Goal: Complete application form: Complete application form

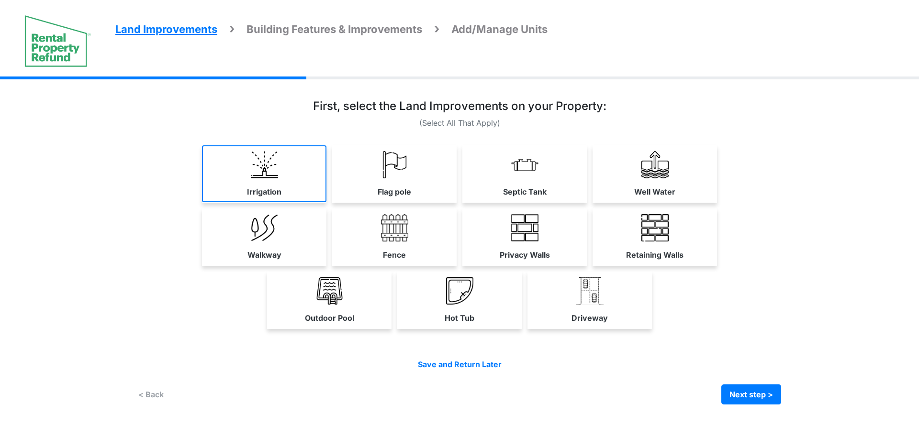
click at [271, 190] on label "Irrigation" at bounding box center [264, 191] width 34 height 11
click at [380, 196] on label "Flag pole" at bounding box center [394, 191] width 33 height 11
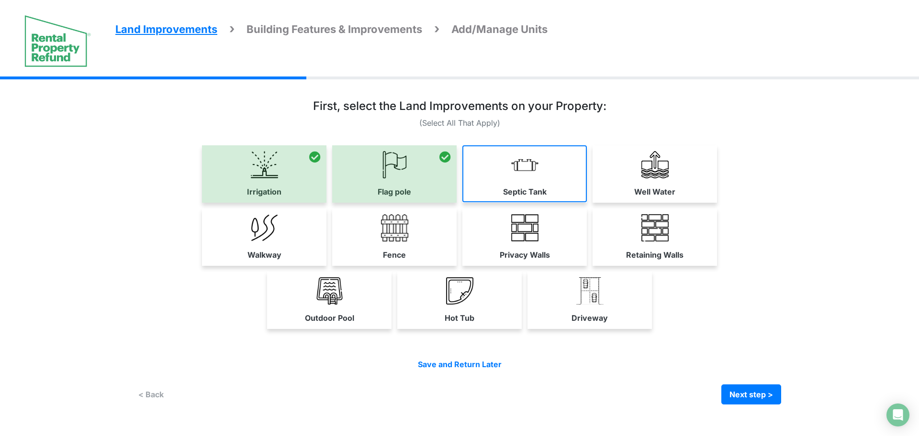
click at [491, 183] on link "Septic Tank" at bounding box center [524, 173] width 124 height 57
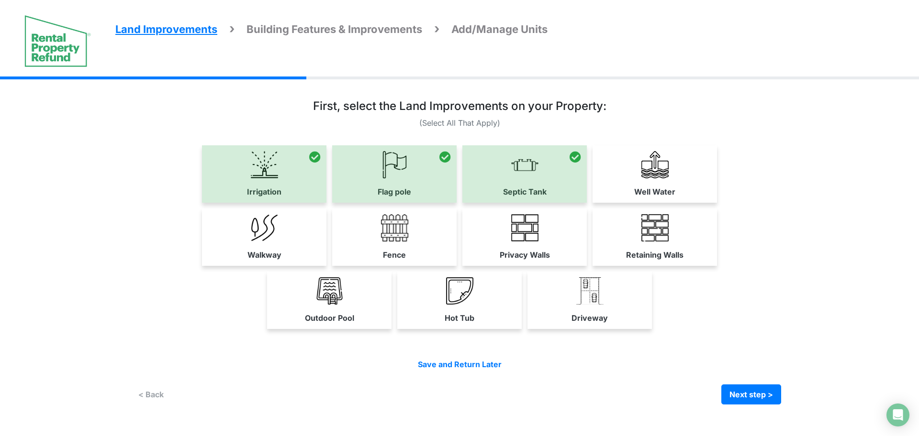
drag, startPoint x: 600, startPoint y: 188, endPoint x: 625, endPoint y: 192, distance: 25.3
click at [601, 187] on link "Well Water" at bounding box center [654, 173] width 124 height 57
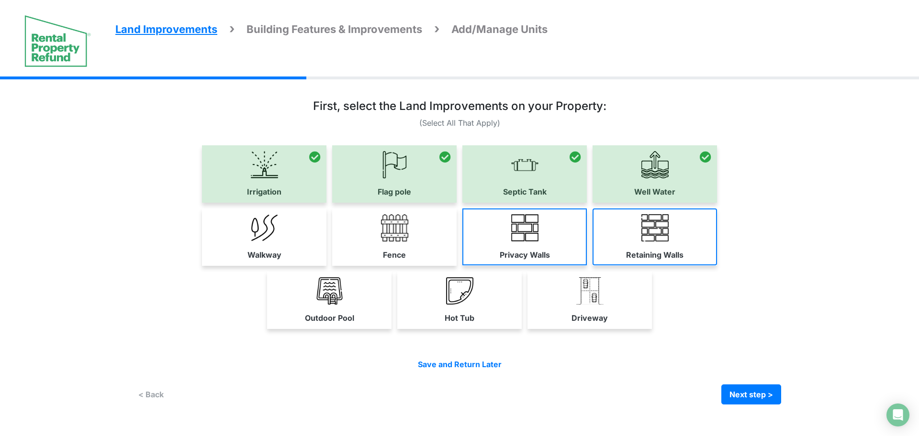
click at [623, 224] on link "Retaining Walls" at bounding box center [654, 237] width 124 height 57
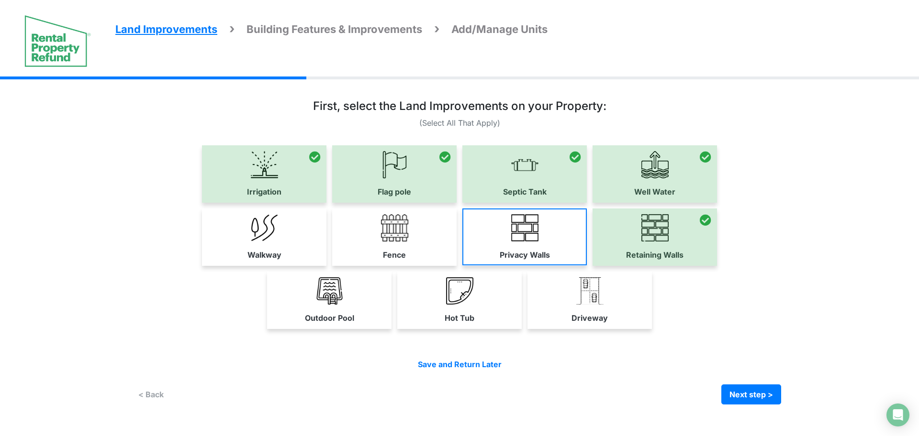
click at [555, 237] on link "Privacy Walls" at bounding box center [524, 237] width 124 height 57
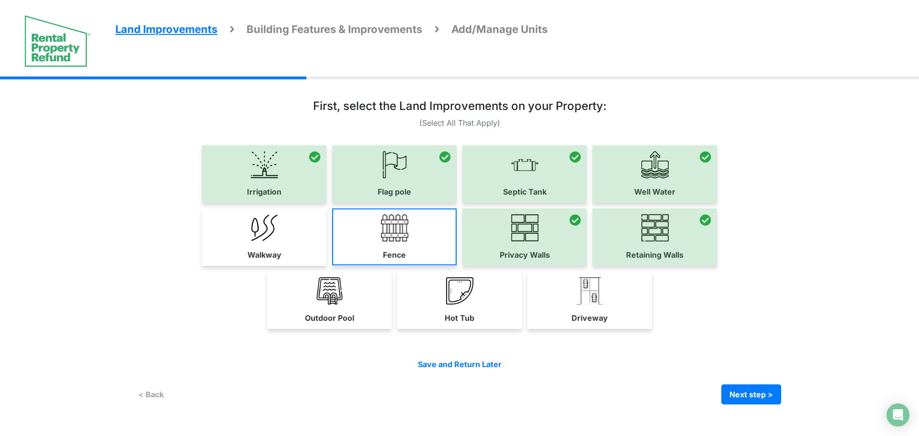
click at [424, 240] on link "Fence" at bounding box center [394, 237] width 124 height 57
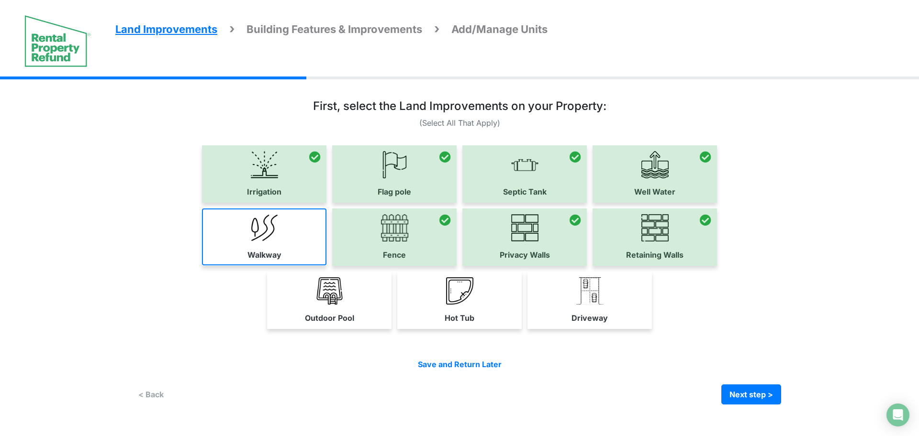
click at [304, 228] on link "Walkway" at bounding box center [264, 237] width 124 height 57
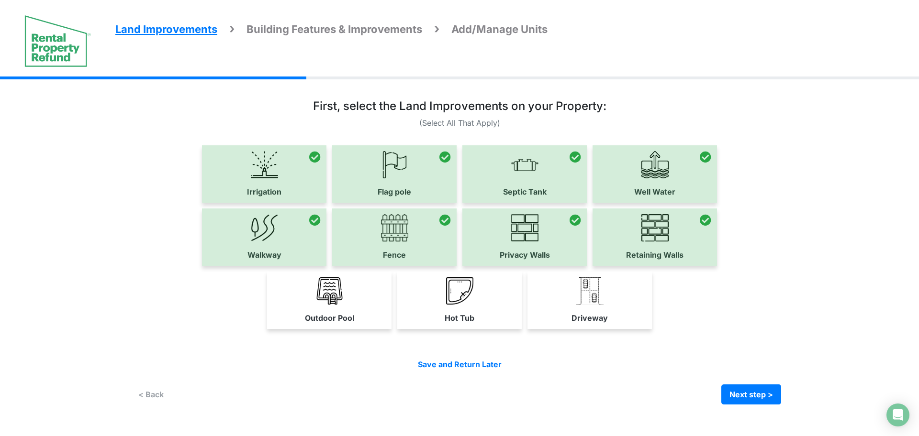
click at [312, 268] on div "Irrigation Flag pole" at bounding box center [459, 240] width 643 height 190
click at [380, 289] on link "Outdoor Pool" at bounding box center [329, 300] width 124 height 57
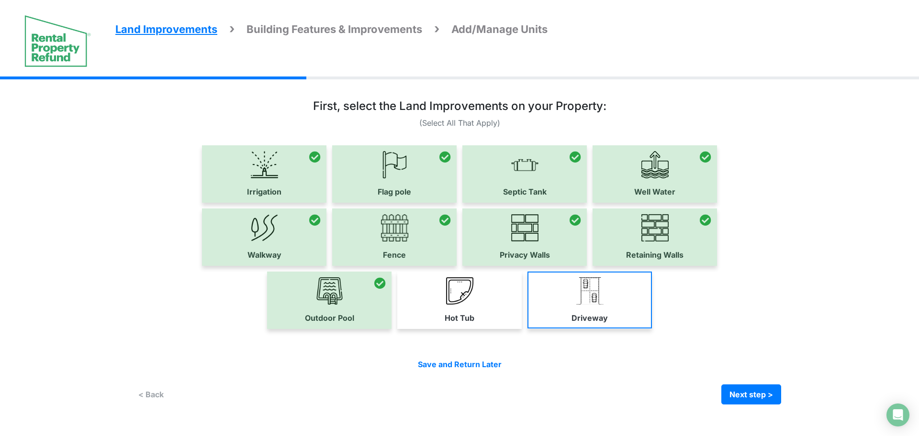
drag, startPoint x: 438, startPoint y: 301, endPoint x: 581, endPoint y: 312, distance: 144.0
click at [439, 301] on link "Hot Tub" at bounding box center [459, 300] width 124 height 57
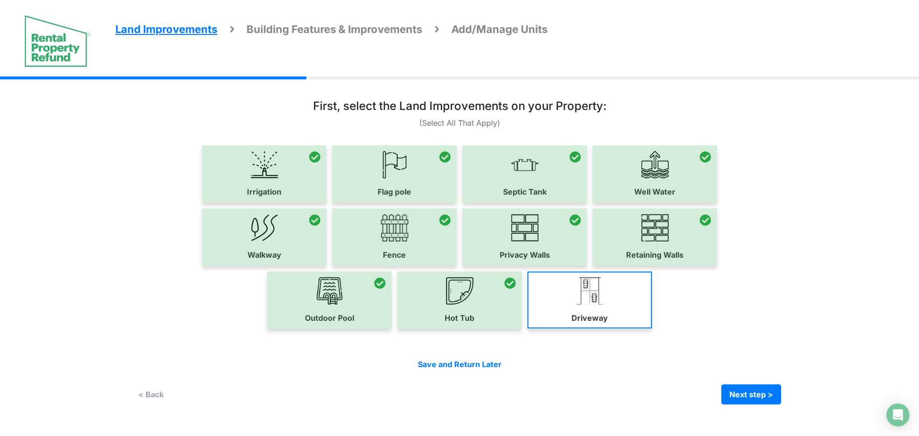
click at [582, 312] on label "Driveway" at bounding box center [589, 317] width 36 height 11
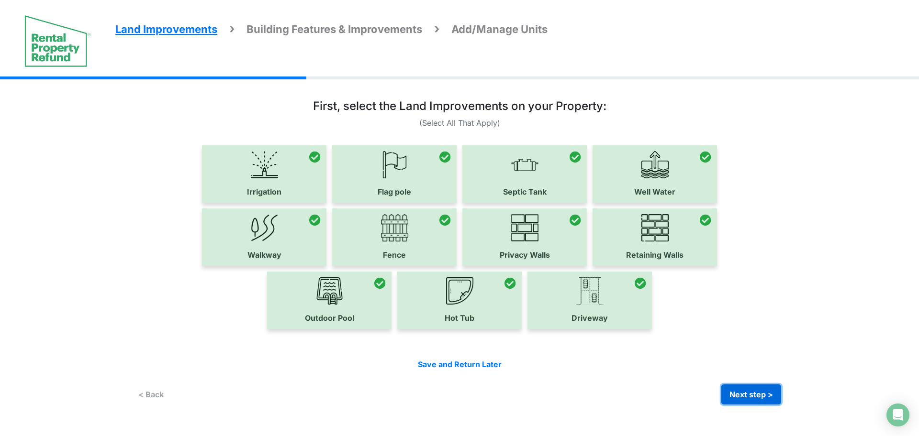
click at [737, 395] on button "Next step >" at bounding box center [751, 395] width 60 height 20
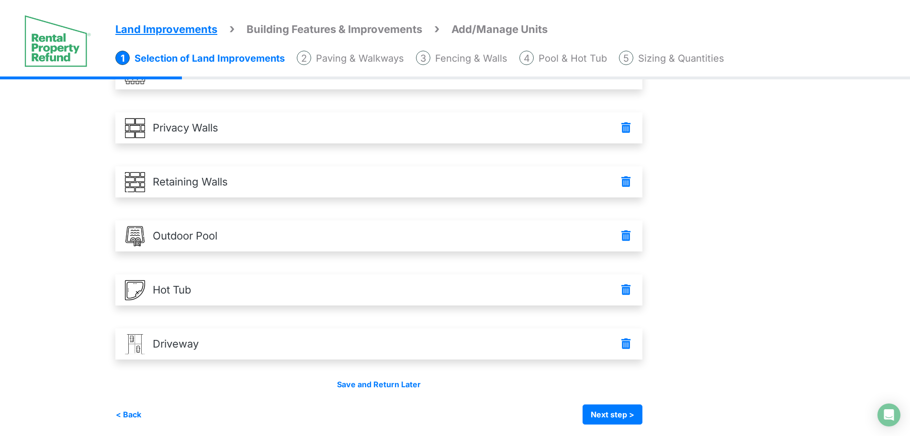
scroll to position [367, 0]
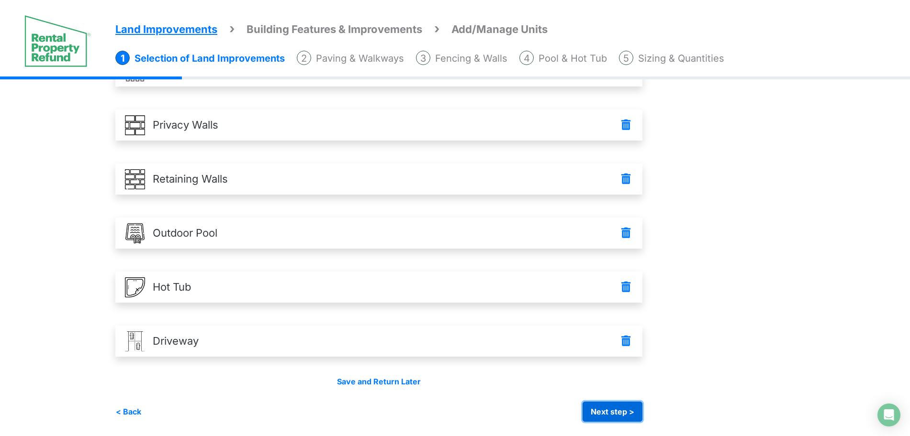
click at [615, 410] on button "Next step >" at bounding box center [612, 412] width 60 height 20
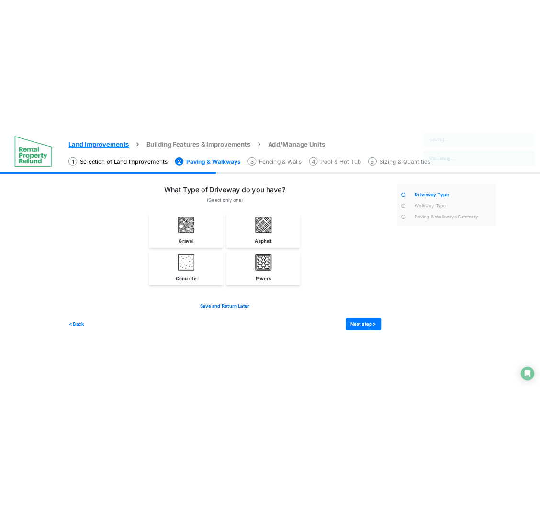
scroll to position [0, 0]
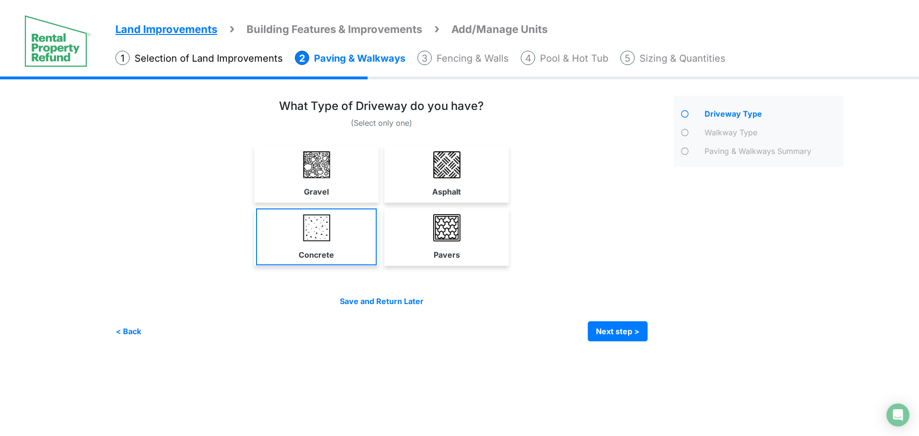
click at [343, 235] on link "Concrete" at bounding box center [316, 237] width 121 height 57
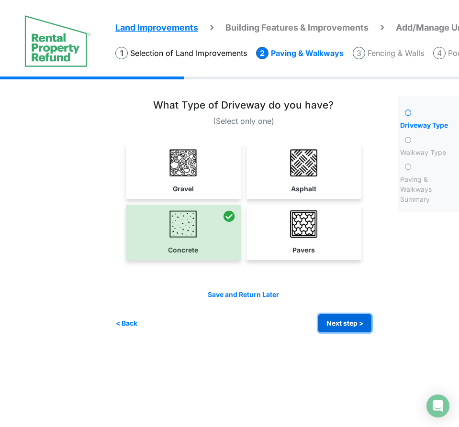
click at [348, 323] on button "Next step >" at bounding box center [344, 323] width 53 height 19
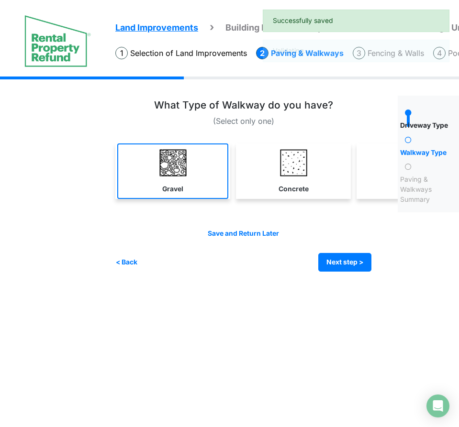
click at [126, 167] on link "Gravel" at bounding box center [172, 172] width 111 height 56
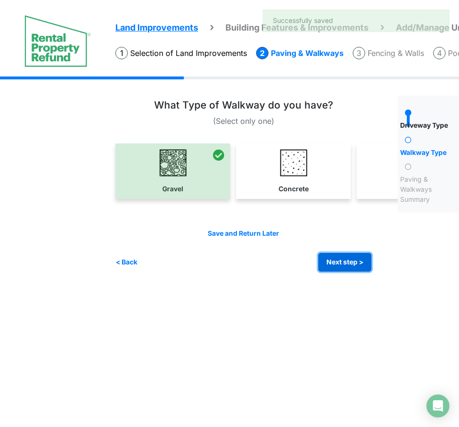
click at [339, 266] on button "Next step >" at bounding box center [344, 262] width 53 height 19
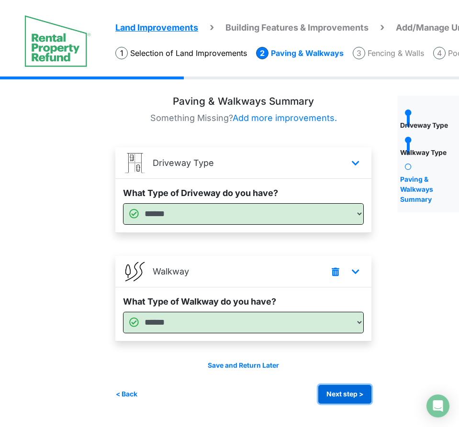
click at [350, 389] on button "Next step >" at bounding box center [344, 394] width 53 height 19
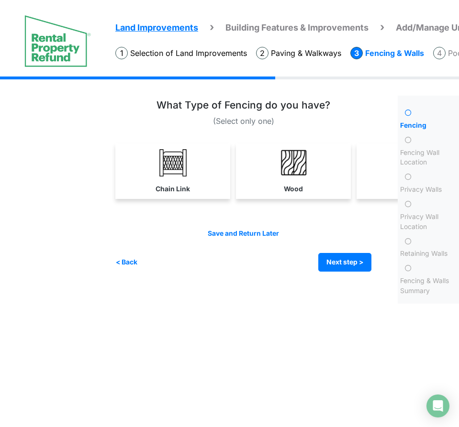
click at [205, 172] on link "Chain Link" at bounding box center [172, 172] width 111 height 56
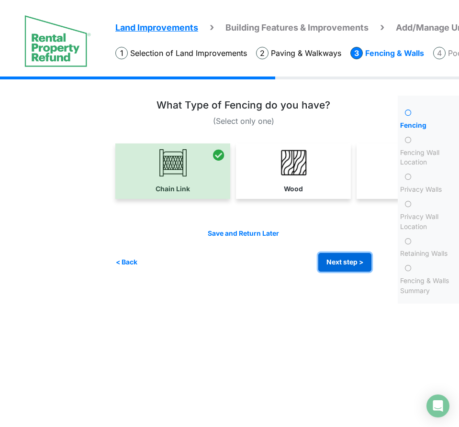
click at [345, 266] on button "Next step >" at bounding box center [344, 262] width 53 height 19
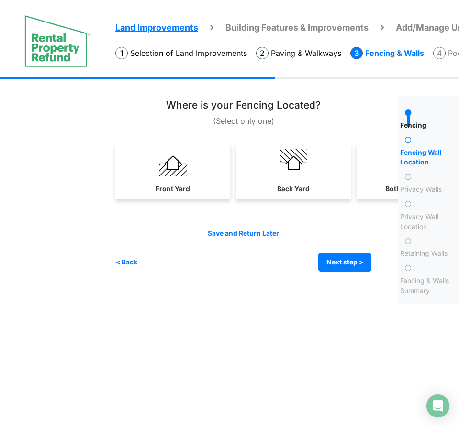
click at [171, 150] on img at bounding box center [172, 162] width 27 height 27
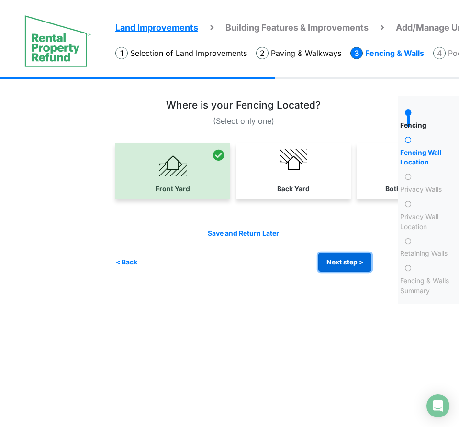
click at [341, 268] on button "Next step >" at bounding box center [344, 262] width 53 height 19
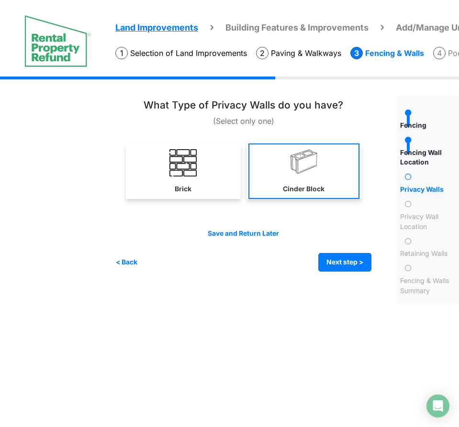
click at [286, 172] on link "Cinder Block" at bounding box center [303, 172] width 111 height 56
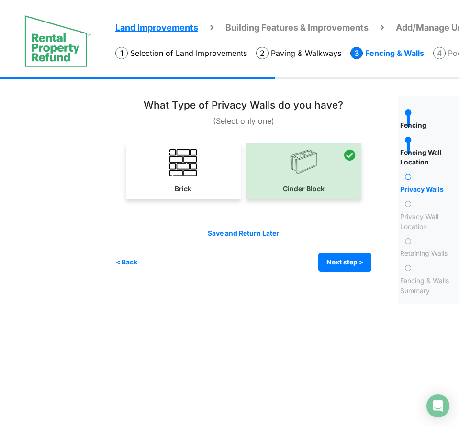
click at [339, 246] on div "Save and Return Later < Back Next step > Save and submit" at bounding box center [243, 250] width 256 height 43
click at [345, 268] on button "Next step >" at bounding box center [344, 262] width 53 height 19
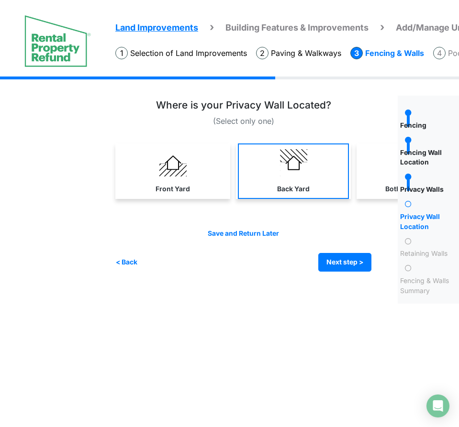
click at [286, 190] on label "Back Yard" at bounding box center [293, 189] width 33 height 10
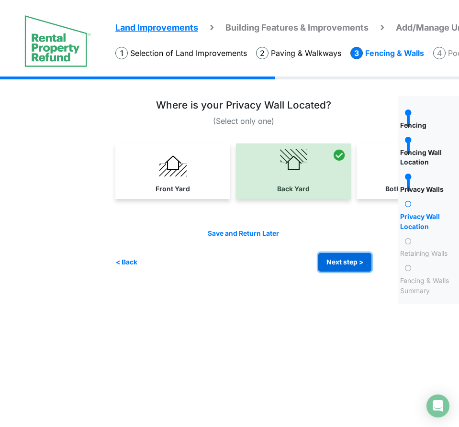
click at [345, 263] on button "Next step >" at bounding box center [344, 262] width 53 height 19
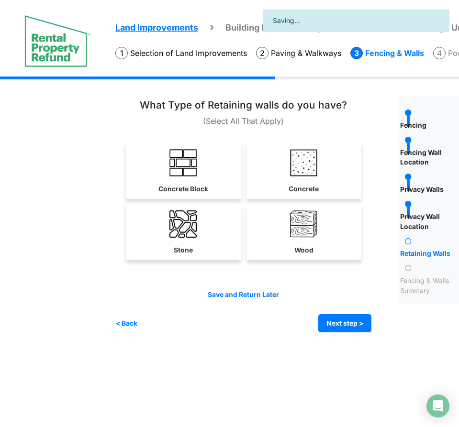
click at [205, 347] on html "Land Improvements Building Features & Improvements Amenities in the Common Spac…" at bounding box center [229, 173] width 459 height 347
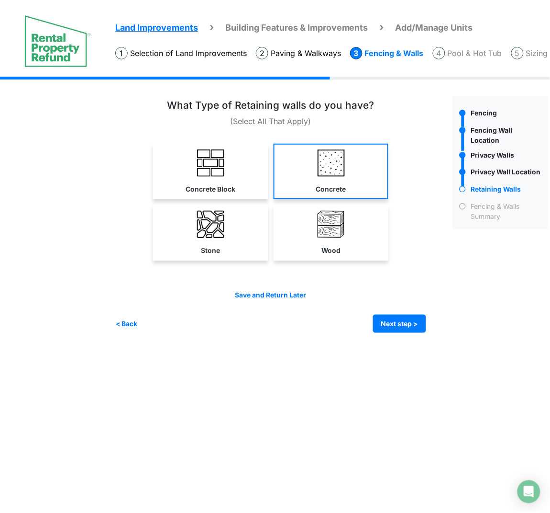
drag, startPoint x: 219, startPoint y: 157, endPoint x: 304, endPoint y: 167, distance: 85.7
click at [217, 157] on img at bounding box center [210, 162] width 27 height 27
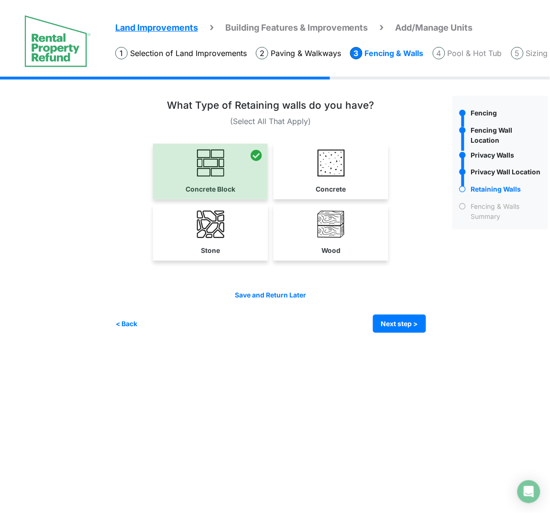
click at [332, 172] on img at bounding box center [331, 162] width 27 height 27
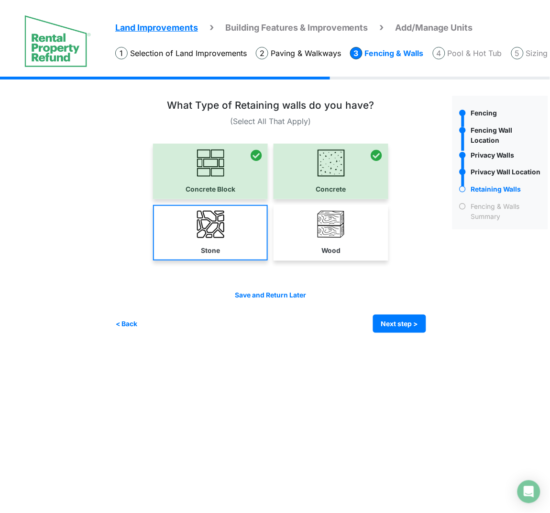
click at [331, 228] on img at bounding box center [331, 224] width 27 height 27
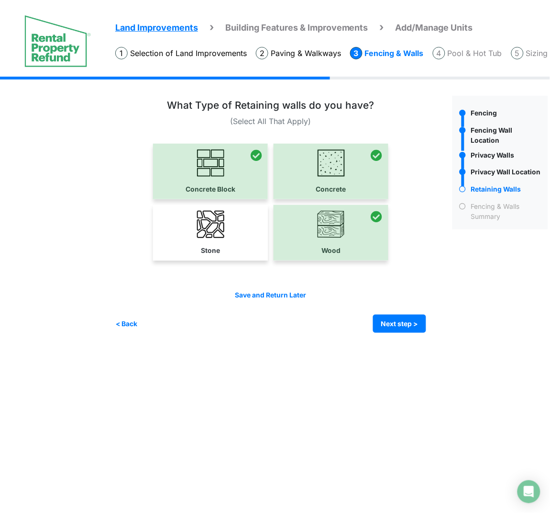
click at [223, 221] on img at bounding box center [210, 224] width 27 height 27
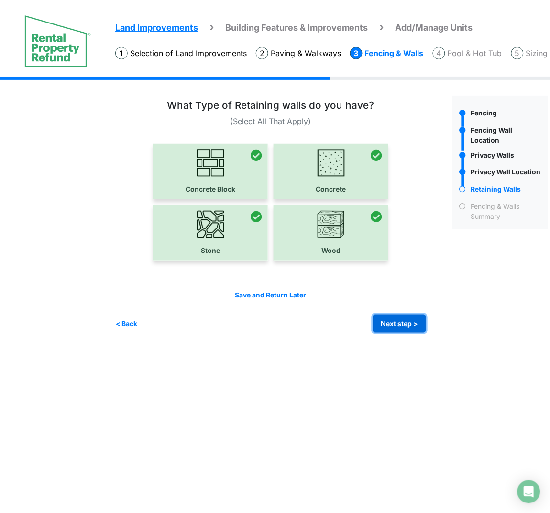
click at [408, 319] on button "Next step >" at bounding box center [399, 323] width 53 height 19
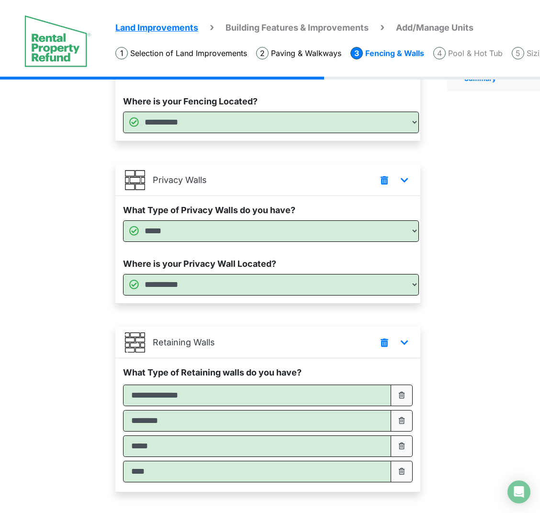
scroll to position [201, 0]
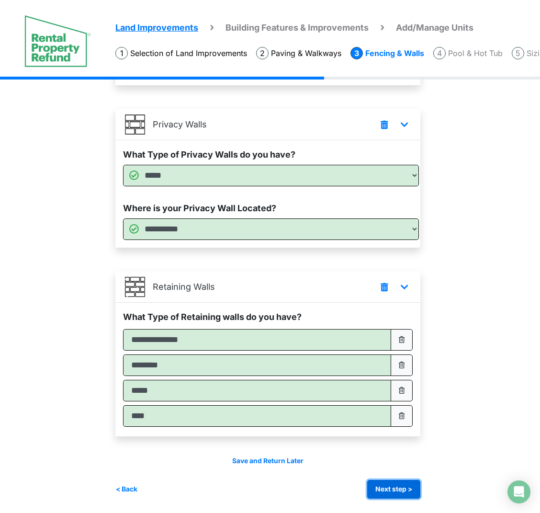
drag, startPoint x: 390, startPoint y: 490, endPoint x: 476, endPoint y: 491, distance: 86.2
click at [391, 436] on button "Next step >" at bounding box center [393, 489] width 53 height 19
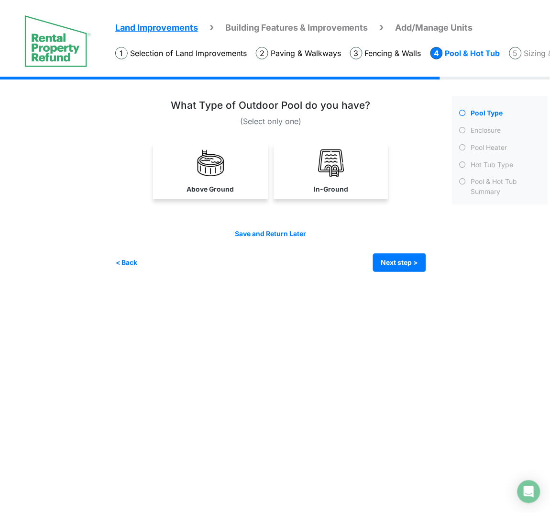
click at [329, 168] on img at bounding box center [331, 162] width 27 height 27
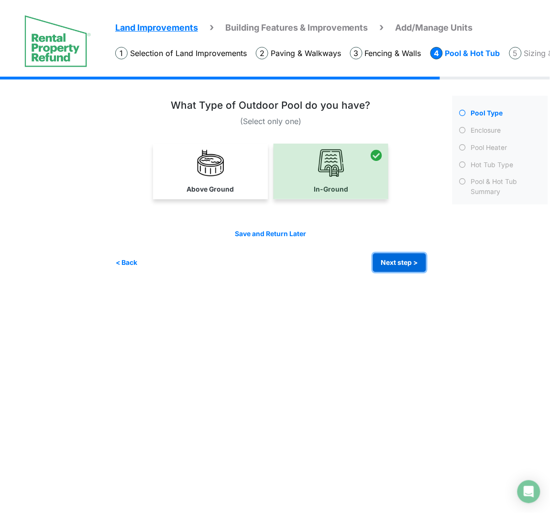
click at [404, 258] on button "Next step >" at bounding box center [399, 262] width 53 height 19
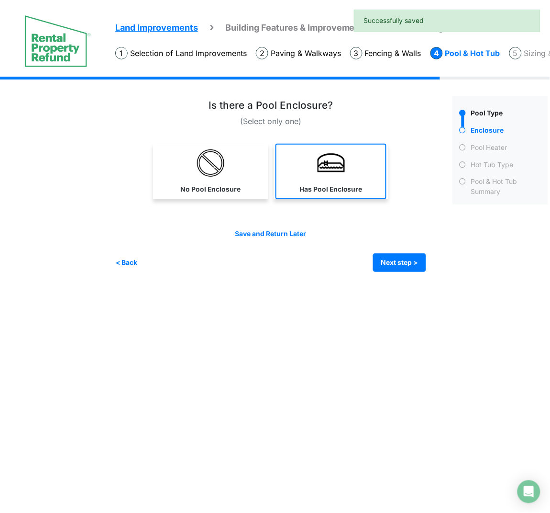
click at [328, 170] on img at bounding box center [331, 162] width 27 height 27
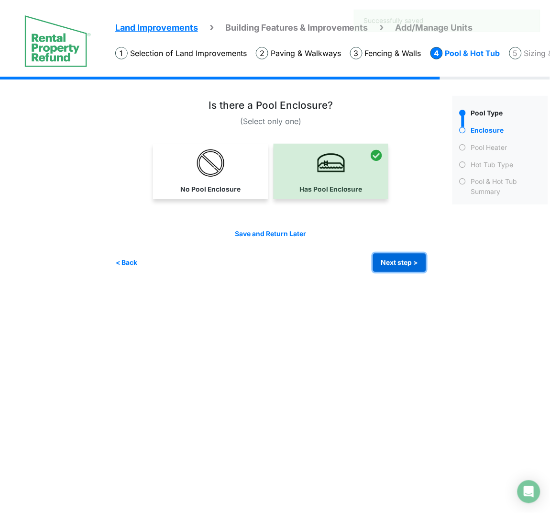
click at [396, 264] on button "Next step >" at bounding box center [399, 262] width 53 height 19
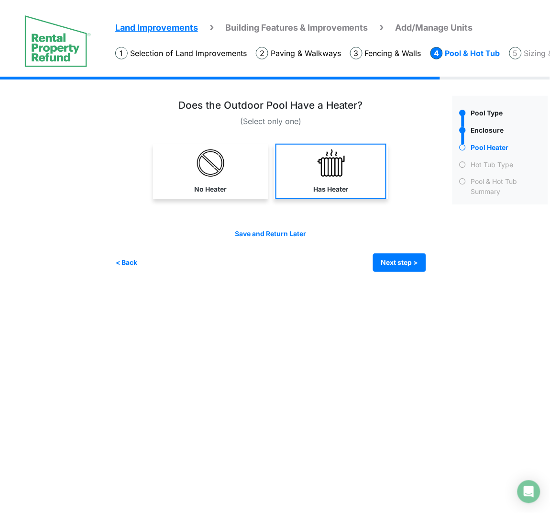
click at [366, 190] on link "Has Heater" at bounding box center [331, 172] width 111 height 56
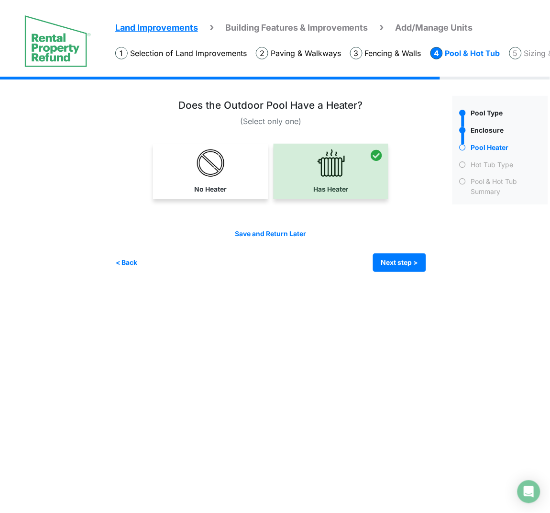
click at [395, 244] on div "Save and Return Later < Back Next step > Save and submit" at bounding box center [270, 250] width 311 height 43
click at [397, 256] on button "Next step >" at bounding box center [399, 262] width 53 height 19
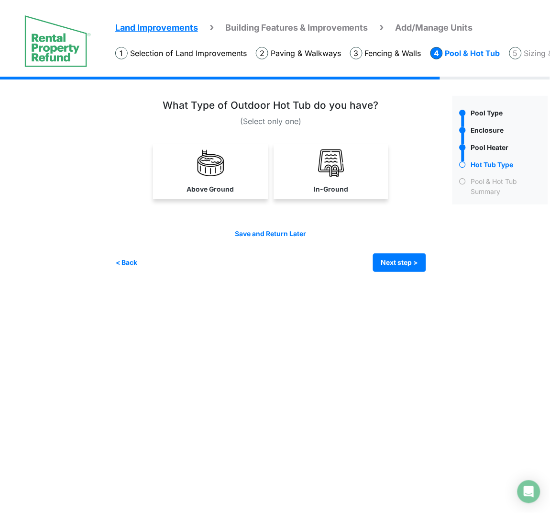
click at [368, 176] on link "In-Ground" at bounding box center [331, 172] width 111 height 56
select select "*"
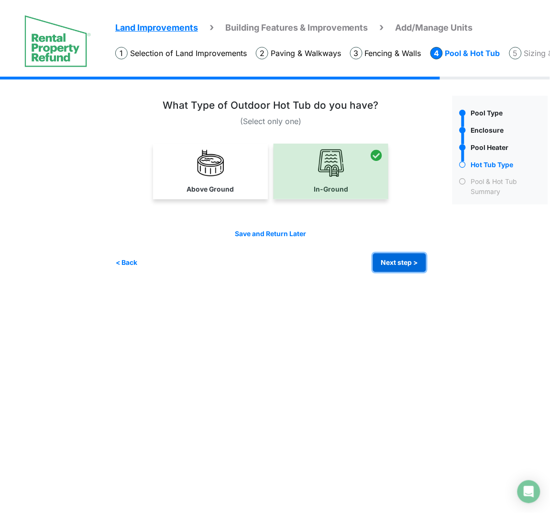
click at [409, 256] on button "Next step >" at bounding box center [399, 262] width 53 height 19
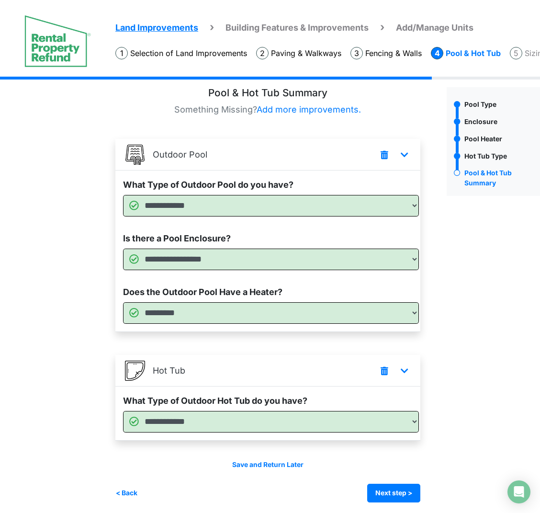
scroll to position [13, 0]
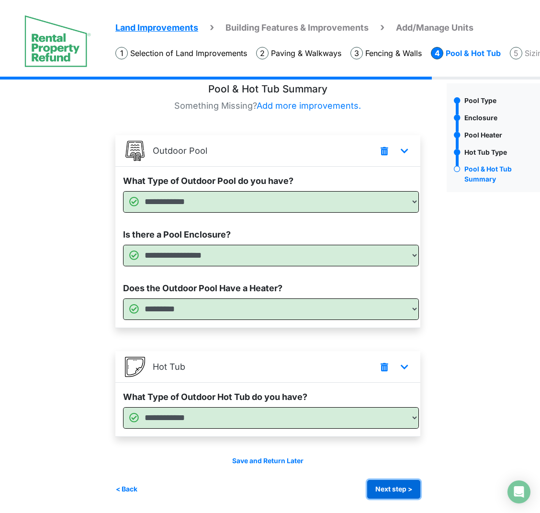
drag, startPoint x: 406, startPoint y: 492, endPoint x: 438, endPoint y: 492, distance: 32.1
click at [406, 436] on button "Next step >" at bounding box center [393, 489] width 53 height 19
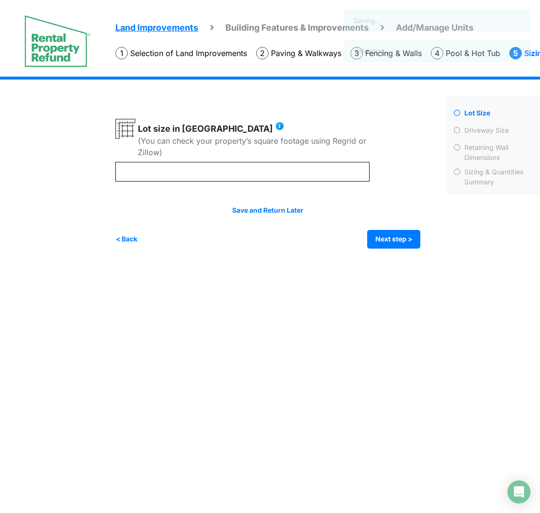
scroll to position [0, 0]
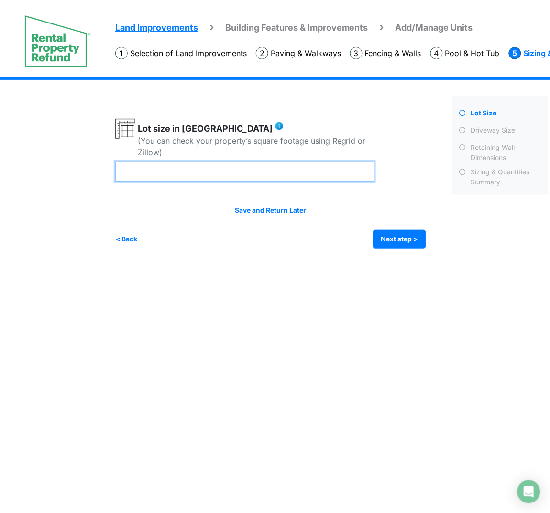
click at [299, 175] on input "number" at bounding box center [244, 172] width 259 height 20
type input "**"
click at [390, 228] on div "Save and Return Later < Back Next step > Save and submit" at bounding box center [270, 226] width 311 height 43
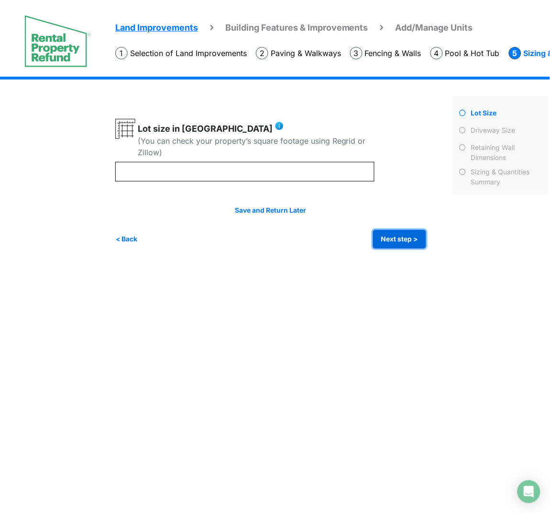
click at [395, 235] on button "Next step >" at bounding box center [399, 239] width 53 height 19
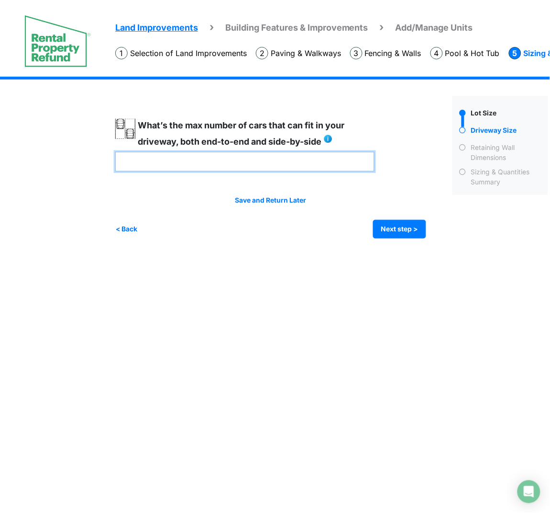
click at [354, 167] on input "number" at bounding box center [244, 162] width 259 height 20
type input "*"
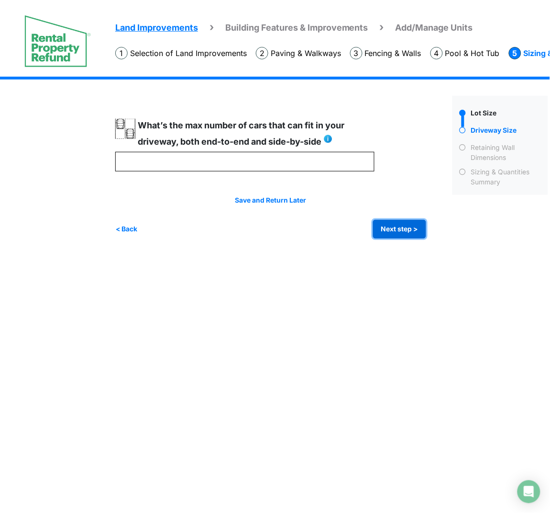
click at [417, 224] on button "Next step >" at bounding box center [399, 229] width 53 height 19
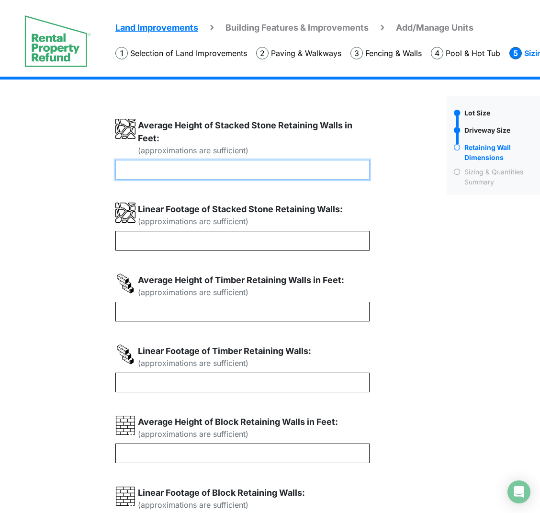
click at [266, 175] on input "number" at bounding box center [242, 170] width 254 height 20
type input "*"
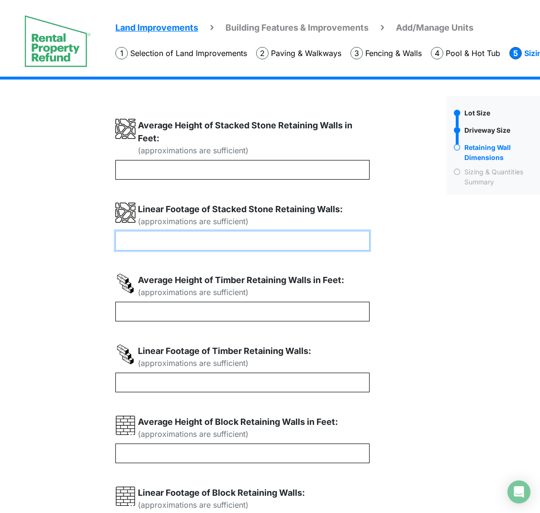
click at [202, 249] on input "number" at bounding box center [242, 241] width 254 height 20
type input "**"
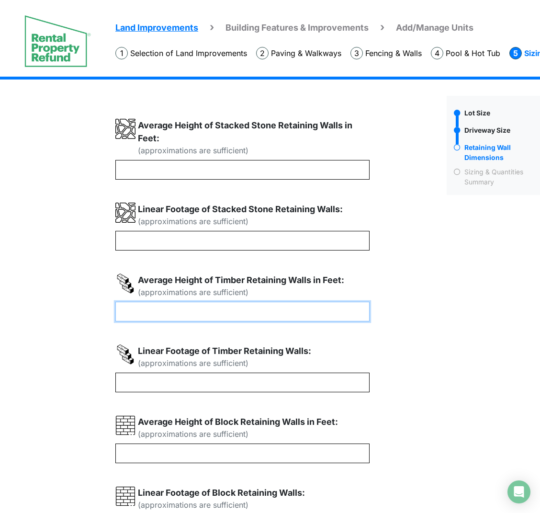
click at [163, 317] on input "number" at bounding box center [242, 311] width 254 height 20
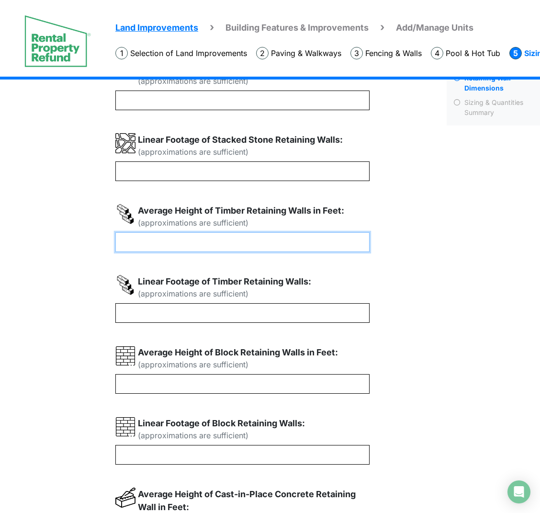
scroll to position [144, 0]
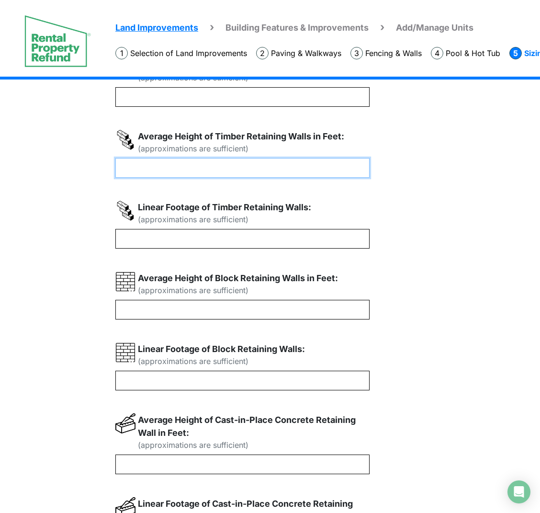
type input "*"
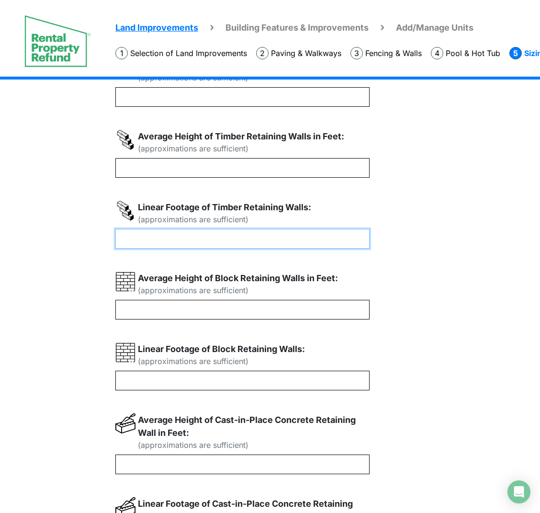
click at [185, 241] on input "number" at bounding box center [242, 239] width 254 height 20
type input "**"
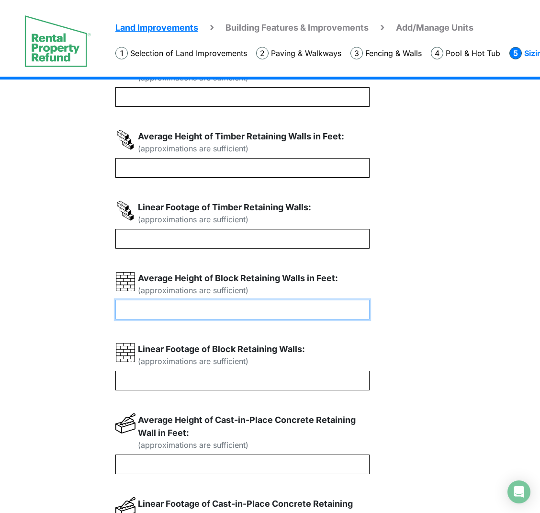
click at [176, 311] on input "number" at bounding box center [242, 310] width 254 height 20
type input "*"
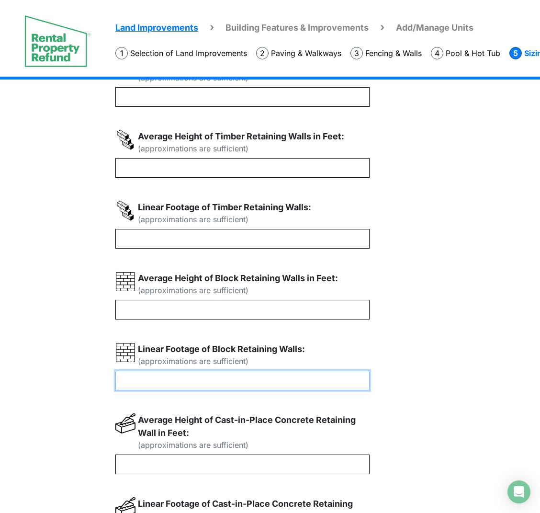
click at [159, 382] on input "number" at bounding box center [242, 380] width 254 height 20
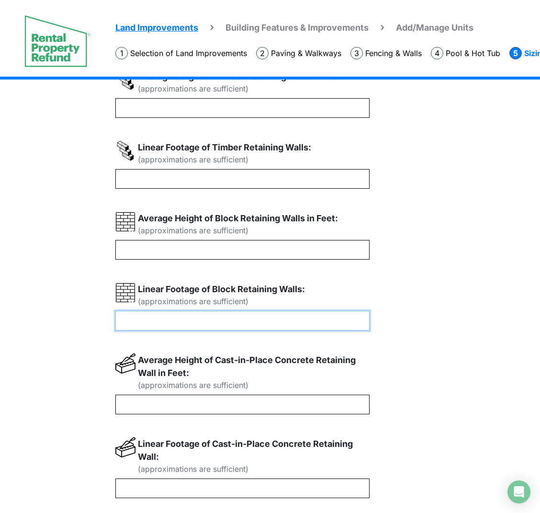
scroll to position [269, 0]
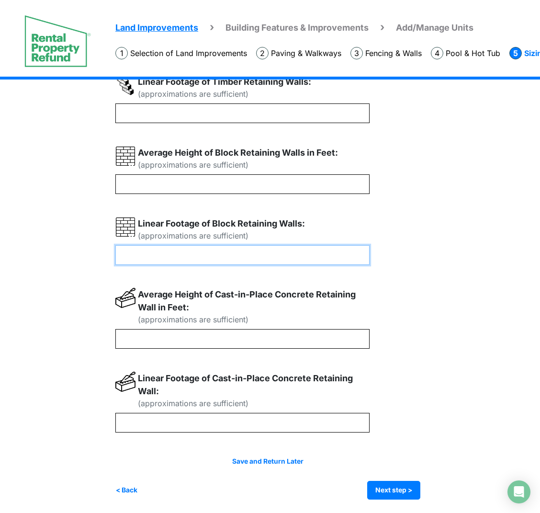
type input "**"
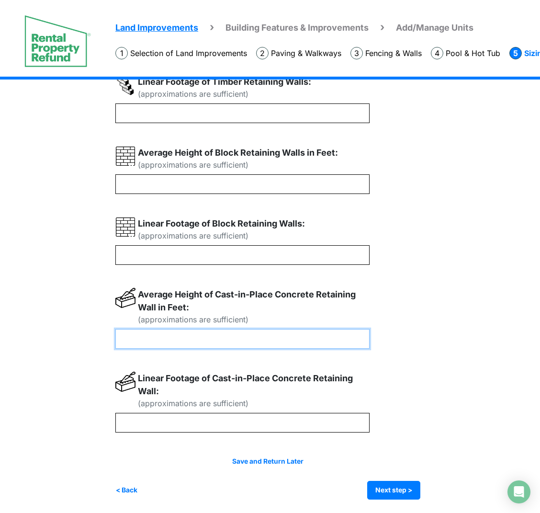
click at [163, 338] on input "number" at bounding box center [242, 339] width 254 height 20
type input "*"
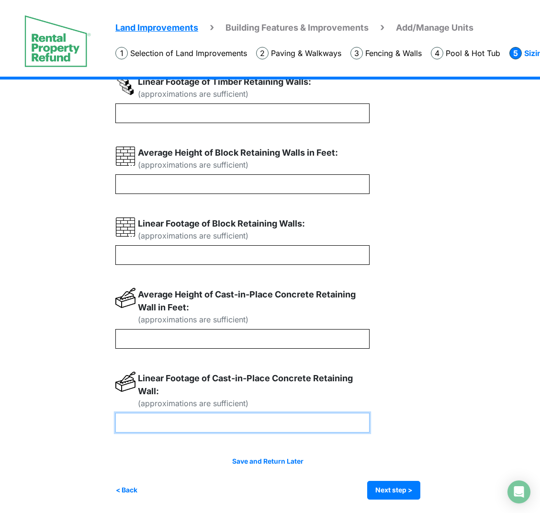
type input "*"
click at [170, 420] on input "number" at bounding box center [242, 423] width 254 height 20
type input "**"
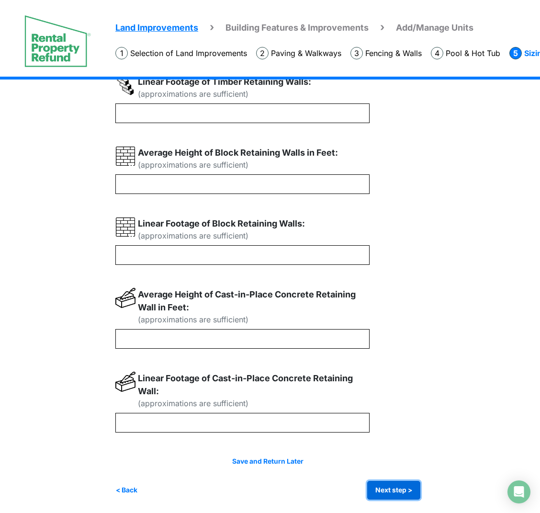
type input "**"
click at [392, 436] on button "Next step >" at bounding box center [393, 489] width 53 height 19
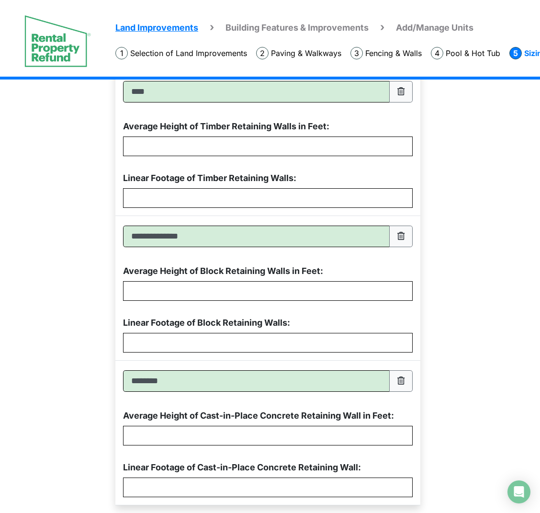
scroll to position [548, 0]
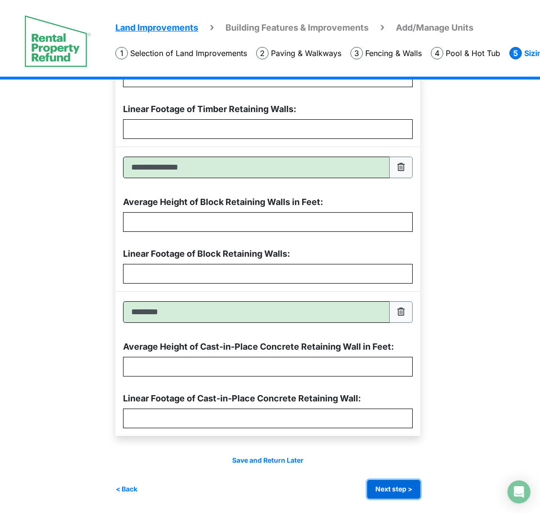
click at [400, 436] on button "Next step >" at bounding box center [393, 489] width 53 height 19
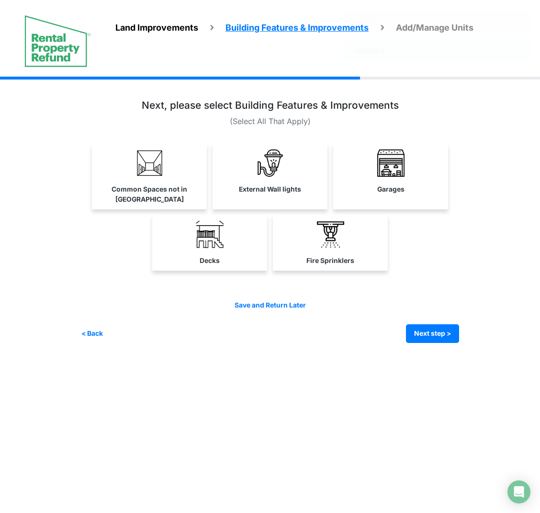
scroll to position [0, 0]
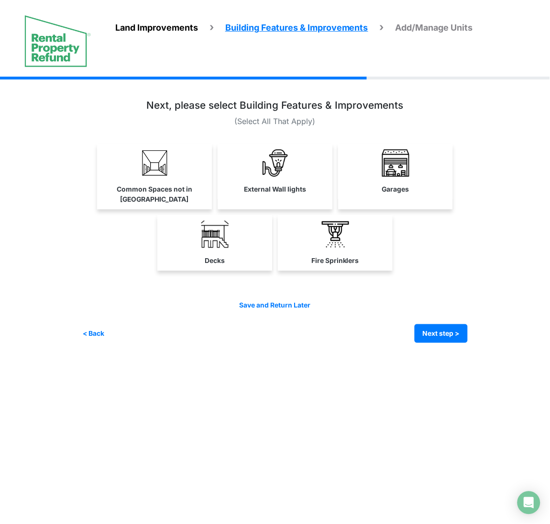
drag, startPoint x: 166, startPoint y: 163, endPoint x: 183, endPoint y: 162, distance: 17.3
click at [166, 163] on img at bounding box center [154, 162] width 27 height 27
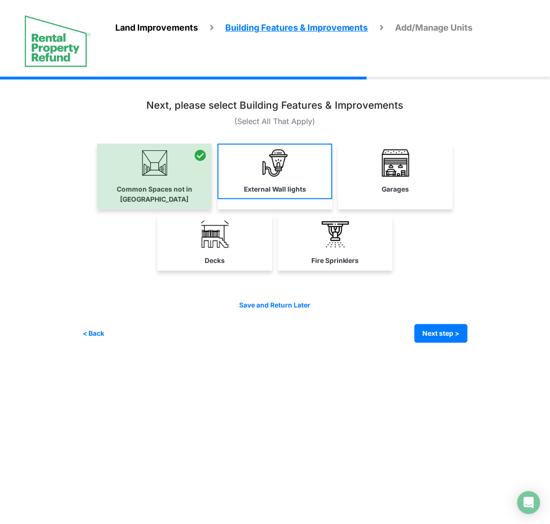
click at [249, 168] on link "External Wall lights" at bounding box center [275, 172] width 115 height 56
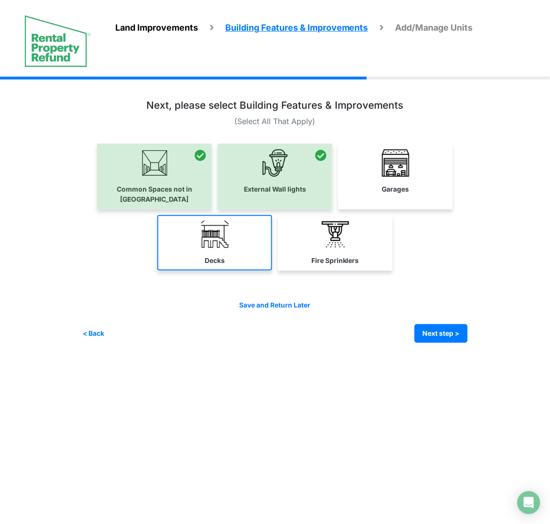
click at [225, 257] on link "Decks" at bounding box center [214, 243] width 115 height 56
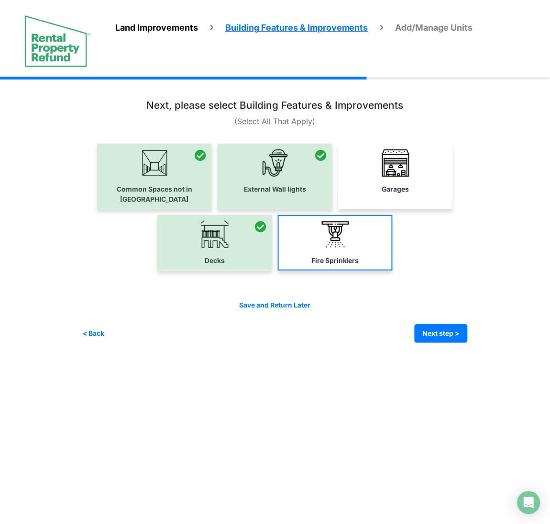
click at [319, 228] on link "Fire Sprinklers" at bounding box center [335, 243] width 115 height 56
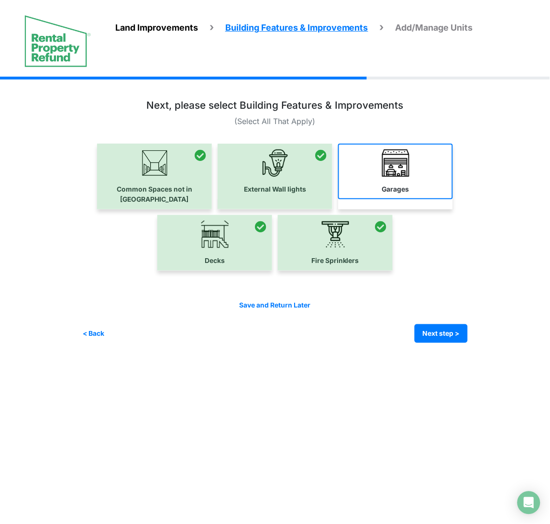
click at [386, 178] on link "Garages" at bounding box center [395, 172] width 115 height 56
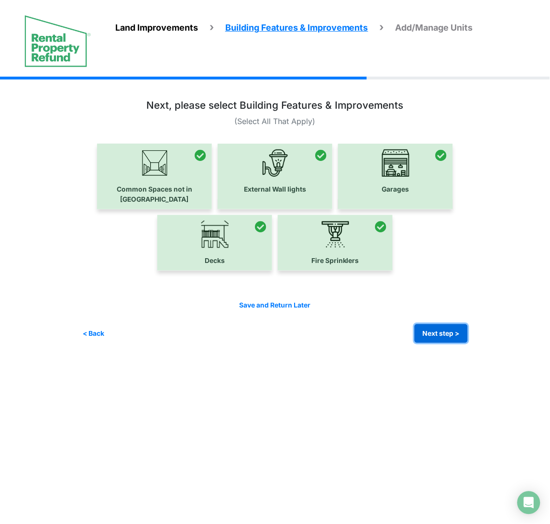
click at [442, 324] on button "Next step >" at bounding box center [441, 333] width 53 height 19
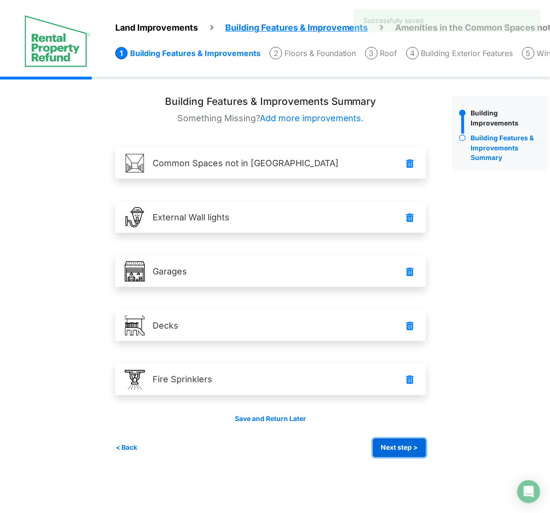
click at [396, 436] on button "Next step >" at bounding box center [399, 447] width 53 height 19
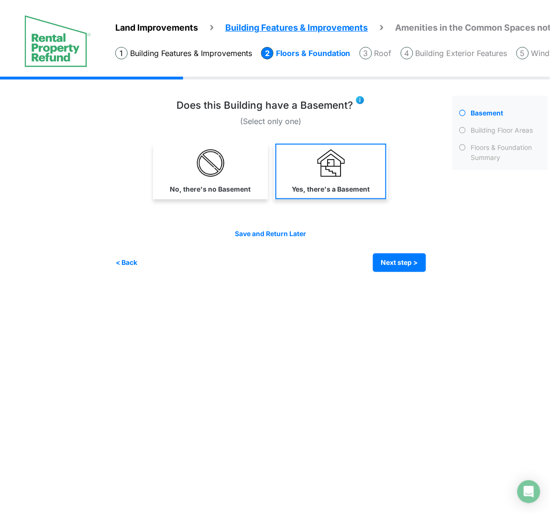
click at [330, 168] on img at bounding box center [331, 162] width 27 height 27
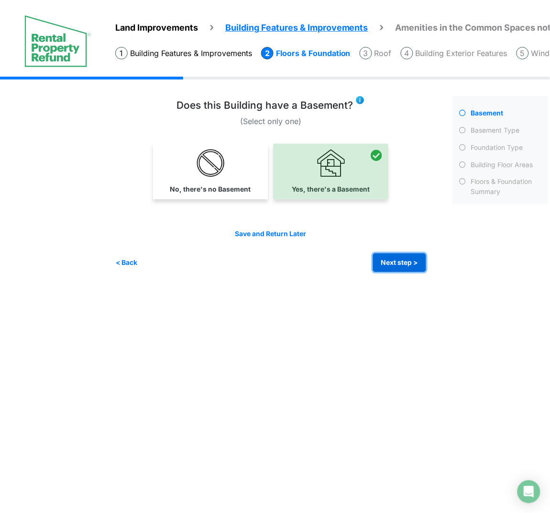
click at [414, 267] on button "Next step >" at bounding box center [399, 262] width 53 height 19
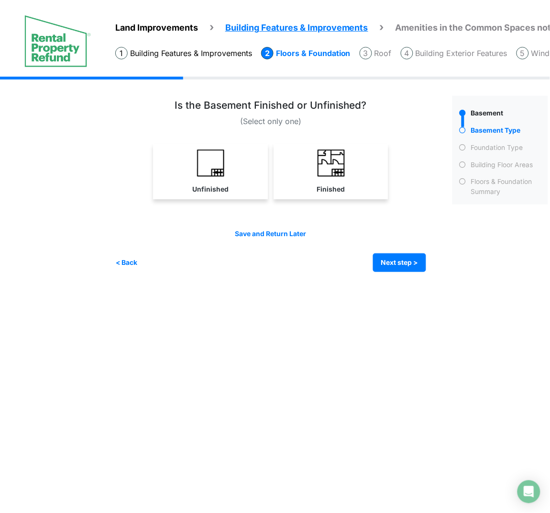
click at [264, 170] on link "Unfinished" at bounding box center [210, 172] width 111 height 56
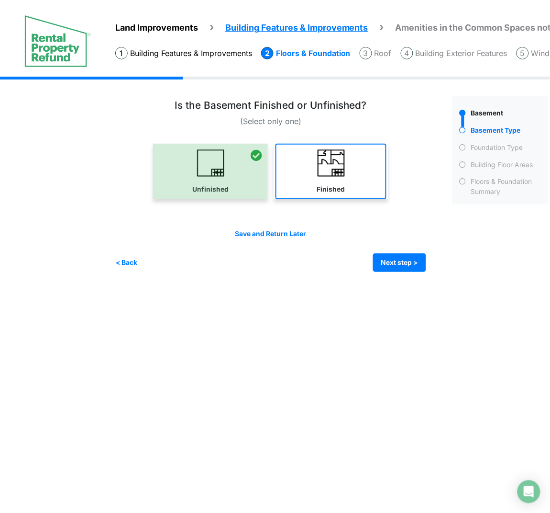
click at [320, 178] on link "Finished" at bounding box center [331, 172] width 111 height 56
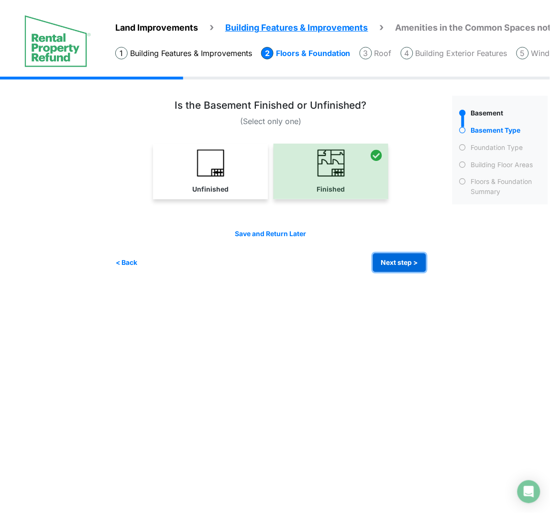
click at [413, 264] on button "Next step >" at bounding box center [399, 262] width 53 height 19
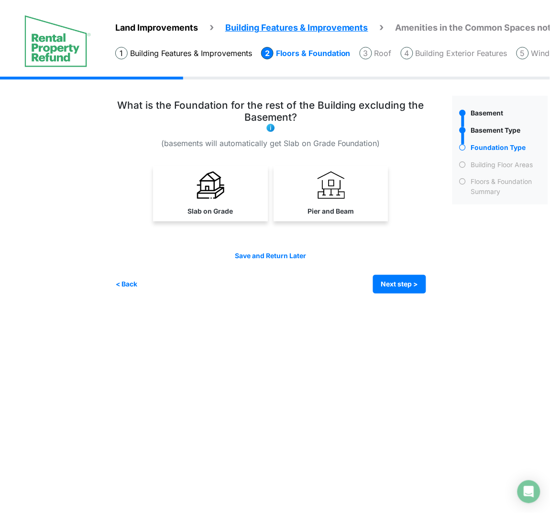
click at [223, 198] on link "Slab on Grade" at bounding box center [210, 194] width 111 height 56
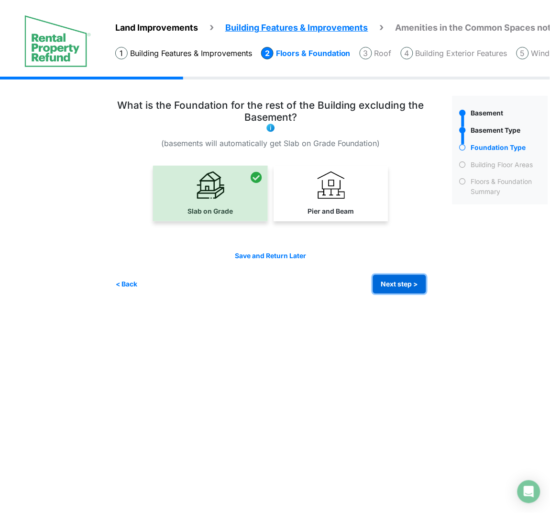
click at [377, 277] on button "Next step >" at bounding box center [399, 284] width 53 height 19
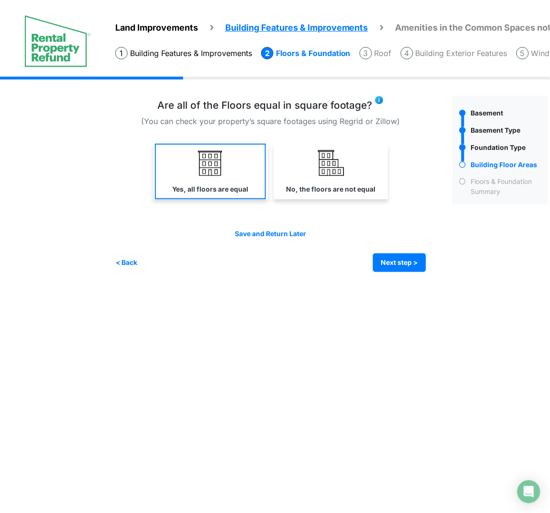
click at [208, 179] on link "Yes, all floors are equal" at bounding box center [210, 172] width 111 height 56
select select "*"
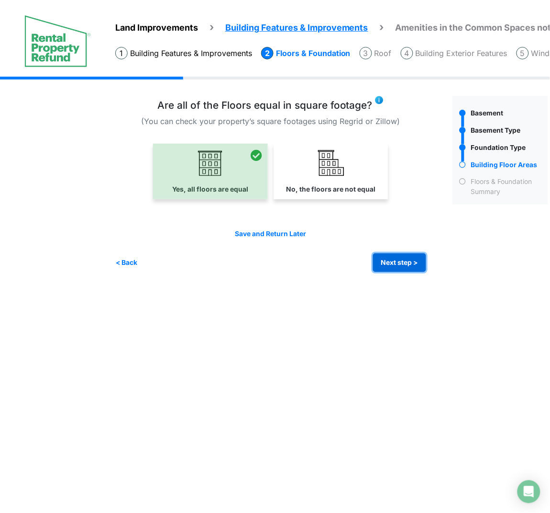
click at [389, 256] on button "Next step >" at bounding box center [399, 262] width 53 height 19
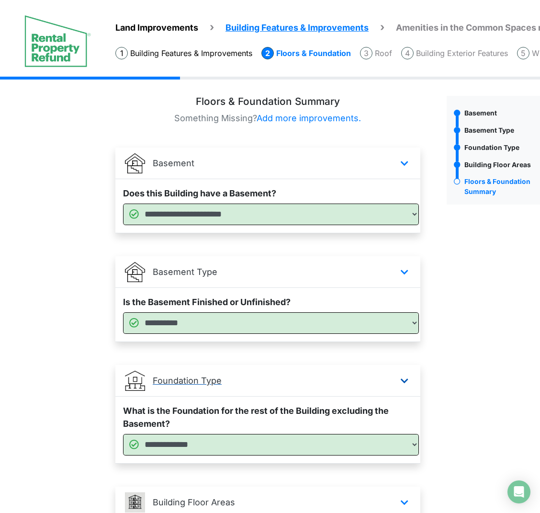
scroll to position [136, 0]
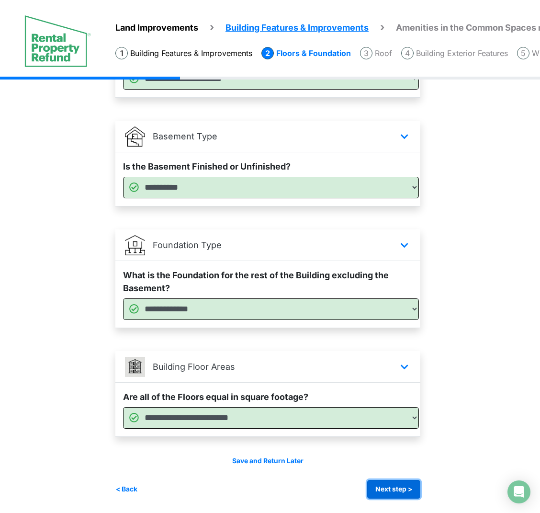
click at [391, 436] on button "Next step >" at bounding box center [393, 489] width 53 height 19
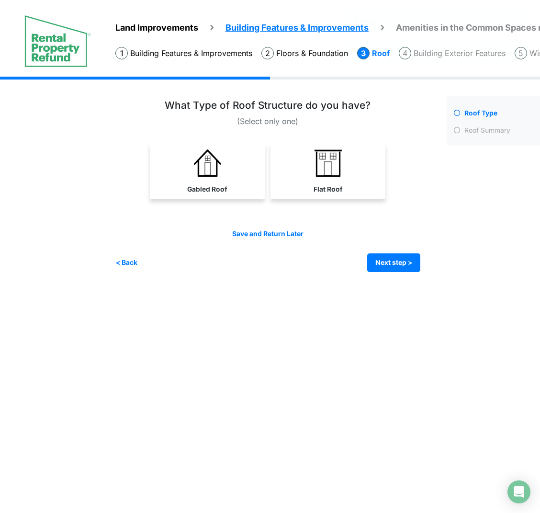
scroll to position [0, 0]
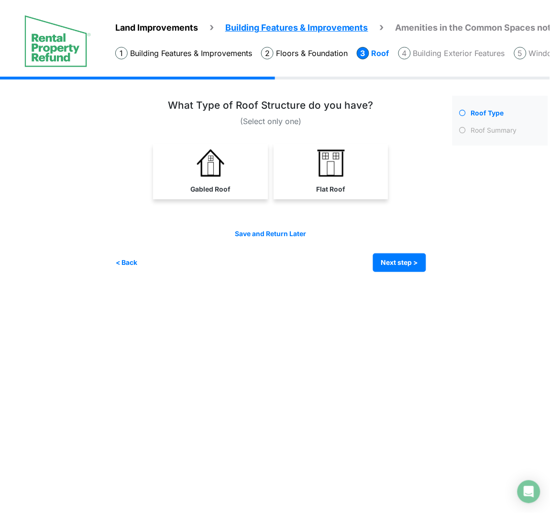
click at [346, 172] on link "Flat Roof" at bounding box center [331, 172] width 111 height 56
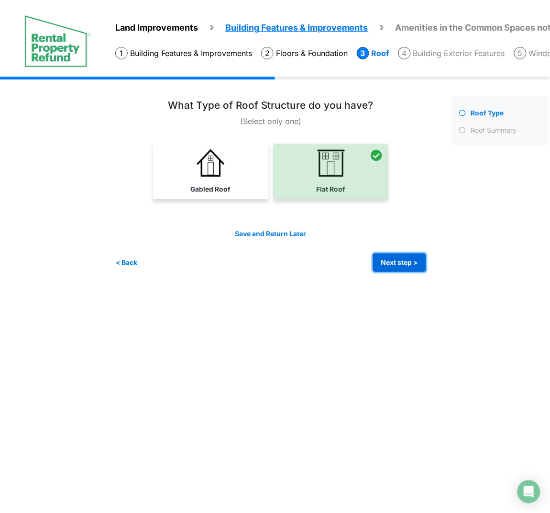
click at [393, 256] on button "Next step >" at bounding box center [399, 262] width 53 height 19
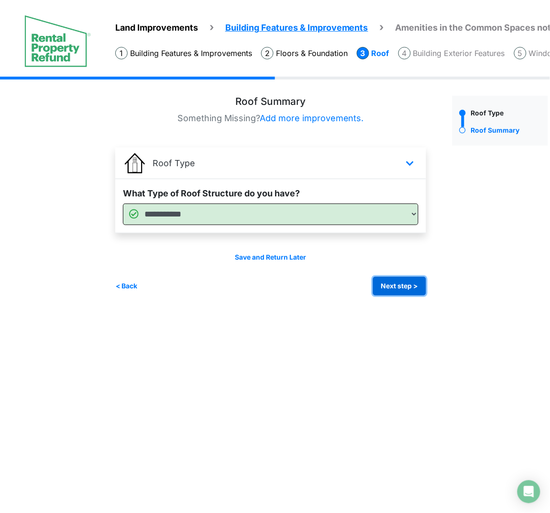
click at [417, 285] on button "Next step >" at bounding box center [399, 286] width 53 height 19
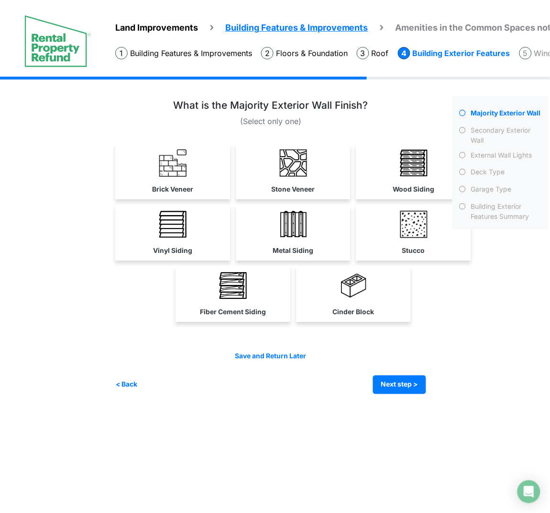
click at [395, 165] on link "Wood Siding" at bounding box center [413, 172] width 111 height 56
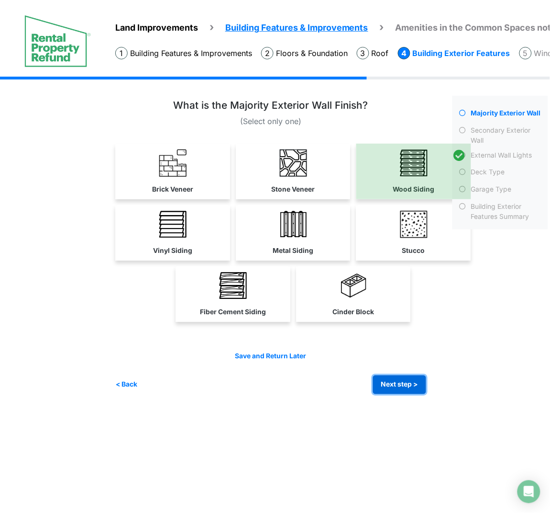
click at [402, 379] on button "Next step >" at bounding box center [399, 384] width 53 height 19
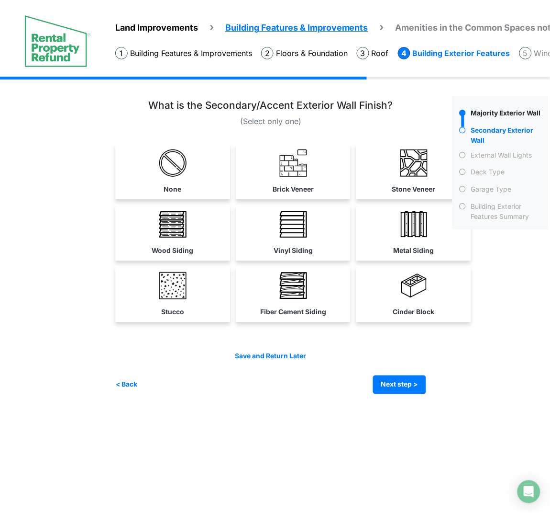
drag, startPoint x: 170, startPoint y: 304, endPoint x: 363, endPoint y: 370, distance: 204.1
click at [170, 307] on label "Stucco" at bounding box center [172, 312] width 23 height 10
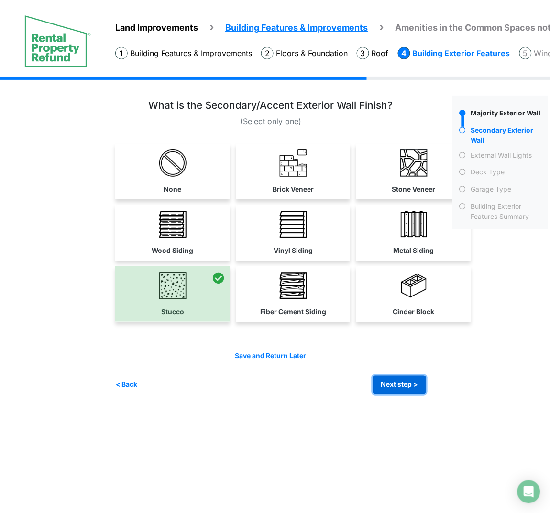
click at [408, 384] on button "Next step >" at bounding box center [399, 384] width 53 height 19
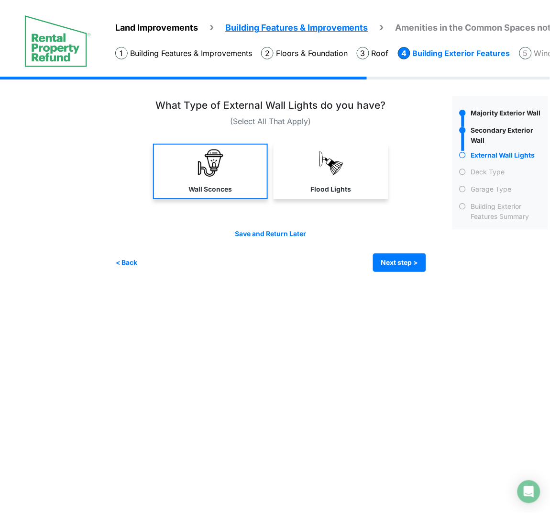
click at [311, 172] on link "Flood Lights" at bounding box center [331, 172] width 115 height 56
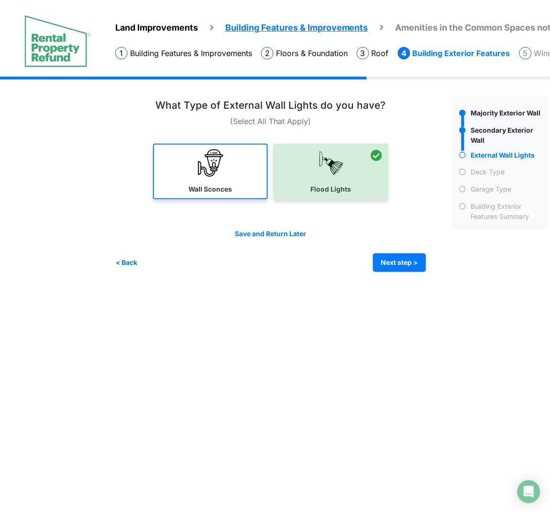
click at [216, 175] on img at bounding box center [210, 162] width 27 height 27
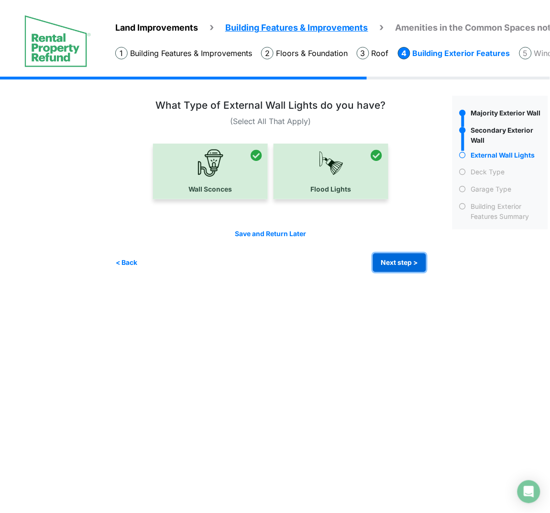
click at [408, 261] on button "Next step >" at bounding box center [399, 262] width 53 height 19
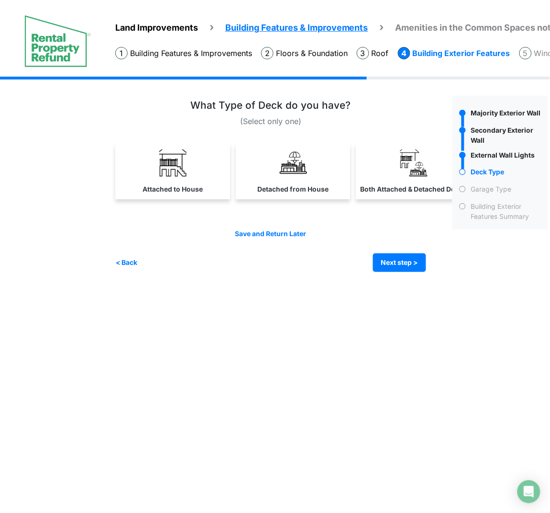
click at [292, 186] on label "Detached from House" at bounding box center [293, 189] width 71 height 10
select select "*"
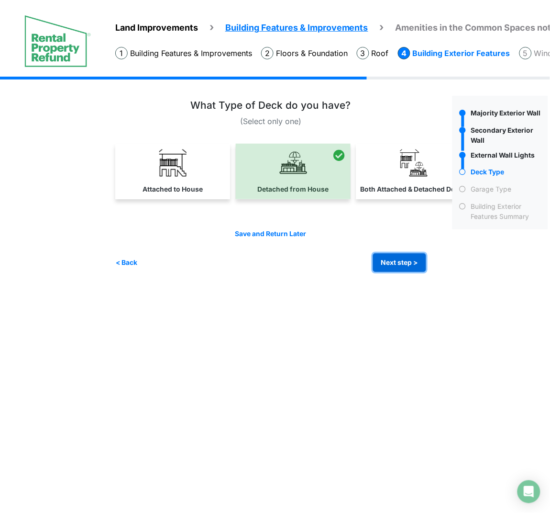
click at [415, 262] on button "Next step >" at bounding box center [399, 262] width 53 height 19
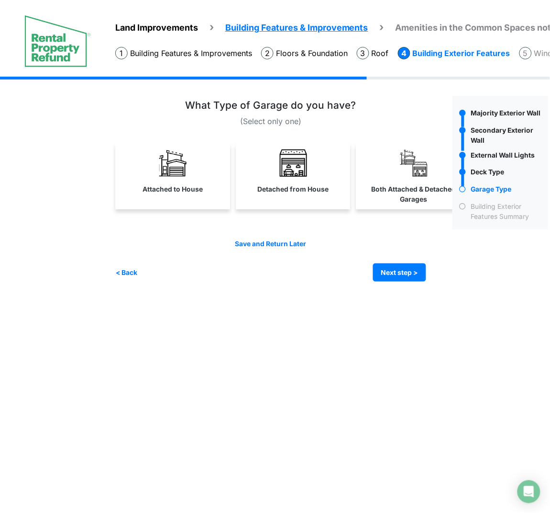
click at [317, 179] on link "Detached from House" at bounding box center [293, 172] width 111 height 56
select select "*"
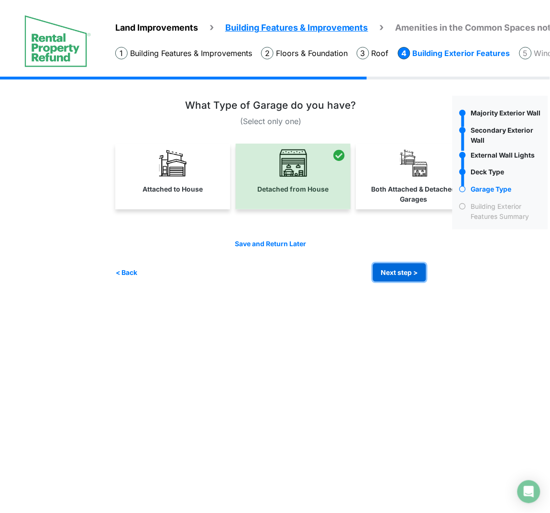
click at [412, 268] on button "Next step >" at bounding box center [399, 272] width 53 height 19
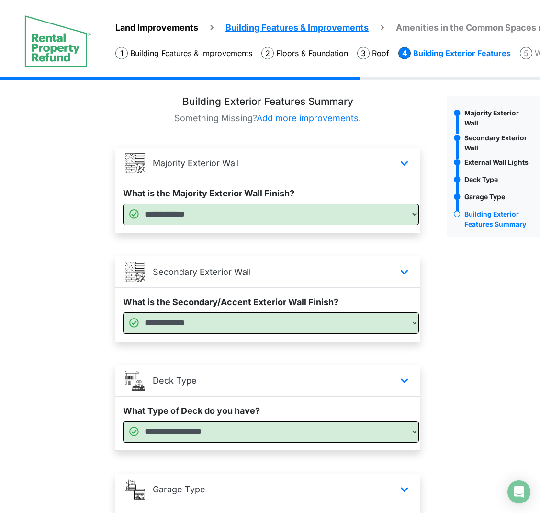
scroll to position [261, 0]
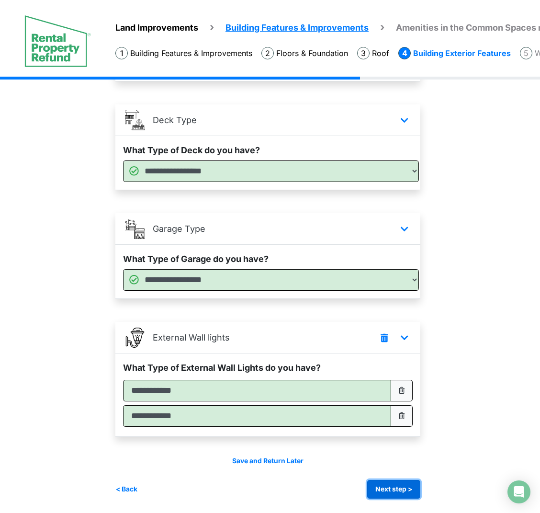
click at [414, 436] on button "Next step >" at bounding box center [393, 489] width 53 height 19
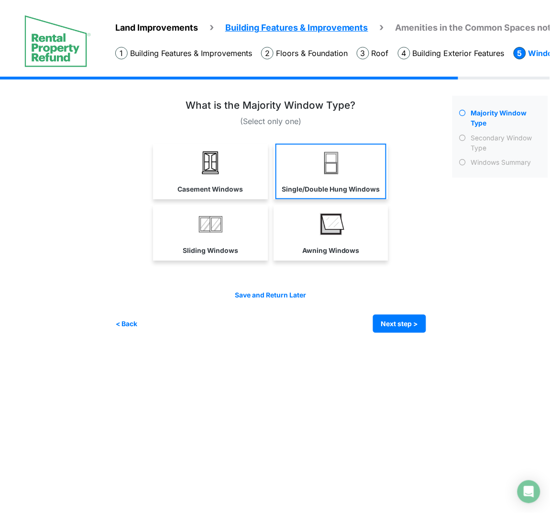
click at [348, 171] on link "Single/Double Hung Windows" at bounding box center [331, 172] width 111 height 56
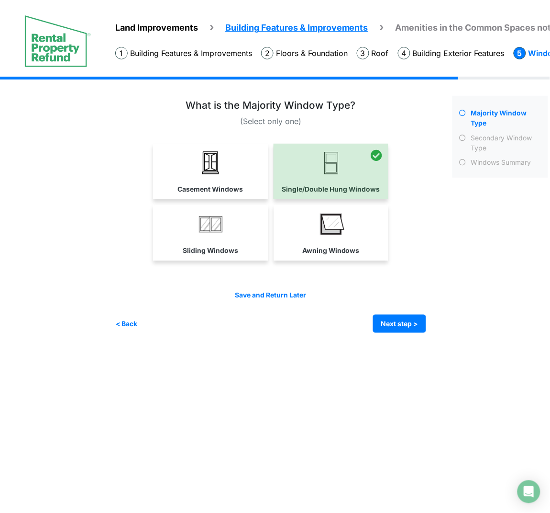
click at [384, 302] on div "Save and Return Later < Back Next step > Save and submit" at bounding box center [270, 311] width 311 height 43
click at [393, 316] on button "Next step >" at bounding box center [399, 323] width 53 height 19
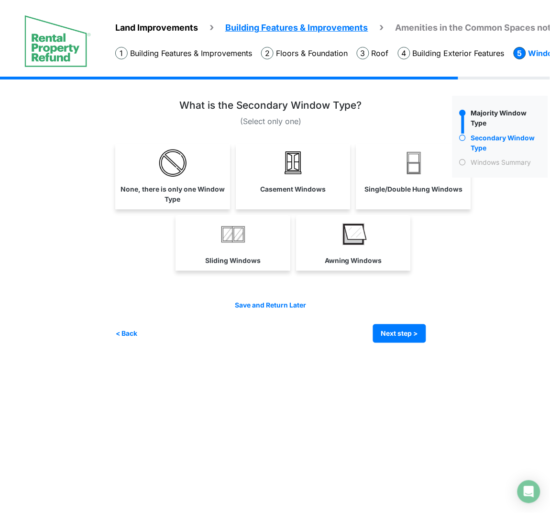
click at [248, 250] on link "Sliding Windows" at bounding box center [233, 243] width 111 height 56
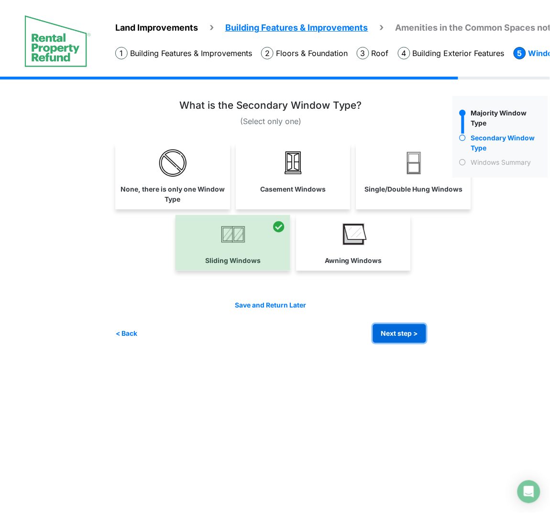
click at [392, 331] on button "Next step >" at bounding box center [399, 333] width 53 height 19
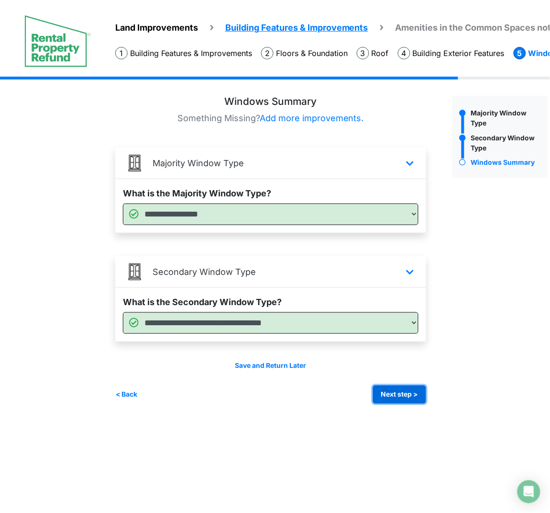
click at [382, 396] on button "Next step >" at bounding box center [399, 394] width 53 height 19
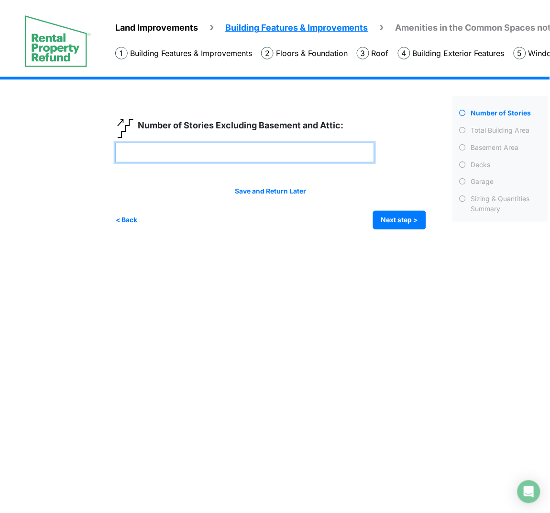
click at [277, 149] on input "number" at bounding box center [244, 153] width 259 height 20
type input "*"
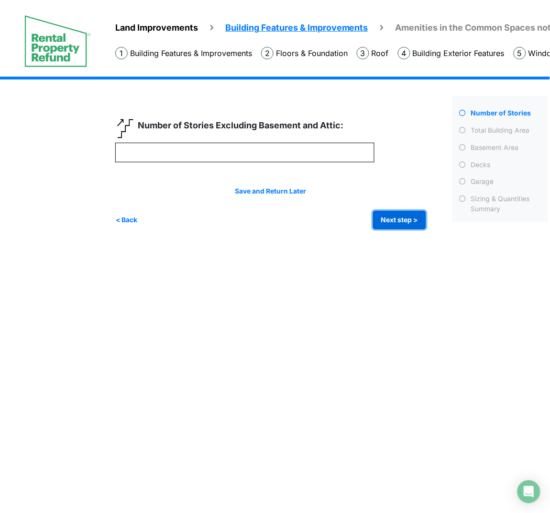
click at [413, 224] on button "Next step >" at bounding box center [399, 220] width 53 height 19
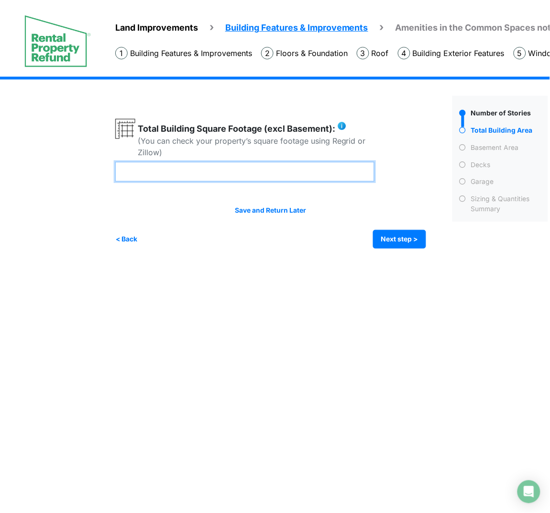
click at [338, 176] on input "number" at bounding box center [244, 172] width 259 height 20
type input "*****"
click at [345, 127] on img at bounding box center [342, 126] width 10 height 10
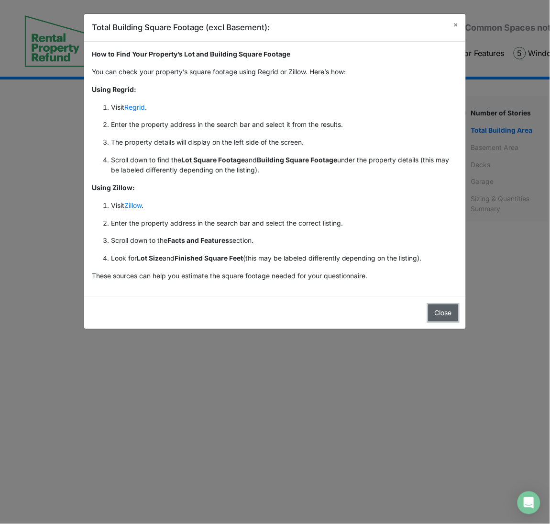
click at [438, 313] on button "Close" at bounding box center [444, 312] width 30 height 17
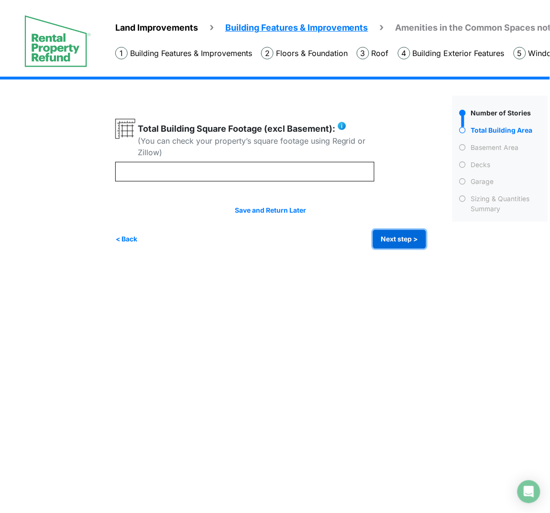
click at [411, 244] on button "Next step >" at bounding box center [399, 239] width 53 height 19
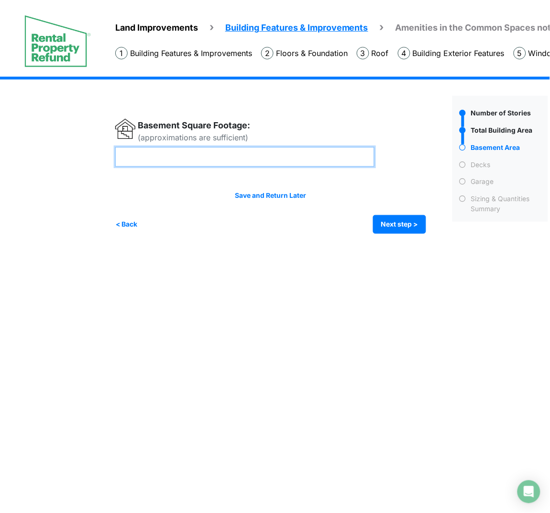
click at [290, 153] on input "number" at bounding box center [244, 157] width 259 height 20
type input "****"
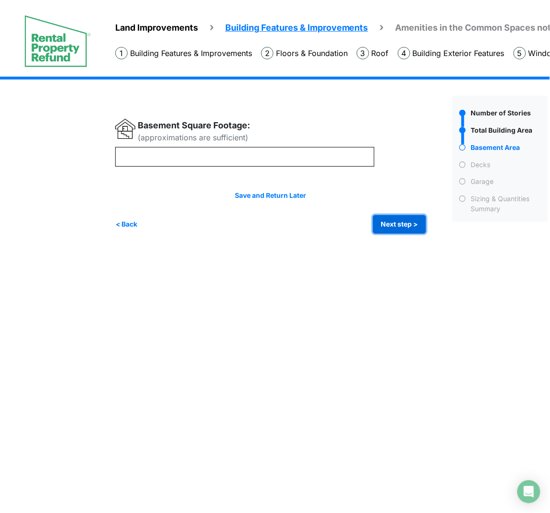
click at [414, 231] on button "Next step >" at bounding box center [399, 224] width 53 height 19
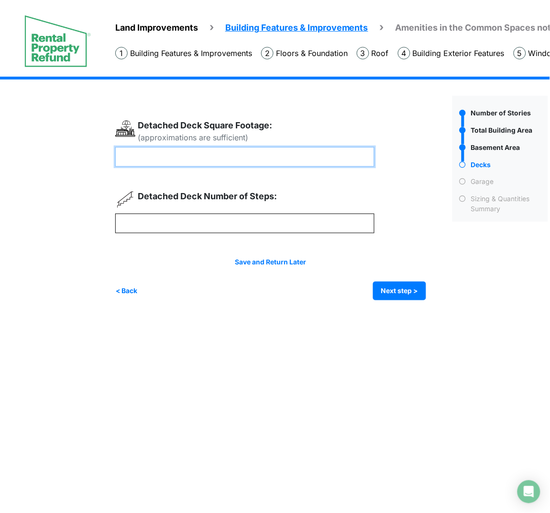
click at [272, 164] on input "number" at bounding box center [244, 157] width 259 height 20
type input "***"
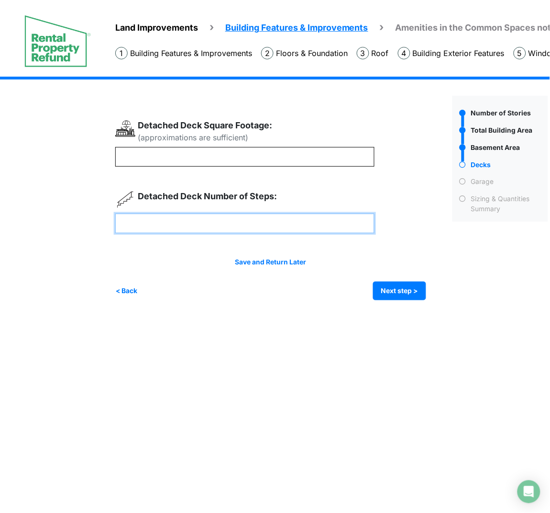
click at [276, 227] on input "number" at bounding box center [244, 223] width 259 height 20
type input "*"
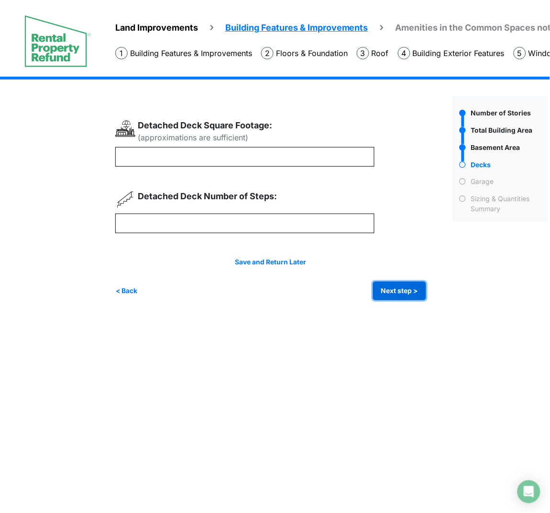
type input "*"
click at [397, 285] on button "Next step >" at bounding box center [399, 290] width 53 height 19
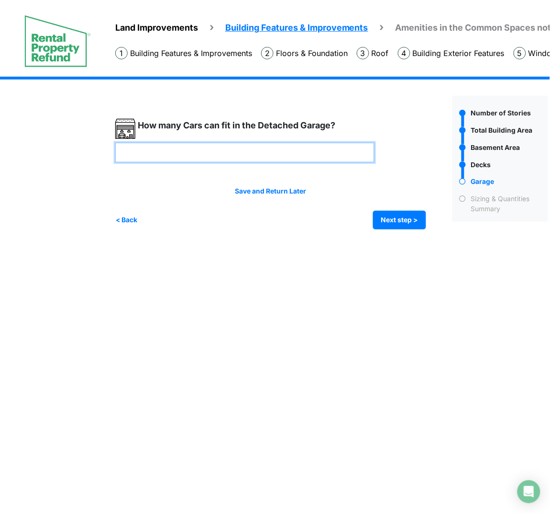
click at [332, 154] on input "number" at bounding box center [244, 153] width 259 height 20
type input "*"
click at [405, 208] on div "Save and Return Later < Back Next step > Save and submit" at bounding box center [270, 207] width 311 height 43
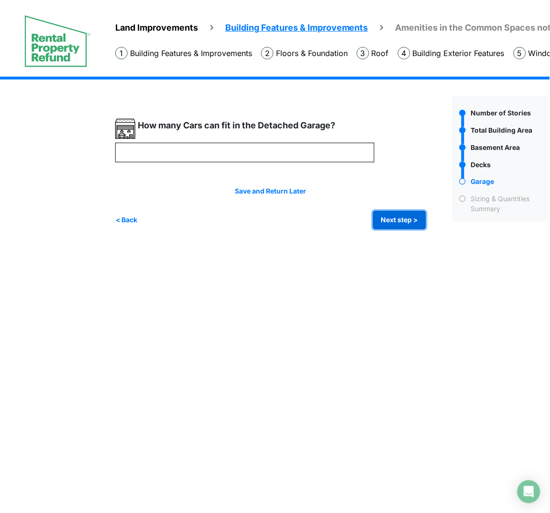
click at [418, 225] on button "Next step >" at bounding box center [399, 220] width 53 height 19
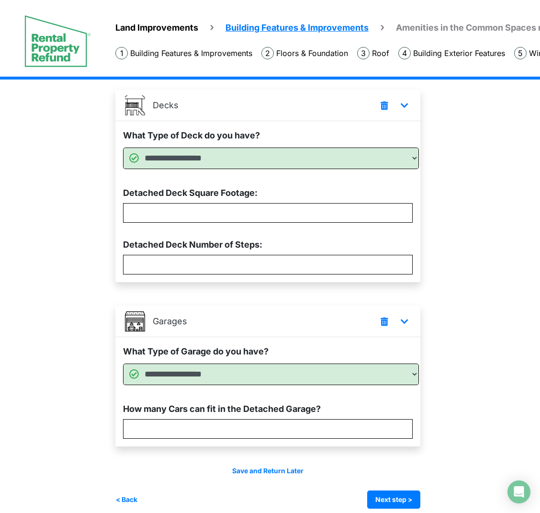
scroll to position [389, 0]
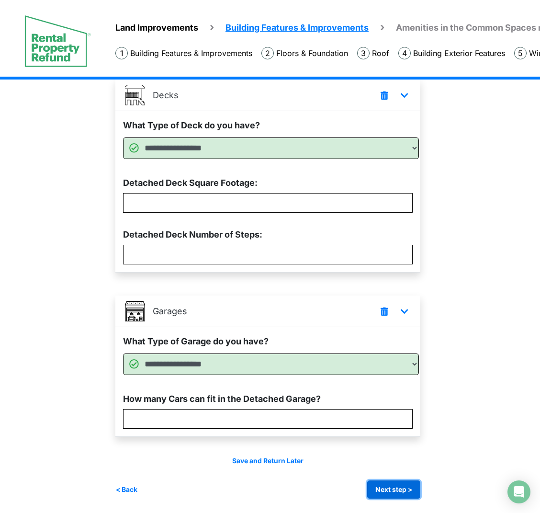
click at [409, 436] on button "Next step >" at bounding box center [393, 489] width 53 height 19
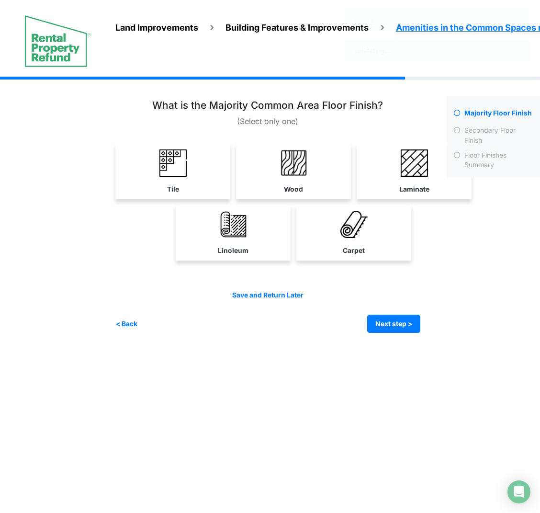
scroll to position [0, 0]
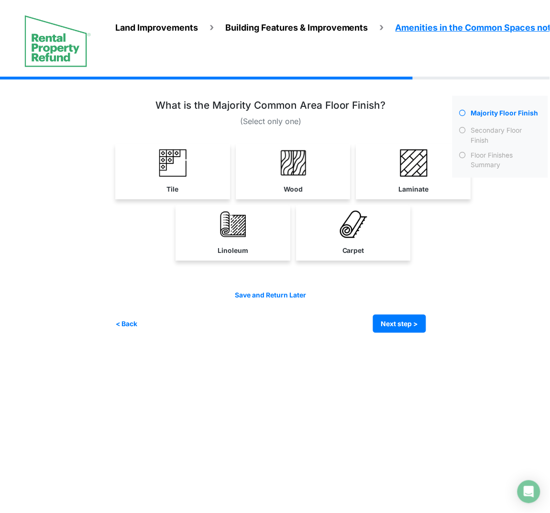
click at [435, 167] on link "Laminate" at bounding box center [413, 172] width 111 height 56
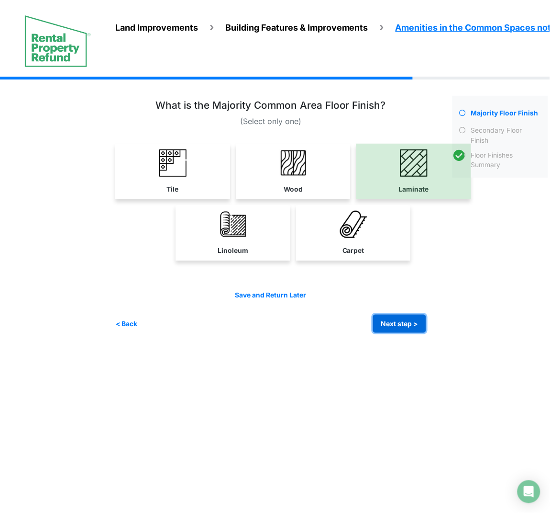
click at [381, 321] on button "Next step >" at bounding box center [399, 323] width 53 height 19
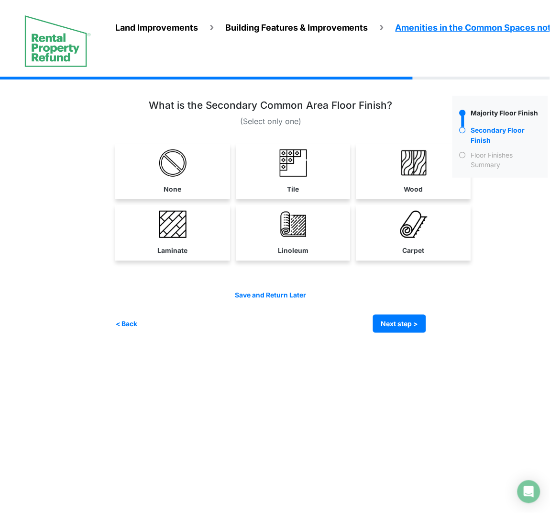
click at [260, 238] on link "Linoleum" at bounding box center [293, 233] width 111 height 56
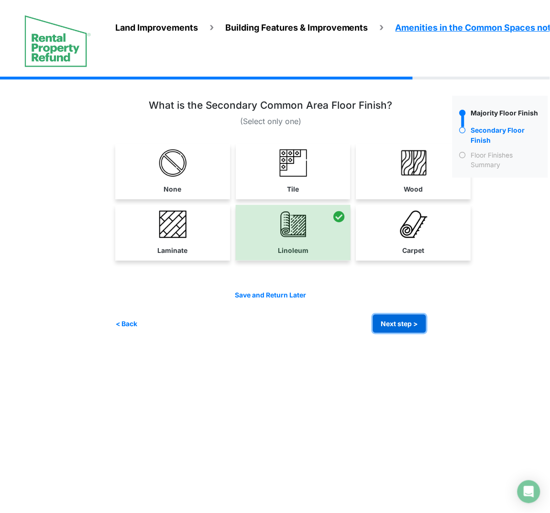
click at [410, 320] on button "Next step >" at bounding box center [399, 323] width 53 height 19
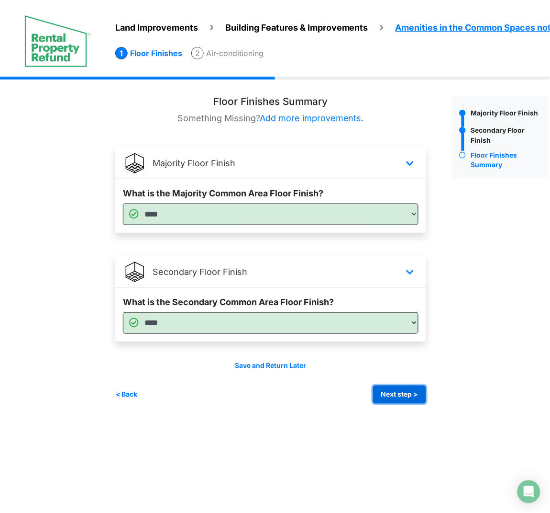
click at [381, 392] on button "Next step >" at bounding box center [399, 394] width 53 height 19
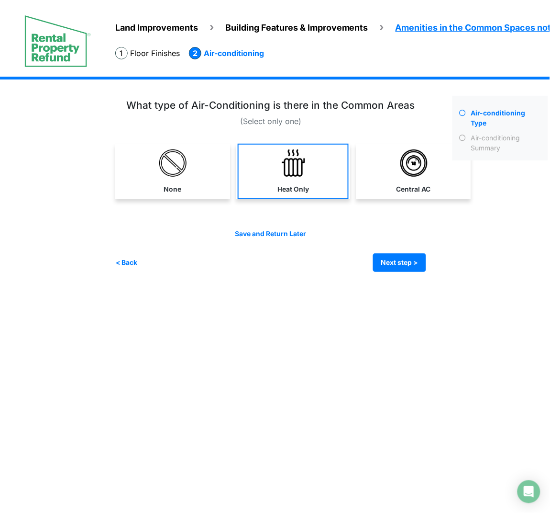
click at [274, 182] on link "Heat Only" at bounding box center [293, 172] width 111 height 56
select select "*"
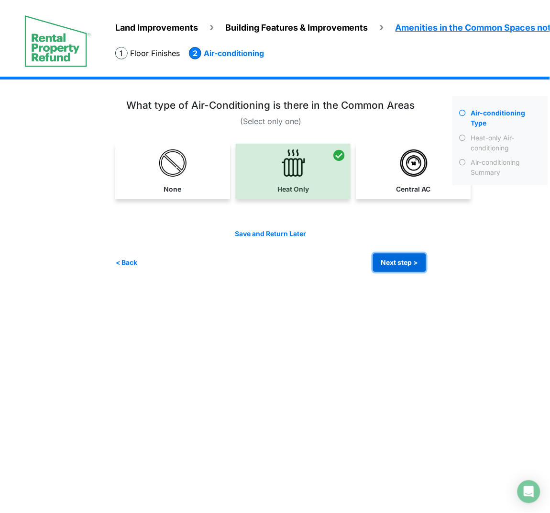
click at [389, 268] on button "Next step >" at bounding box center [399, 262] width 53 height 19
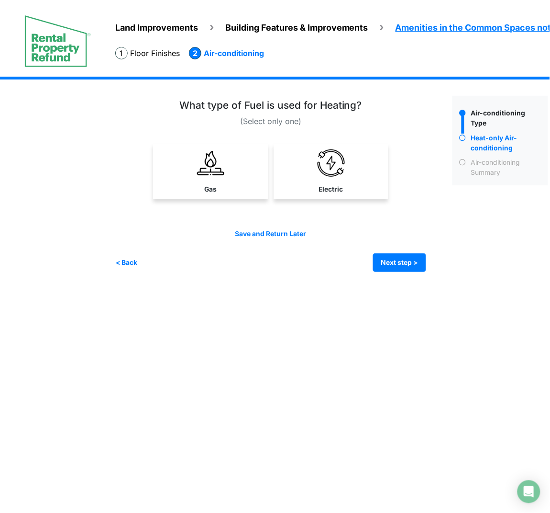
drag, startPoint x: 210, startPoint y: 185, endPoint x: 437, endPoint y: 267, distance: 241.6
click at [210, 185] on label "Gas" at bounding box center [210, 189] width 12 height 10
select select "*"
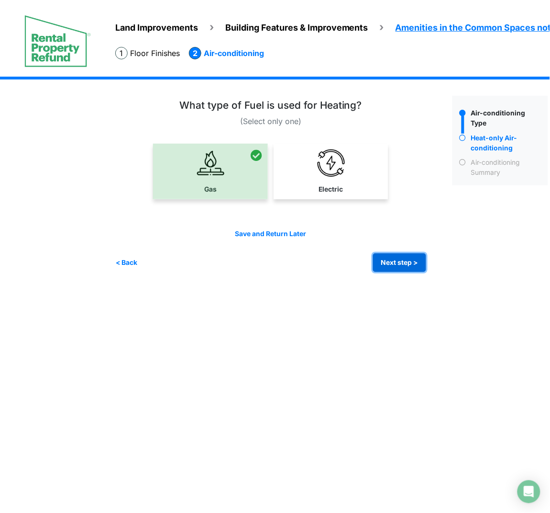
click at [415, 266] on button "Next step >" at bounding box center [399, 262] width 53 height 19
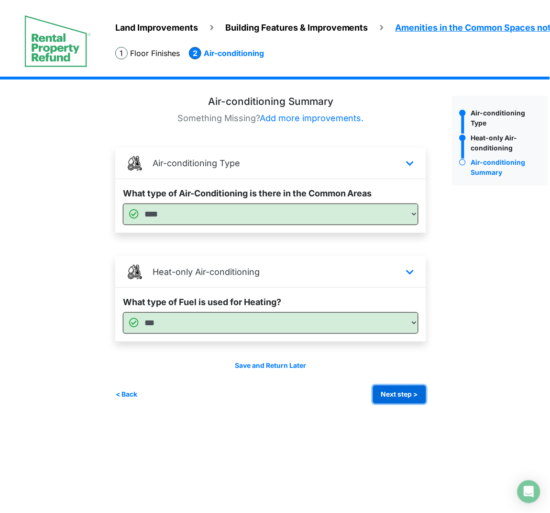
click at [415, 399] on button "Next step >" at bounding box center [399, 394] width 53 height 19
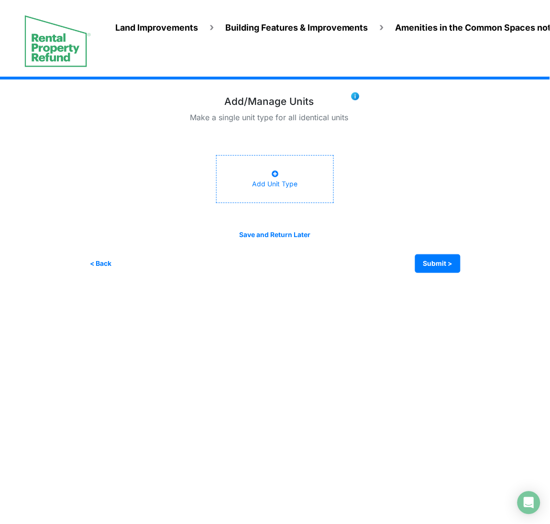
click at [282, 187] on div "Add Unit Type" at bounding box center [274, 179] width 45 height 20
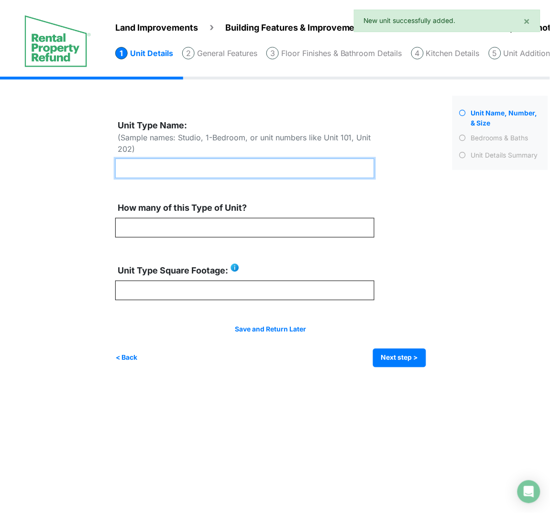
click at [182, 173] on input "text" at bounding box center [244, 168] width 259 height 20
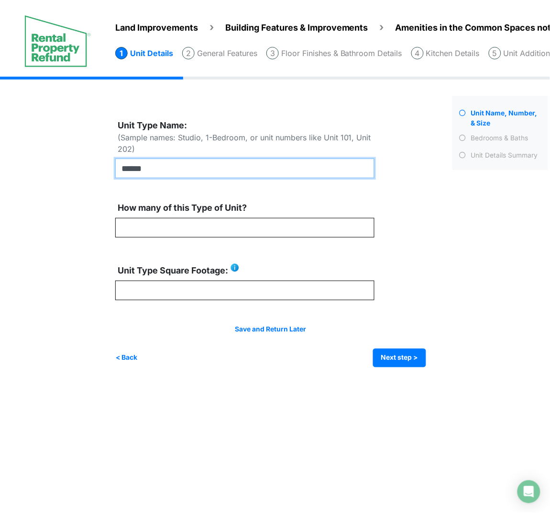
type input "******"
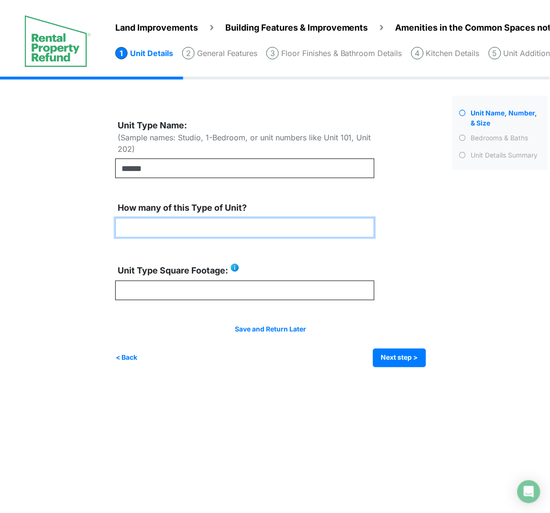
type input "*"
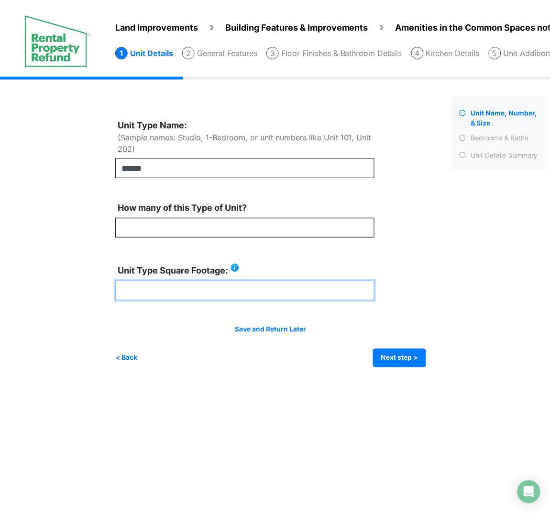
type input "***"
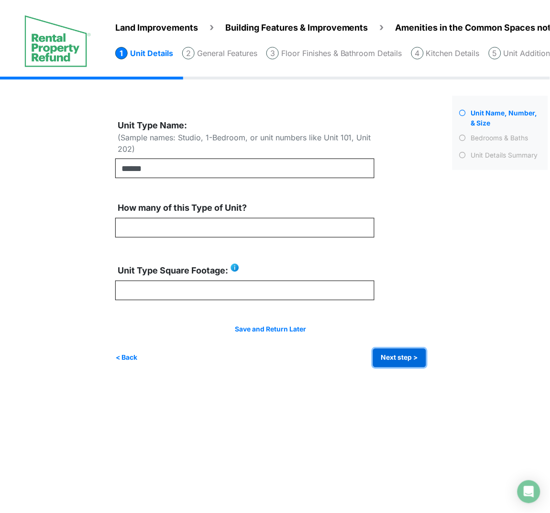
click at [402, 357] on button "Next step >" at bounding box center [399, 357] width 53 height 19
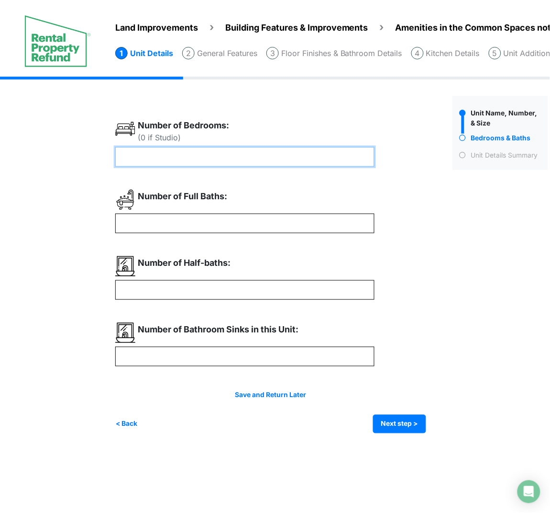
click at [196, 164] on input "number" at bounding box center [244, 157] width 259 height 20
type input "*"
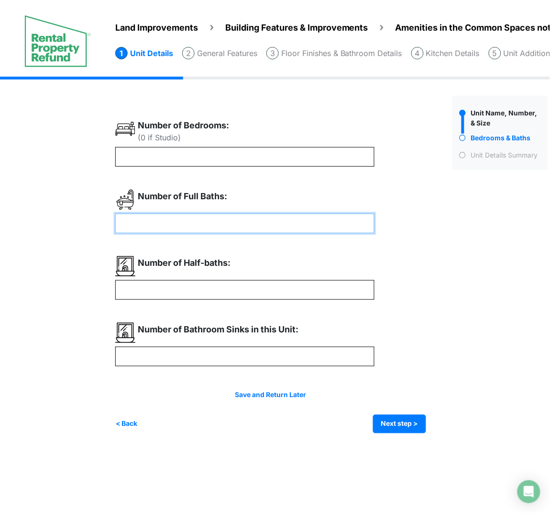
click at [193, 225] on input "number" at bounding box center [244, 223] width 259 height 20
type input "*"
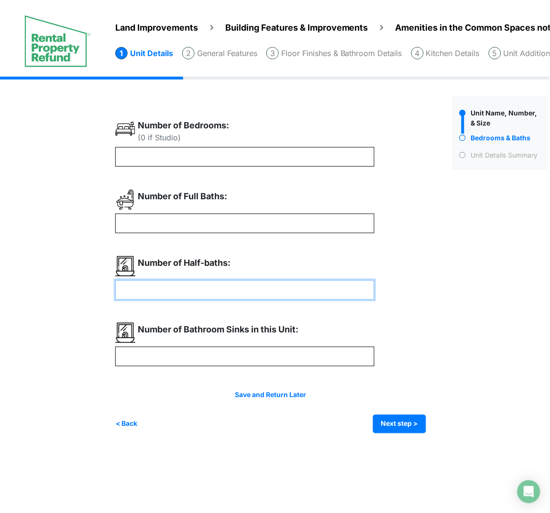
type input "*"
click at [193, 282] on input "number" at bounding box center [244, 290] width 259 height 20
type input "*"
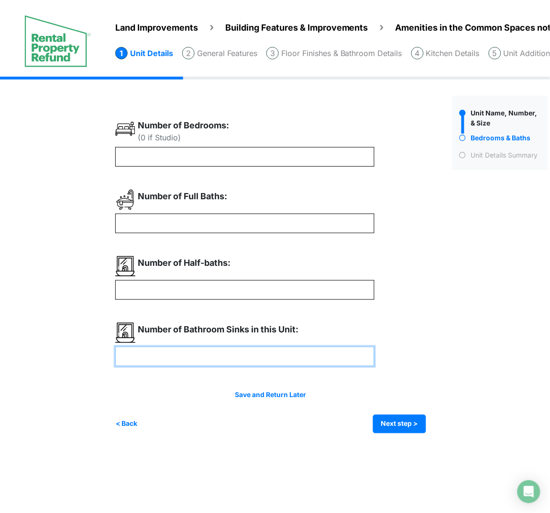
type input "*"
click at [170, 350] on input "number" at bounding box center [244, 356] width 259 height 20
type input "*"
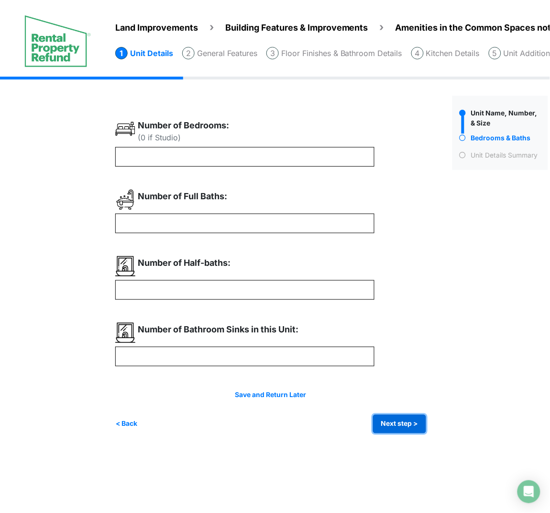
type input "*"
click at [415, 419] on button "Next step >" at bounding box center [399, 423] width 53 height 19
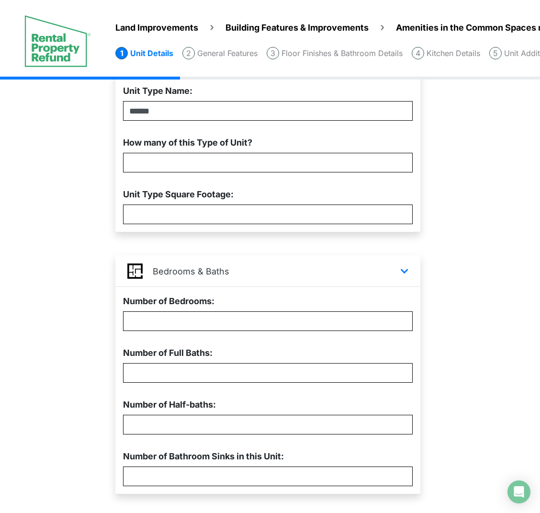
scroll to position [160, 0]
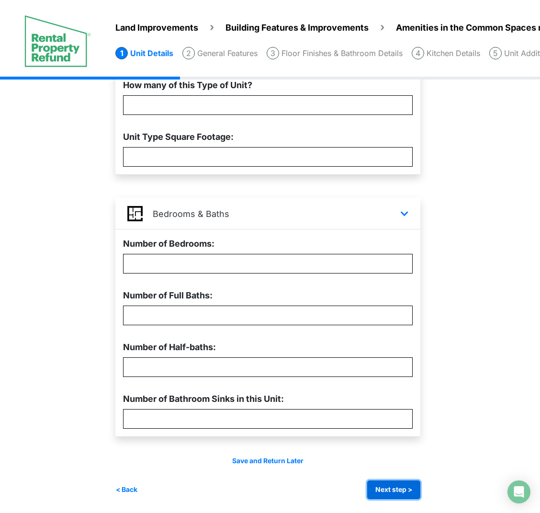
click at [399, 436] on button "Next step >" at bounding box center [393, 489] width 53 height 19
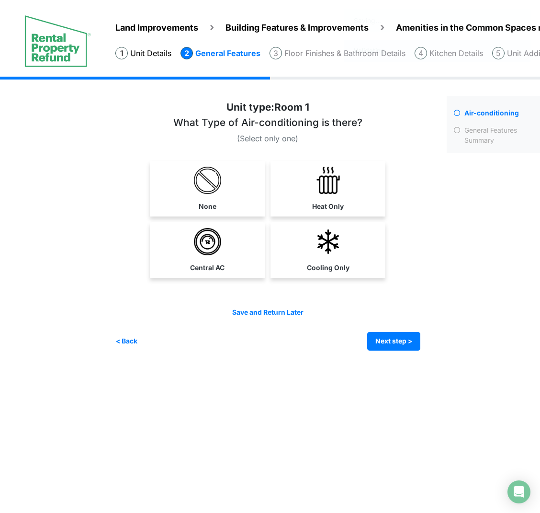
scroll to position [0, 0]
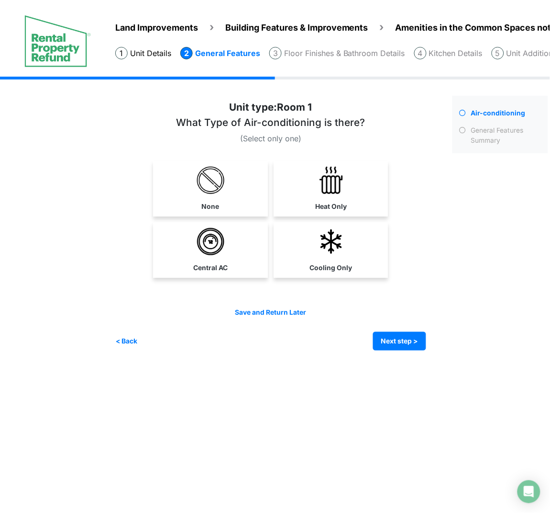
click at [213, 251] on img at bounding box center [210, 241] width 27 height 27
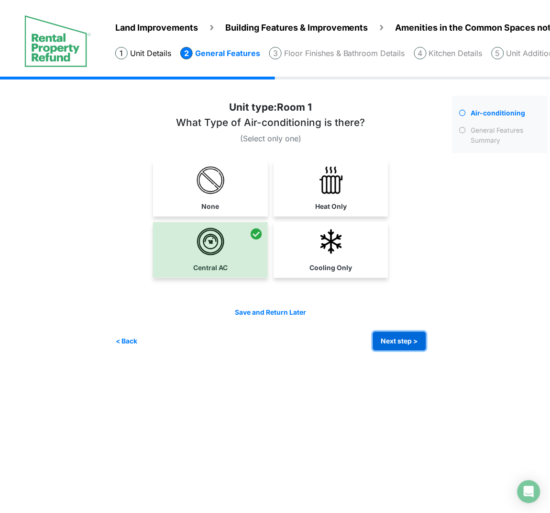
click at [393, 347] on button "Next step >" at bounding box center [399, 341] width 53 height 19
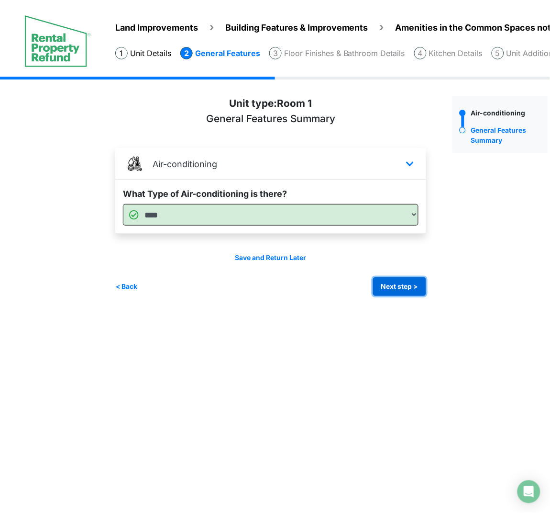
drag, startPoint x: 400, startPoint y: 290, endPoint x: 546, endPoint y: 302, distance: 146.9
click at [399, 291] on button "Next step >" at bounding box center [399, 286] width 53 height 19
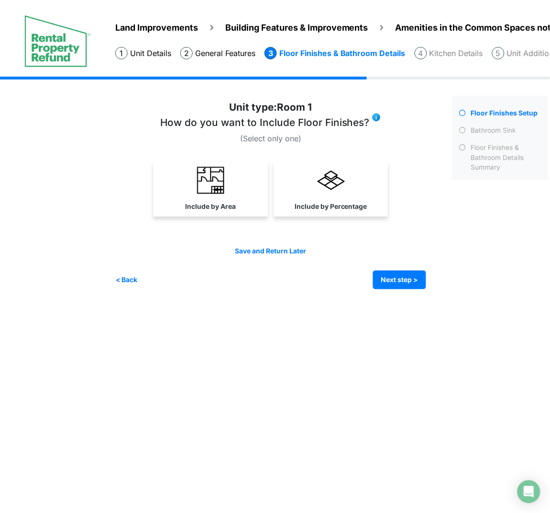
drag, startPoint x: 201, startPoint y: 197, endPoint x: 249, endPoint y: 213, distance: 50.7
click at [201, 197] on link "Include by Area" at bounding box center [210, 189] width 111 height 56
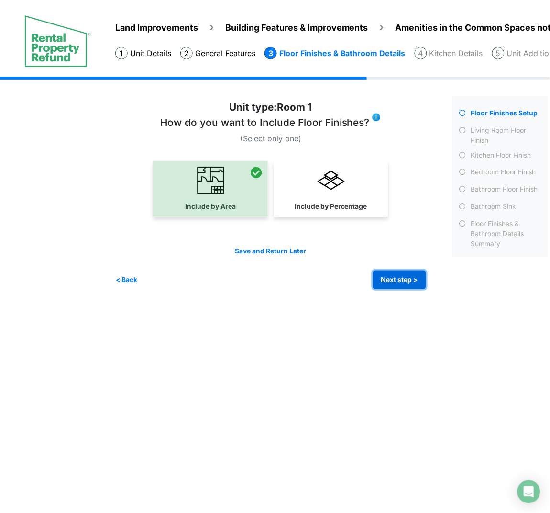
click at [415, 279] on button "Next step >" at bounding box center [399, 279] width 53 height 19
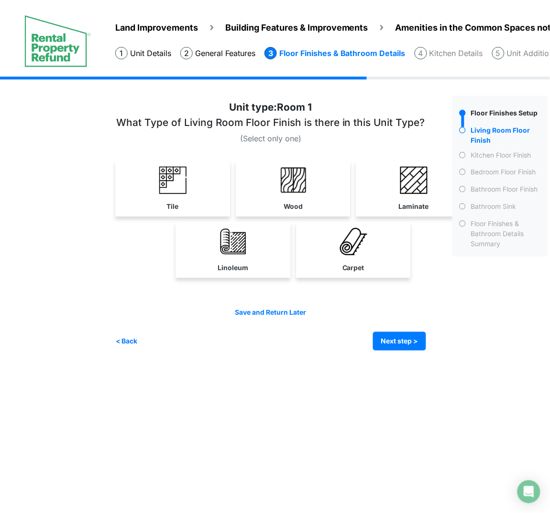
drag, startPoint x: 294, startPoint y: 205, endPoint x: 366, endPoint y: 314, distance: 131.0
click at [294, 205] on label "Wood" at bounding box center [293, 206] width 19 height 10
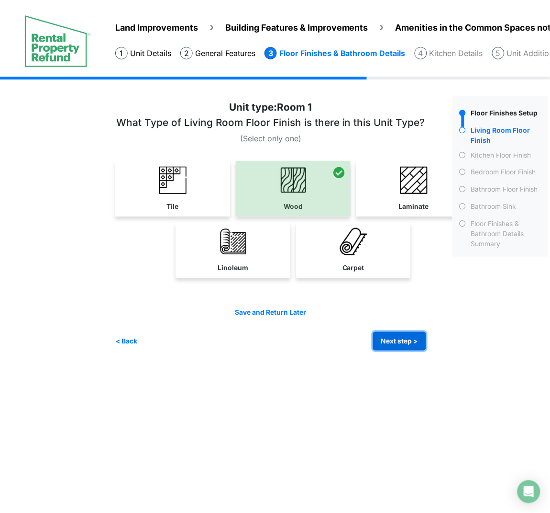
click at [393, 333] on button "Next step >" at bounding box center [399, 341] width 53 height 19
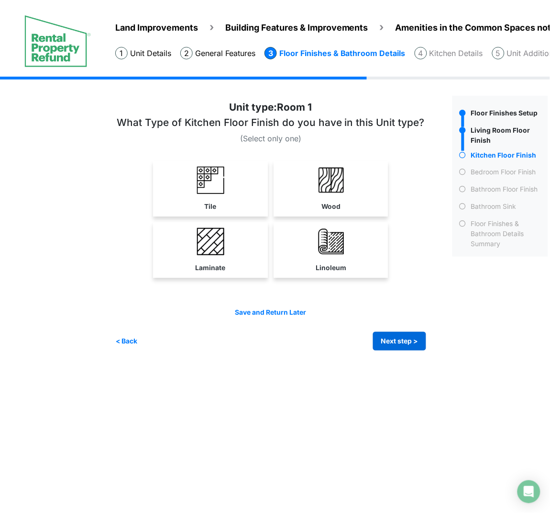
click at [318, 258] on link "Linoleum" at bounding box center [331, 250] width 111 height 56
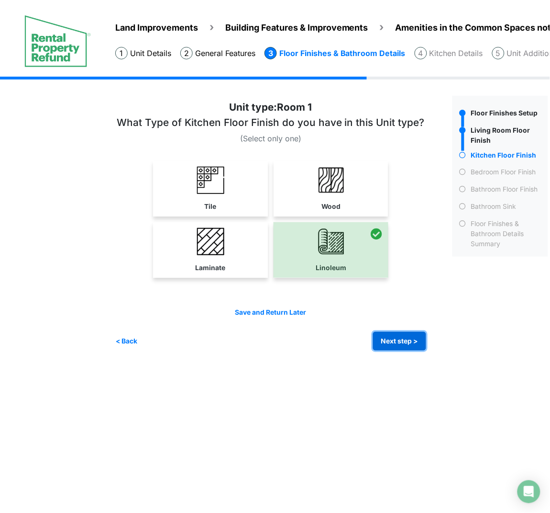
click at [419, 341] on button "Next step >" at bounding box center [399, 341] width 53 height 19
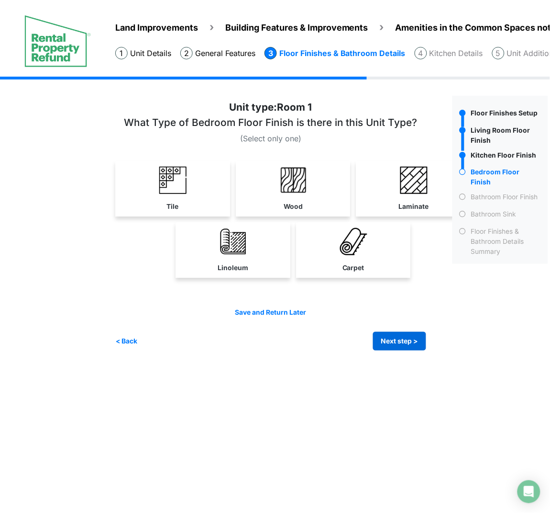
drag, startPoint x: 287, startPoint y: 199, endPoint x: 394, endPoint y: 330, distance: 169.0
click at [287, 199] on link "Wood" at bounding box center [293, 189] width 111 height 56
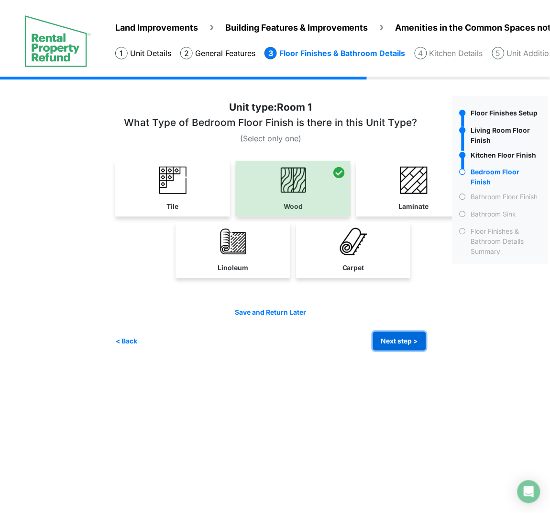
click at [398, 333] on button "Next step >" at bounding box center [399, 341] width 53 height 19
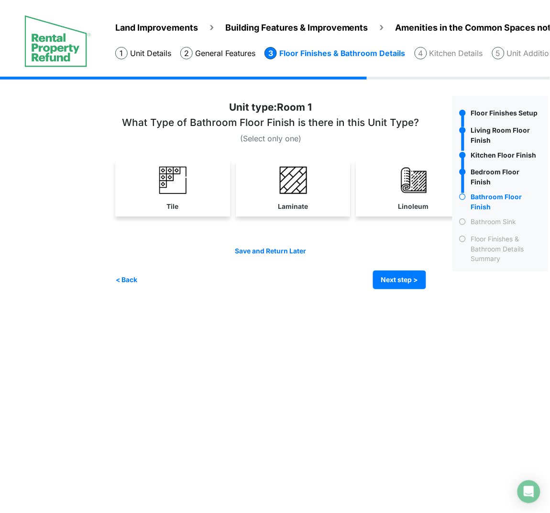
click at [196, 187] on link "Tile" at bounding box center [172, 189] width 111 height 56
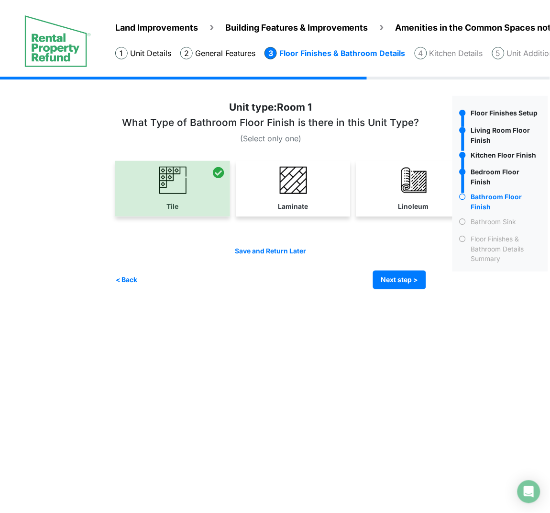
select select "*"
click at [376, 278] on button "Next step >" at bounding box center [399, 279] width 53 height 19
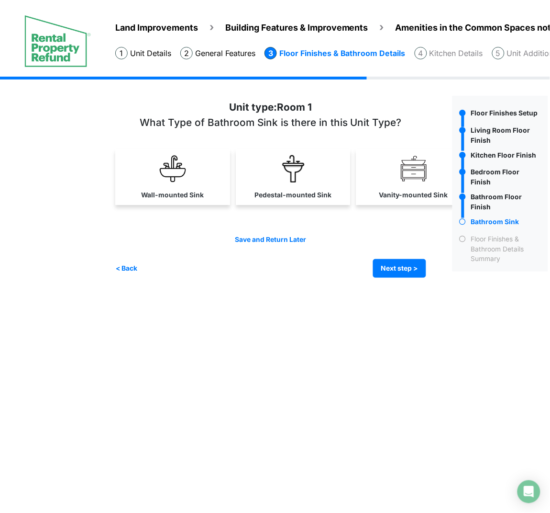
click at [162, 171] on img at bounding box center [172, 168] width 27 height 27
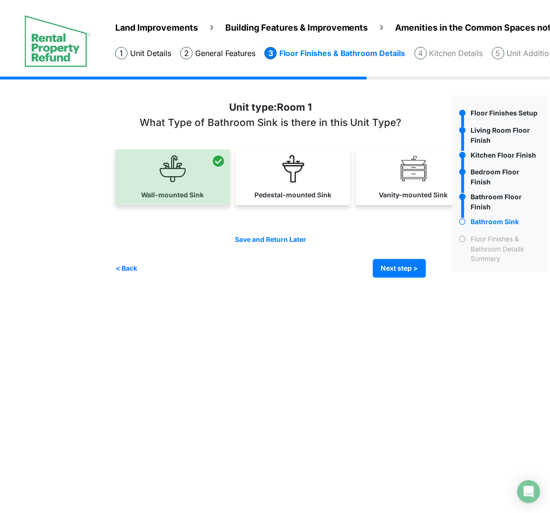
select select "*"
click at [377, 267] on button "Next step >" at bounding box center [399, 268] width 53 height 19
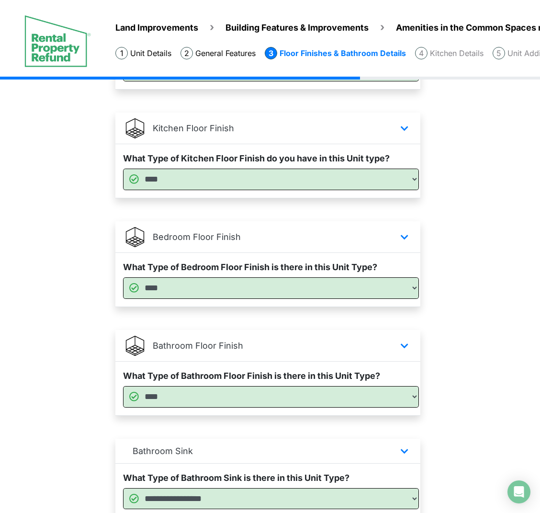
scroll to position [335, 0]
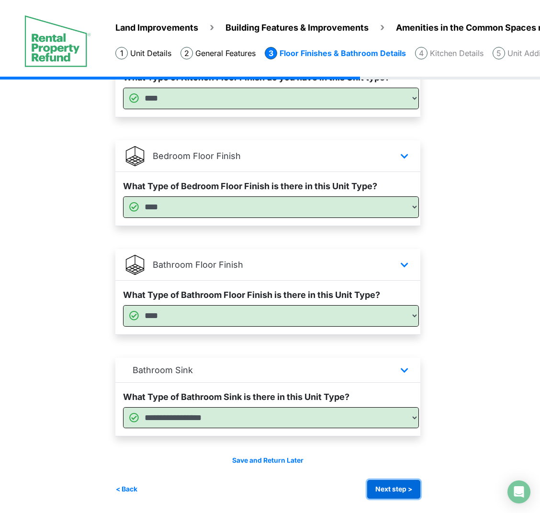
click at [402, 436] on button "Next step >" at bounding box center [393, 489] width 53 height 19
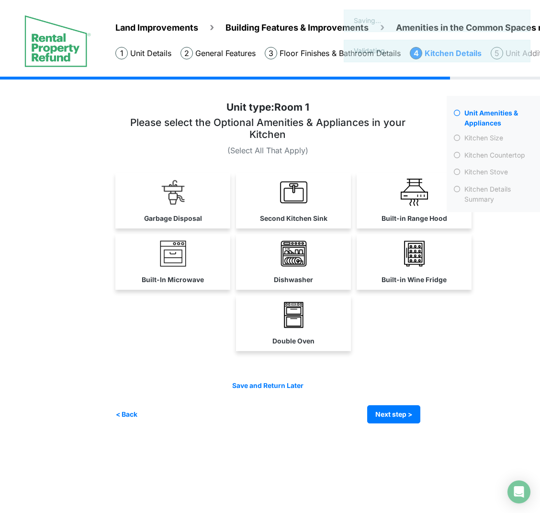
scroll to position [0, 0]
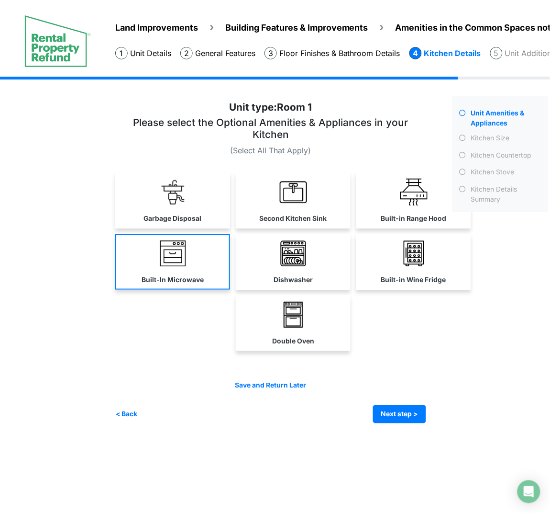
click at [152, 208] on link "Garbage Disposal" at bounding box center [172, 201] width 115 height 56
click at [157, 245] on link "Built-In Microwave" at bounding box center [172, 262] width 115 height 56
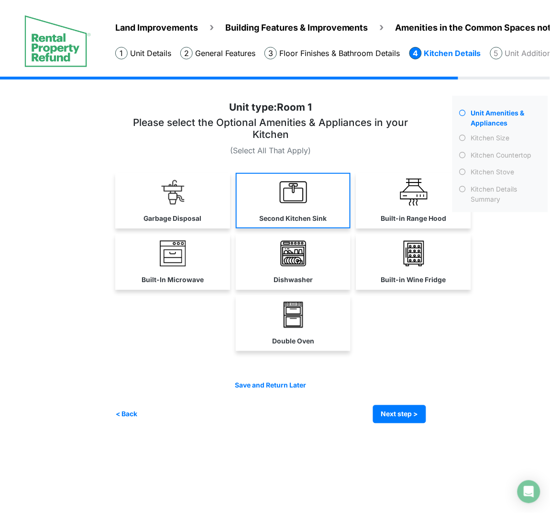
click at [354, 173] on div "Garbage Disposal" at bounding box center [293, 201] width 356 height 56
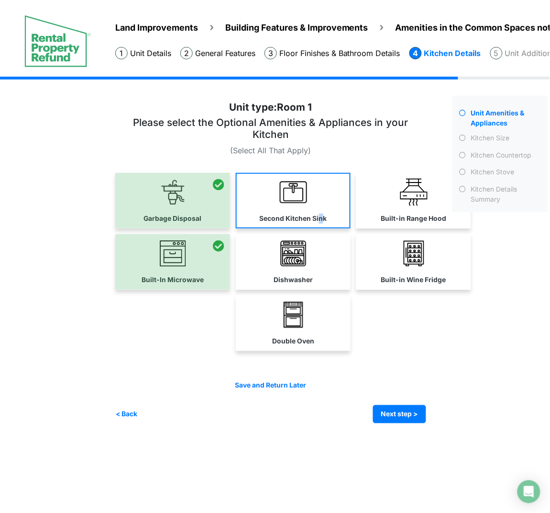
click at [320, 214] on label "Second Kitchen Sink" at bounding box center [293, 218] width 67 height 10
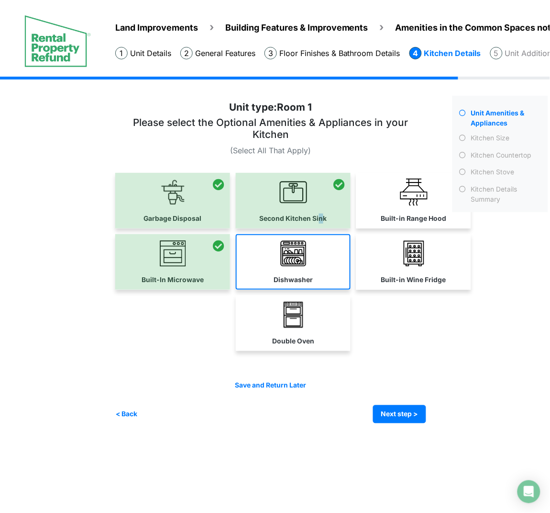
click at [305, 275] on label "Dishwasher" at bounding box center [293, 280] width 39 height 10
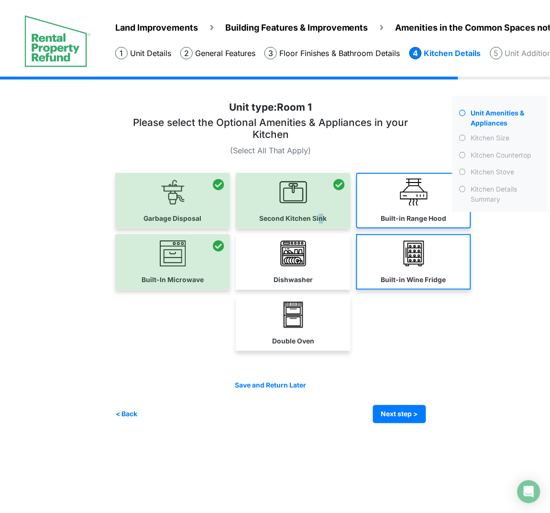
click at [404, 217] on label "Built-in Range Hood" at bounding box center [414, 218] width 66 height 10
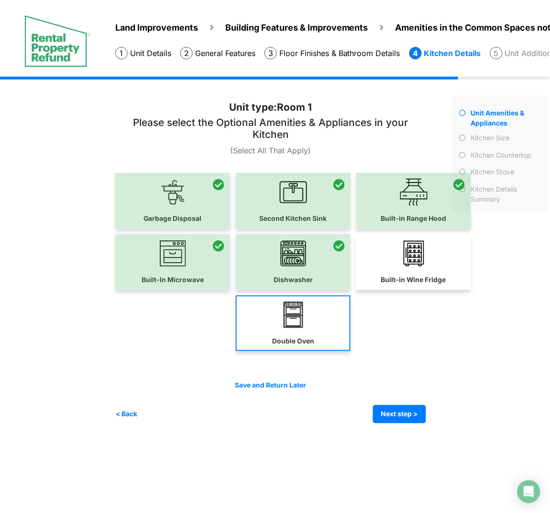
drag, startPoint x: 409, startPoint y: 266, endPoint x: 309, endPoint y: 312, distance: 110.5
click at [409, 267] on link "Built-in Wine Fridge" at bounding box center [414, 262] width 115 height 56
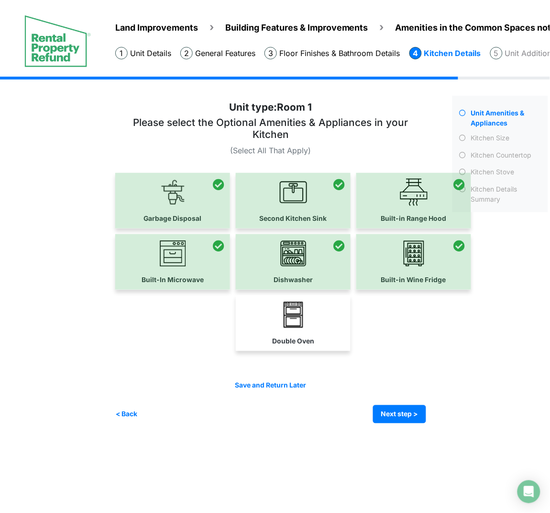
drag, startPoint x: 305, startPoint y: 318, endPoint x: 550, endPoint y: 350, distance: 247.0
click at [303, 318] on img at bounding box center [293, 314] width 27 height 27
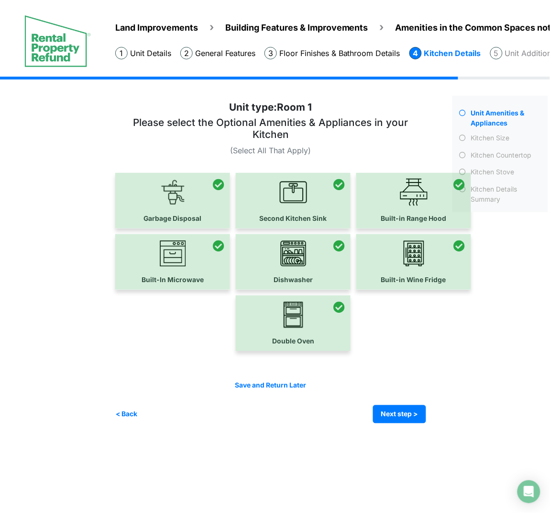
click at [397, 401] on div "Save and Return Later < Back Next step > Save and submit" at bounding box center [270, 401] width 311 height 43
click at [406, 415] on button "Next step >" at bounding box center [399, 414] width 53 height 19
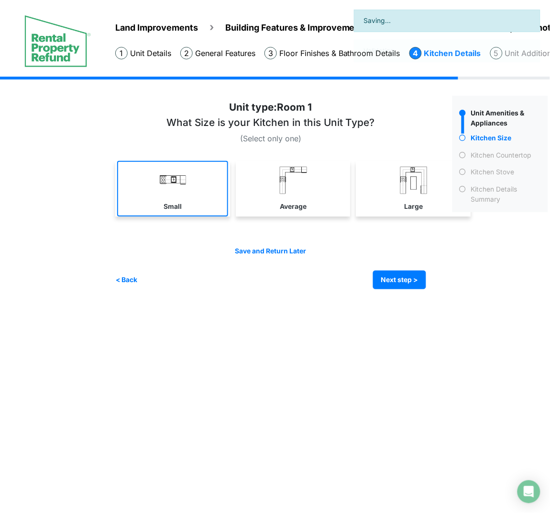
click at [179, 192] on img at bounding box center [172, 180] width 27 height 27
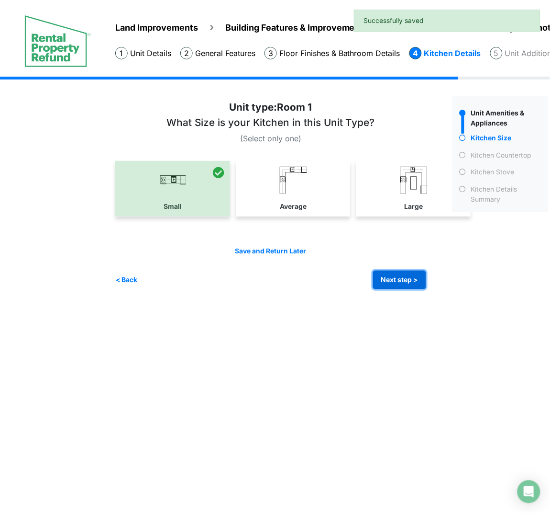
click at [405, 279] on button "Next step >" at bounding box center [399, 279] width 53 height 19
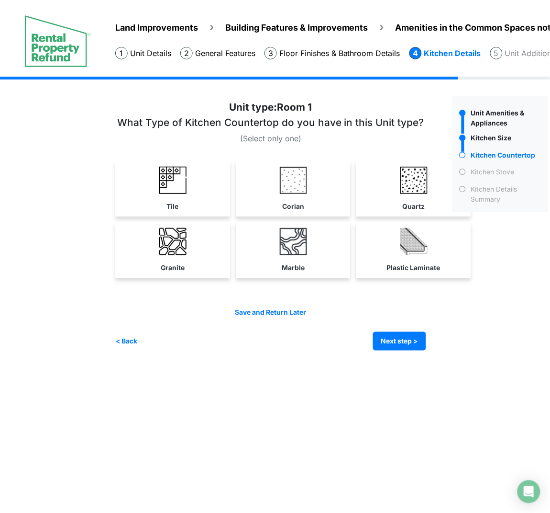
click at [325, 189] on link "Corian" at bounding box center [293, 189] width 111 height 56
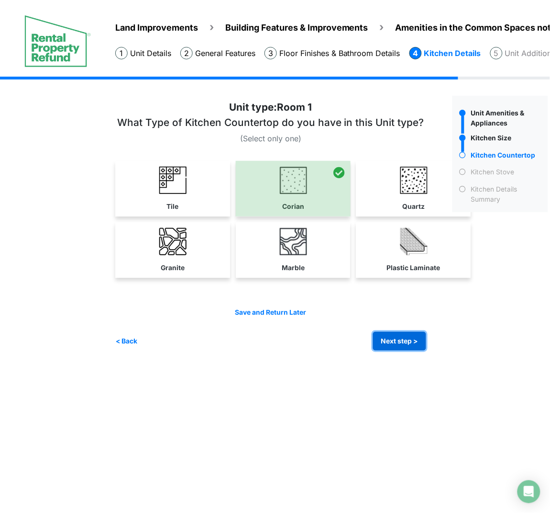
click at [397, 332] on button "Next step >" at bounding box center [399, 341] width 53 height 19
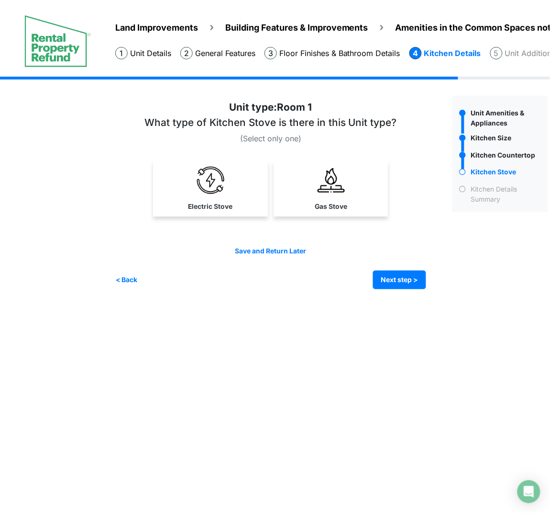
click at [202, 182] on img at bounding box center [210, 180] width 27 height 27
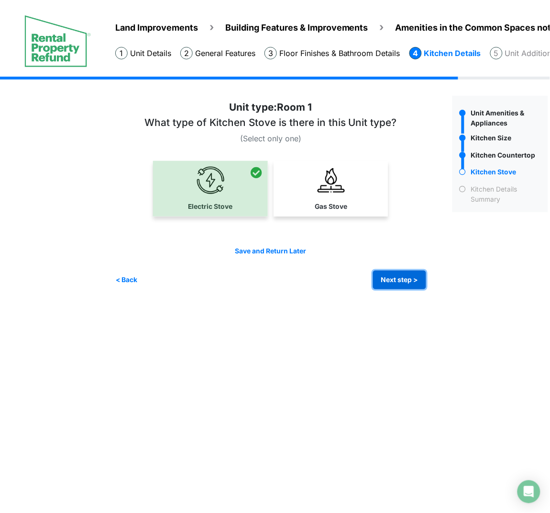
drag, startPoint x: 379, startPoint y: 287, endPoint x: 401, endPoint y: 284, distance: 21.3
click at [380, 287] on button "Next step >" at bounding box center [399, 279] width 53 height 19
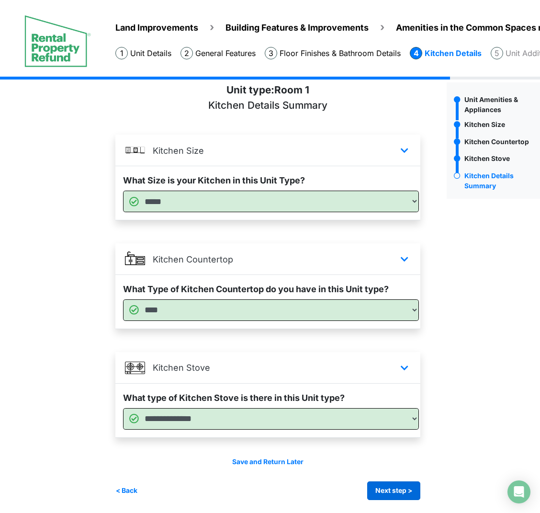
scroll to position [15, 0]
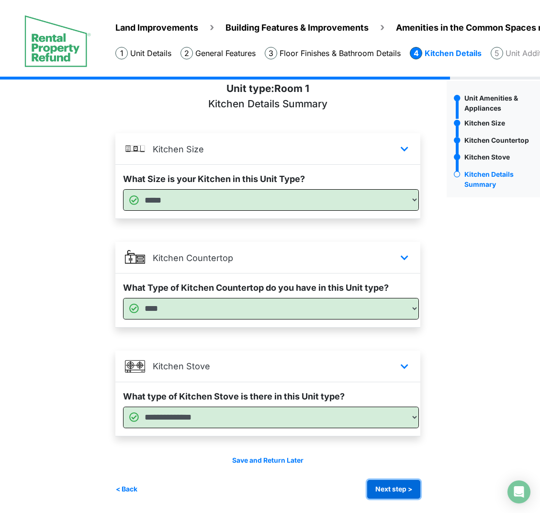
click at [398, 436] on button "Next step >" at bounding box center [393, 489] width 53 height 19
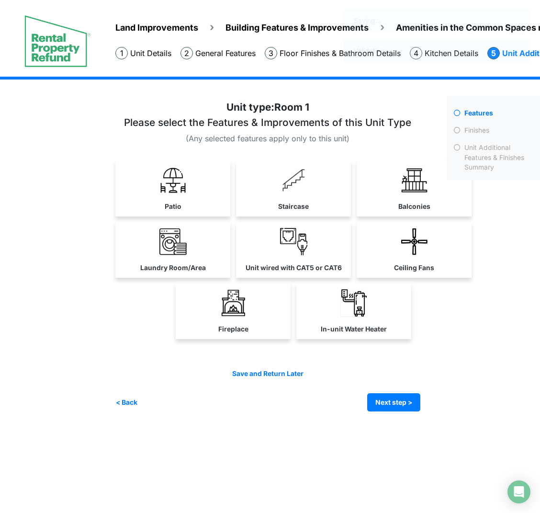
scroll to position [0, 0]
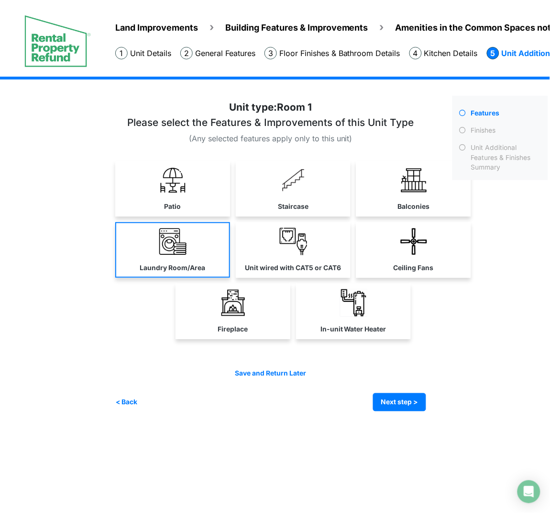
drag, startPoint x: 207, startPoint y: 192, endPoint x: 195, endPoint y: 230, distance: 39.8
click at [205, 192] on link "Patio" at bounding box center [172, 189] width 115 height 56
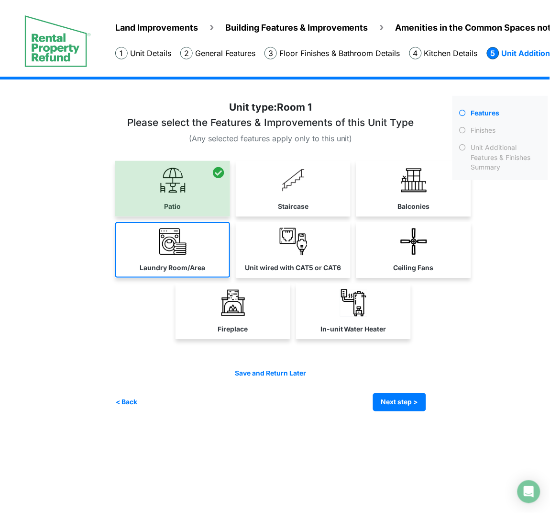
click at [190, 238] on link "Laundry Room/Area" at bounding box center [172, 250] width 115 height 56
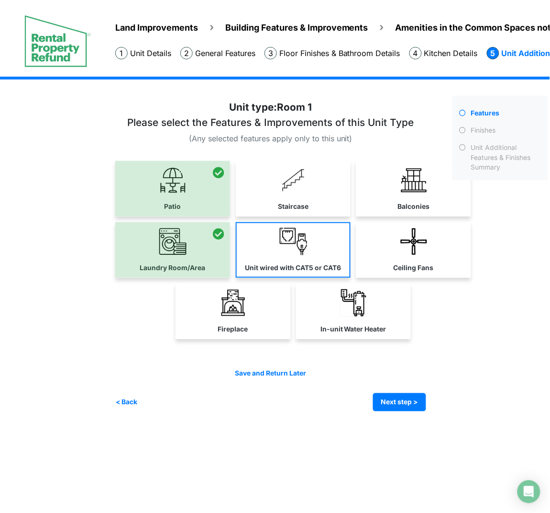
click at [309, 260] on link "Unit wired with CAT5 or CAT6" at bounding box center [293, 250] width 115 height 56
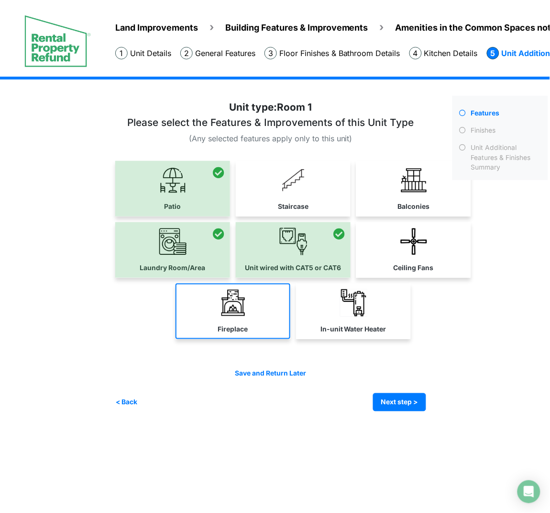
click at [221, 303] on img at bounding box center [233, 302] width 27 height 27
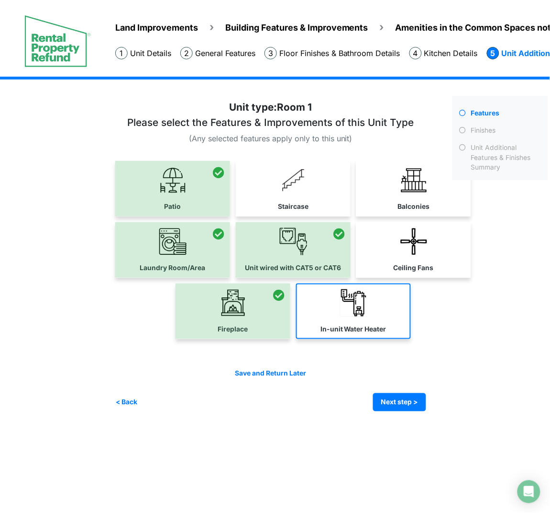
click at [349, 314] on img at bounding box center [353, 302] width 27 height 27
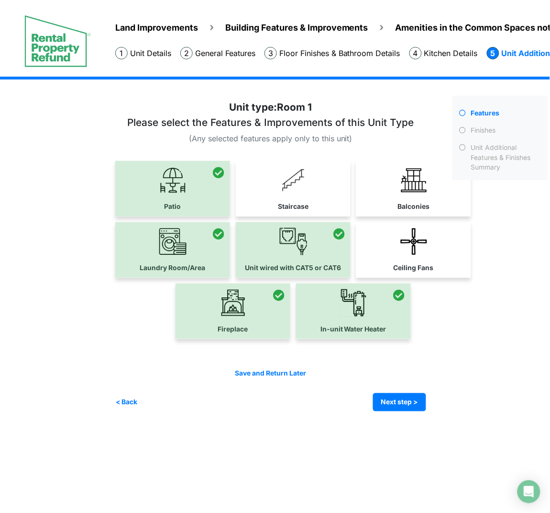
click at [420, 266] on label "Ceiling Fans" at bounding box center [414, 268] width 40 height 10
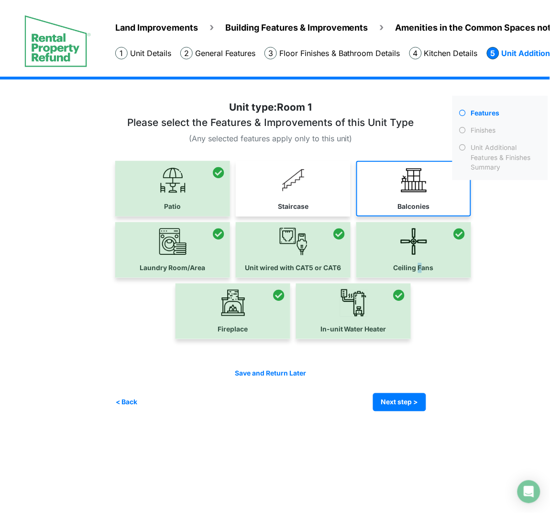
click at [409, 200] on link "Balconies" at bounding box center [414, 189] width 115 height 56
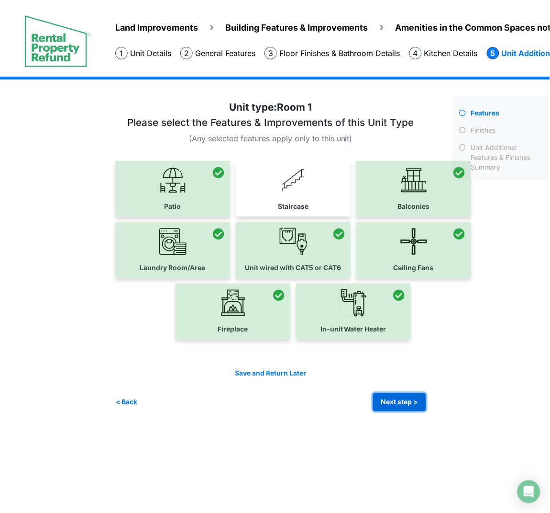
click at [408, 402] on button "Next step >" at bounding box center [399, 402] width 53 height 19
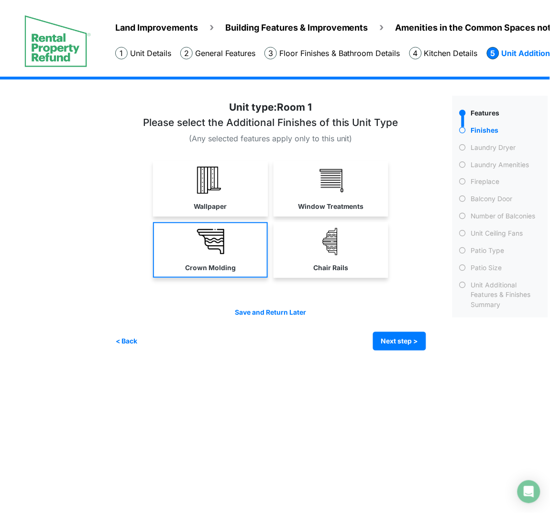
drag, startPoint x: 190, startPoint y: 181, endPoint x: 196, endPoint y: 224, distance: 43.5
click at [190, 181] on link "Wallpaper" at bounding box center [210, 189] width 115 height 56
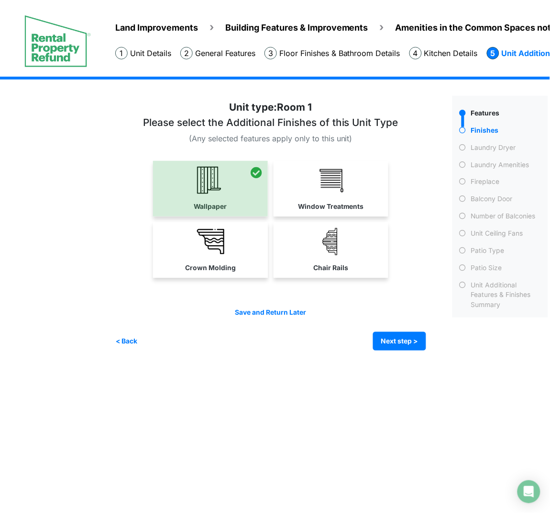
click at [198, 229] on img at bounding box center [210, 241] width 27 height 27
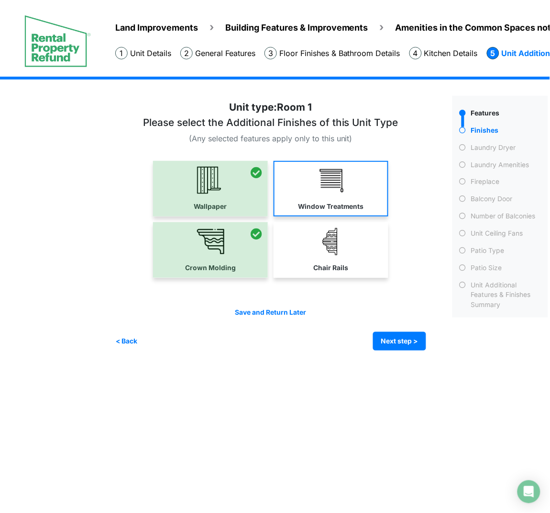
click at [319, 236] on img at bounding box center [331, 241] width 27 height 27
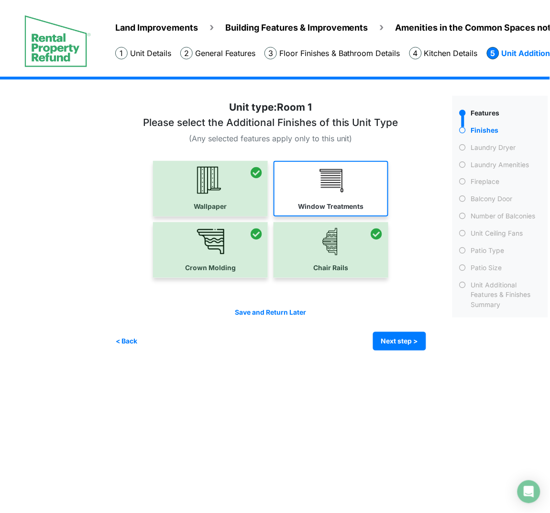
click at [346, 201] on label "Window Treatments" at bounding box center [331, 206] width 66 height 10
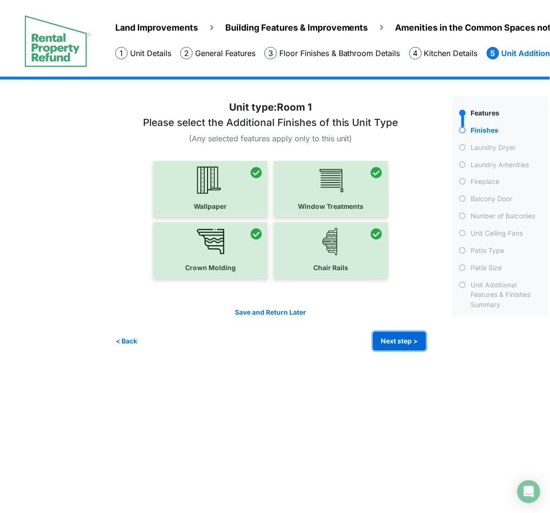
click at [412, 336] on button "Next step >" at bounding box center [399, 341] width 53 height 19
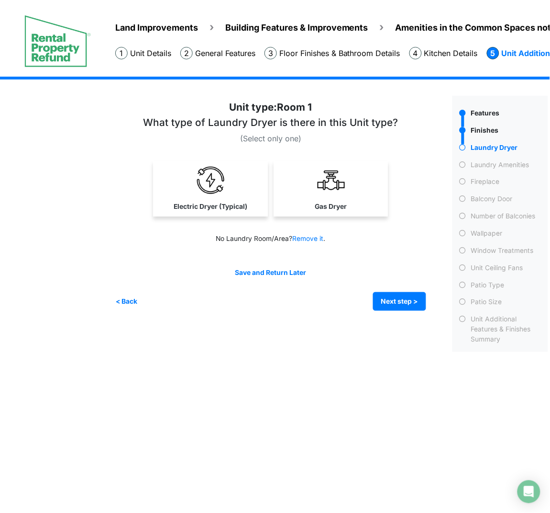
click at [327, 195] on link "Gas Dryer" at bounding box center [331, 189] width 111 height 56
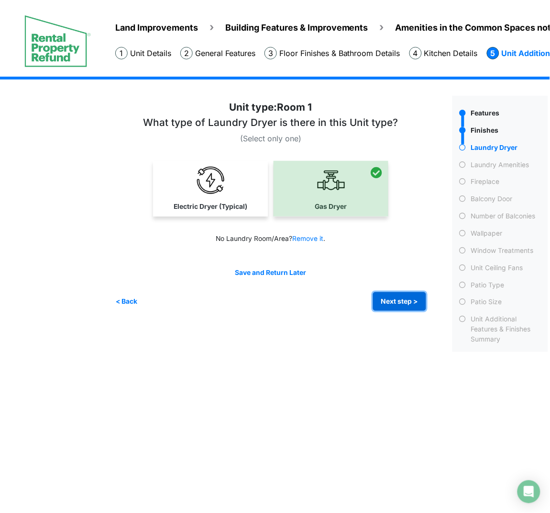
click at [400, 297] on button "Next step >" at bounding box center [399, 301] width 53 height 19
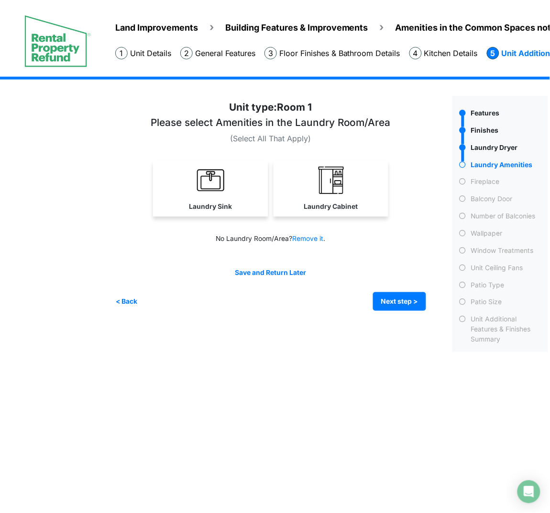
click at [232, 181] on link "Laundry Sink" at bounding box center [210, 189] width 115 height 56
click at [317, 193] on link "Laundry Cabinet" at bounding box center [331, 189] width 115 height 56
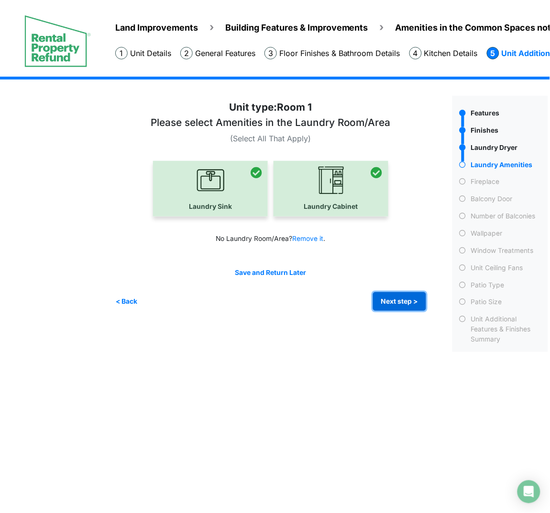
click at [414, 297] on button "Next step >" at bounding box center [399, 301] width 53 height 19
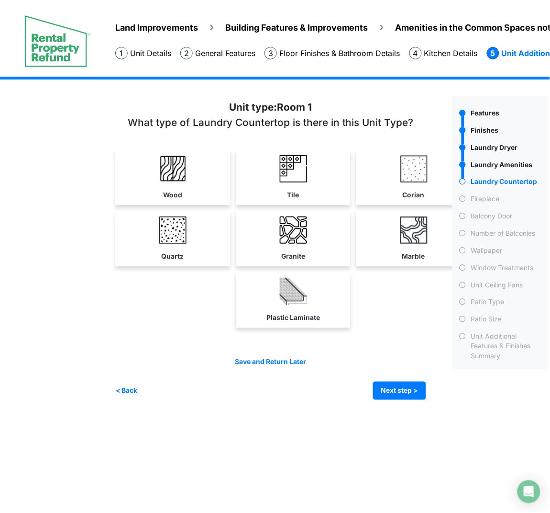
click at [251, 288] on link "Plastic Laminate" at bounding box center [293, 300] width 111 height 56
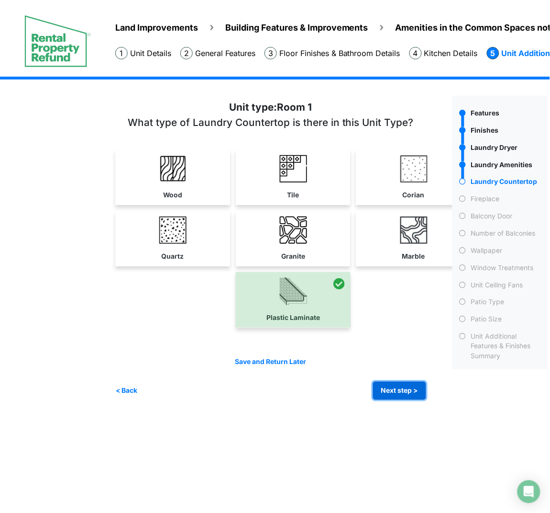
click at [409, 393] on button "Next step >" at bounding box center [399, 390] width 53 height 19
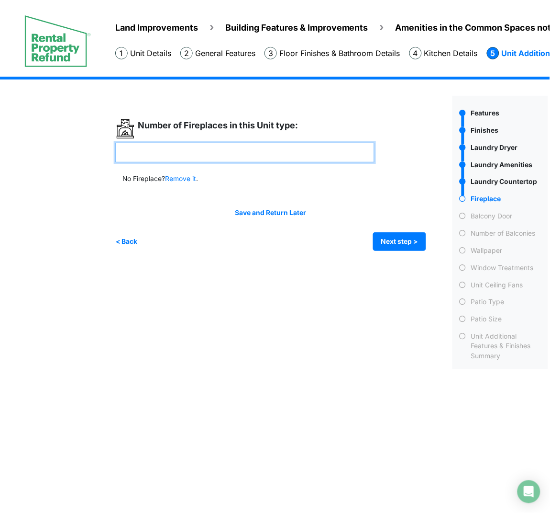
drag, startPoint x: 294, startPoint y: 149, endPoint x: 370, endPoint y: 248, distance: 124.2
click at [294, 149] on input "number" at bounding box center [244, 153] width 259 height 20
type input "*"
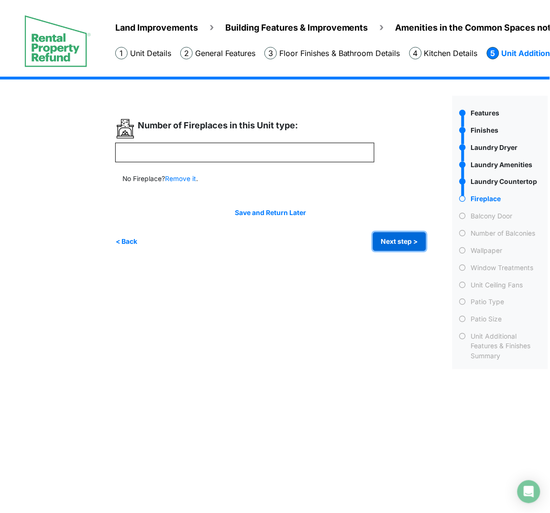
click at [406, 241] on button "Next step >" at bounding box center [399, 241] width 53 height 19
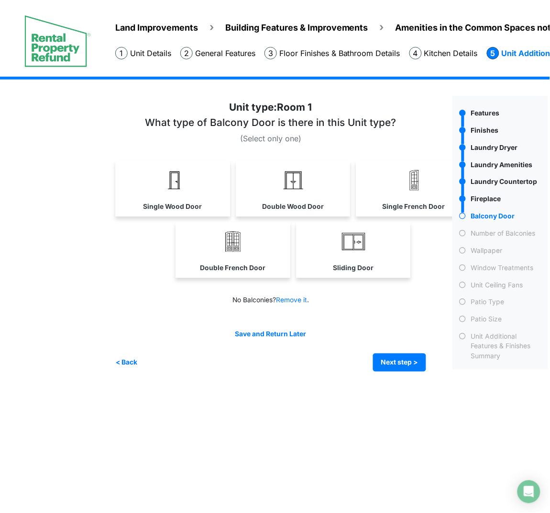
drag, startPoint x: 320, startPoint y: 262, endPoint x: 383, endPoint y: 332, distance: 93.8
click at [320, 261] on link "Sliding Door" at bounding box center [353, 250] width 111 height 56
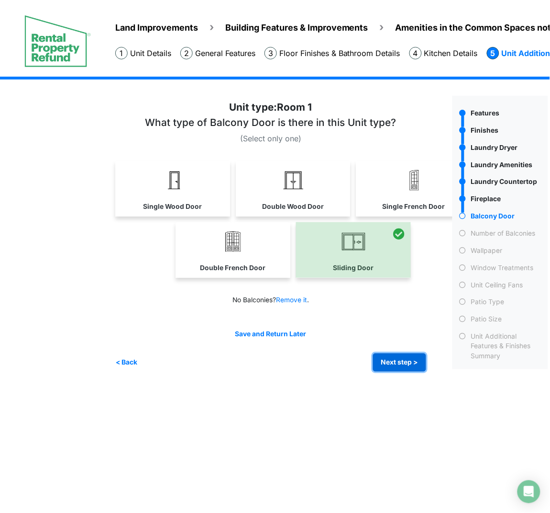
click at [402, 358] on button "Next step >" at bounding box center [399, 362] width 53 height 19
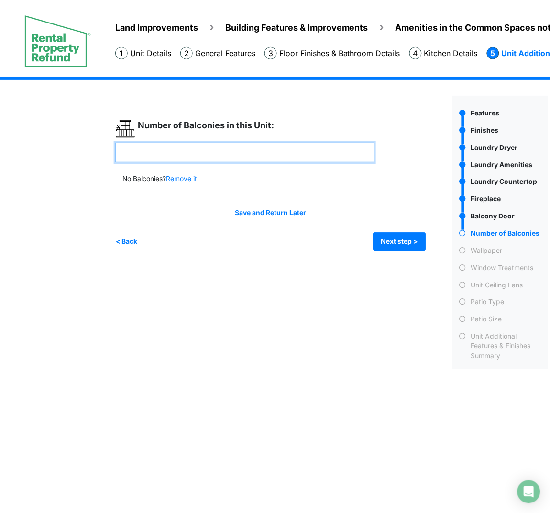
drag, startPoint x: 283, startPoint y: 150, endPoint x: 346, endPoint y: 203, distance: 82.5
click at [283, 150] on input "number" at bounding box center [244, 153] width 259 height 20
type input "*"
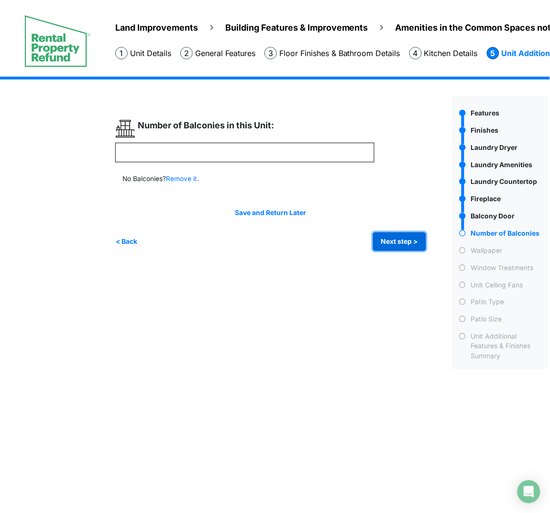
click at [389, 239] on button "Next step >" at bounding box center [399, 241] width 53 height 19
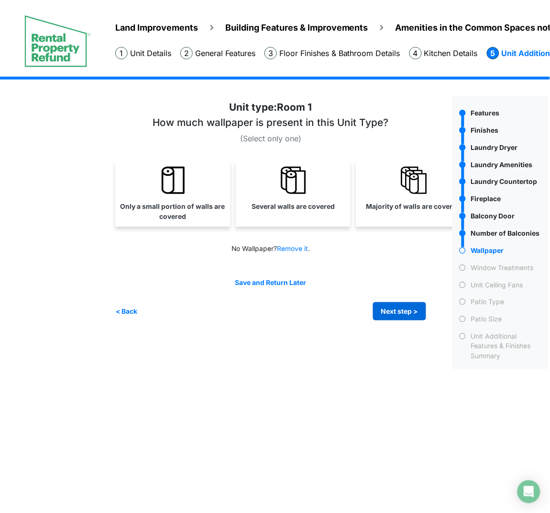
click at [343, 201] on link "Several walls are covered" at bounding box center [293, 189] width 111 height 56
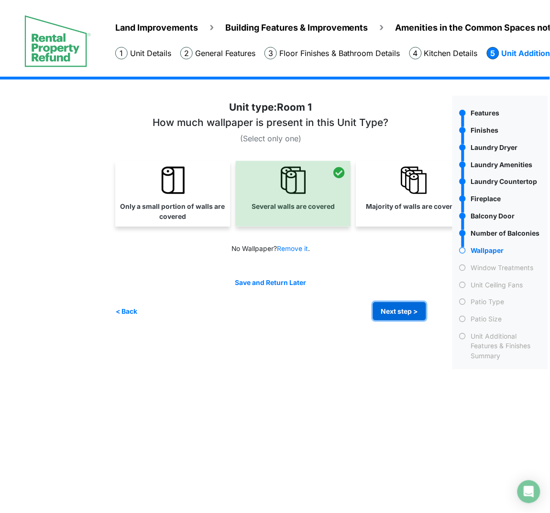
click at [400, 314] on button "Next step >" at bounding box center [399, 311] width 53 height 19
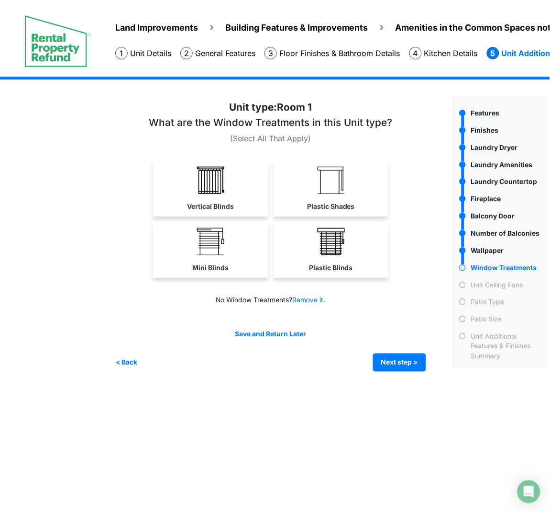
drag, startPoint x: 220, startPoint y: 196, endPoint x: 546, endPoint y: 340, distance: 356.5
click at [220, 196] on link "Vertical Blinds" at bounding box center [210, 189] width 115 height 56
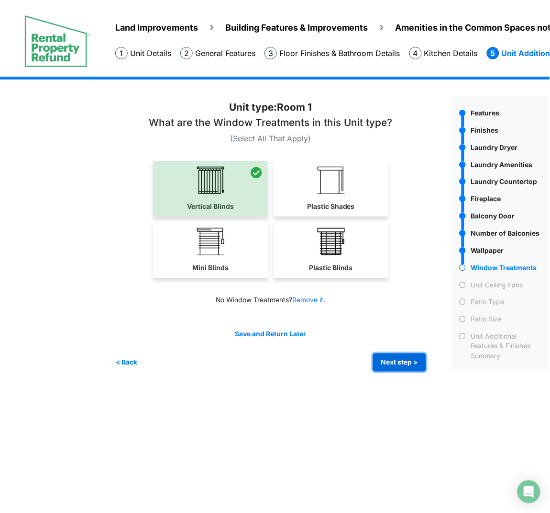
click at [423, 356] on button "Next step >" at bounding box center [399, 362] width 53 height 19
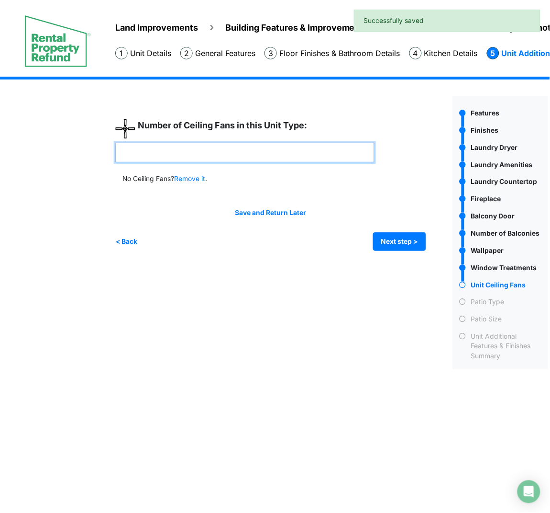
click at [179, 155] on input "number" at bounding box center [244, 153] width 259 height 20
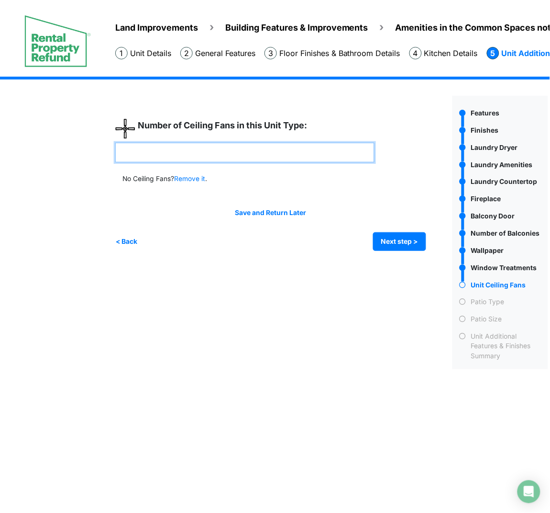
type input "*"
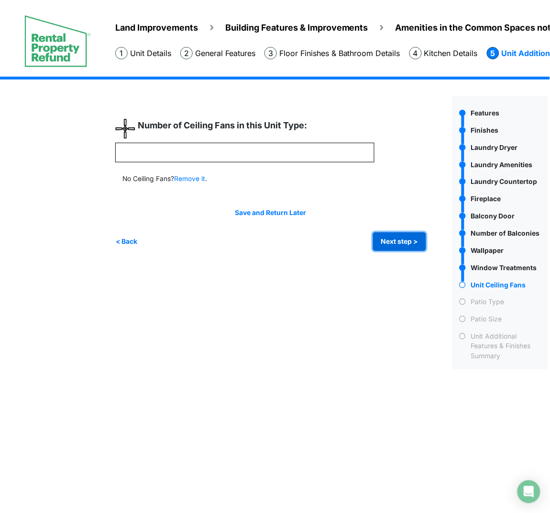
click at [406, 249] on button "Next step >" at bounding box center [399, 241] width 53 height 19
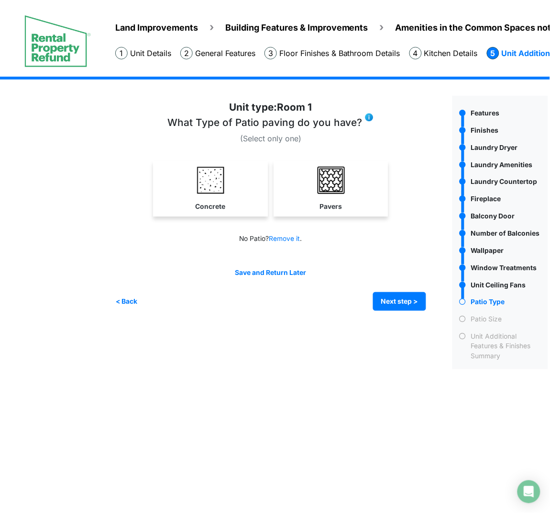
drag, startPoint x: 222, startPoint y: 193, endPoint x: 372, endPoint y: 285, distance: 175.9
click at [221, 193] on img at bounding box center [210, 180] width 27 height 27
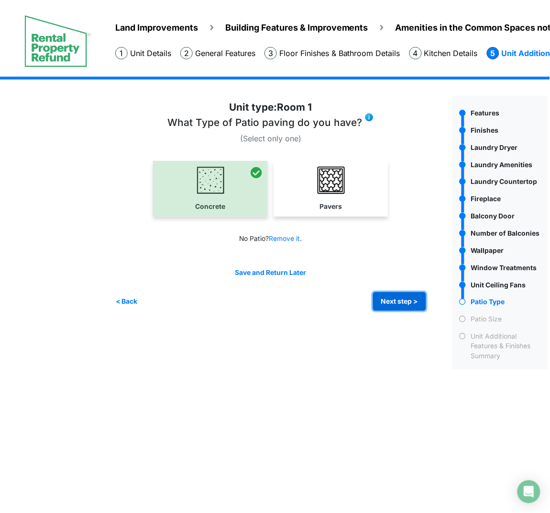
click at [381, 298] on button "Next step >" at bounding box center [399, 301] width 53 height 19
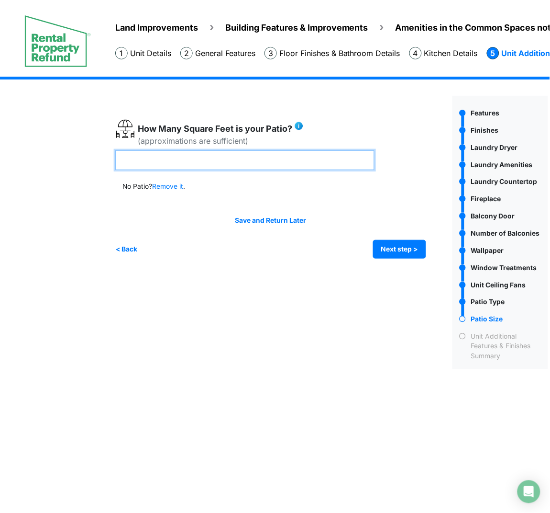
click at [213, 159] on input "number" at bounding box center [244, 160] width 259 height 20
type input "**"
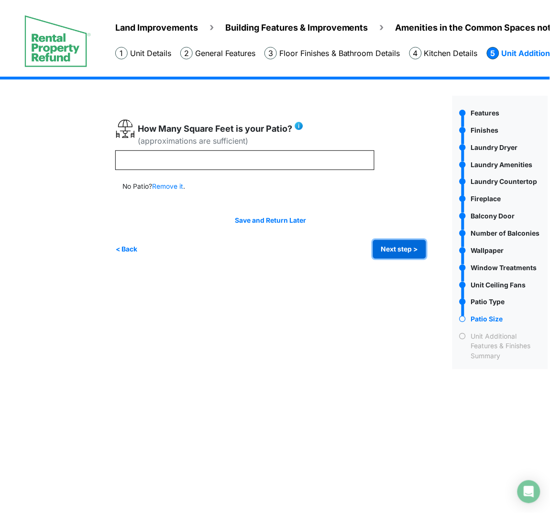
type input "**"
click at [409, 256] on button "Next step >" at bounding box center [399, 249] width 53 height 19
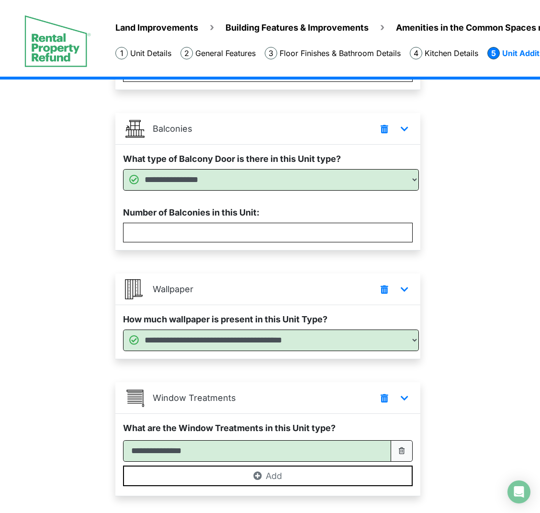
scroll to position [1044, 0]
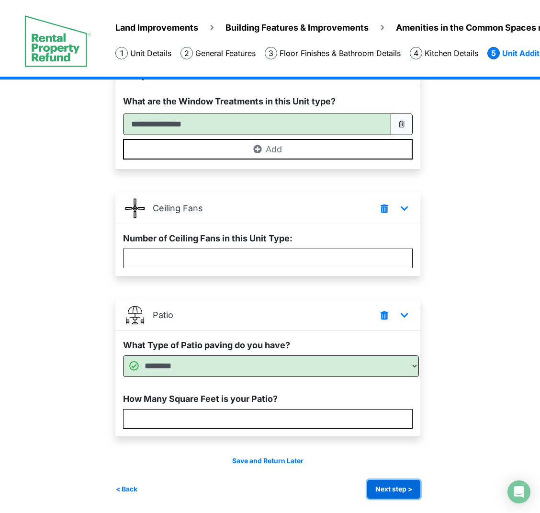
drag, startPoint x: 402, startPoint y: 491, endPoint x: 410, endPoint y: 490, distance: 7.4
click at [402, 436] on button "Next step >" at bounding box center [393, 489] width 53 height 19
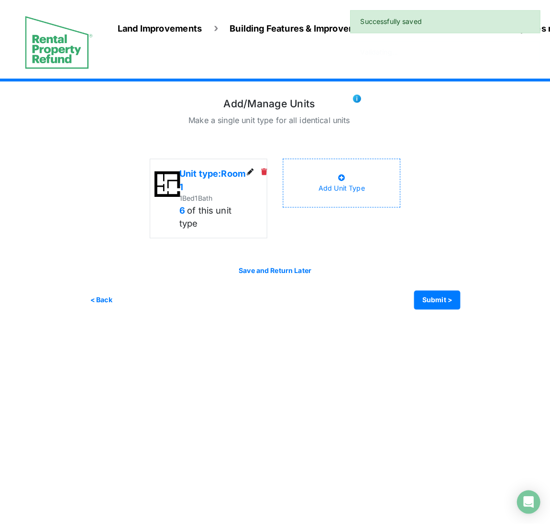
scroll to position [0, 0]
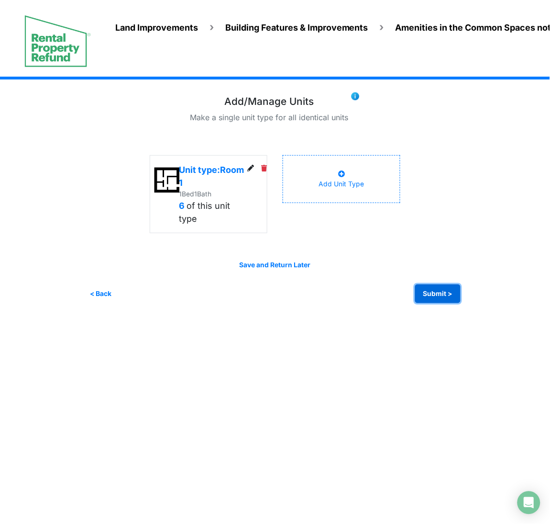
click at [423, 297] on button "Submit >" at bounding box center [437, 293] width 45 height 19
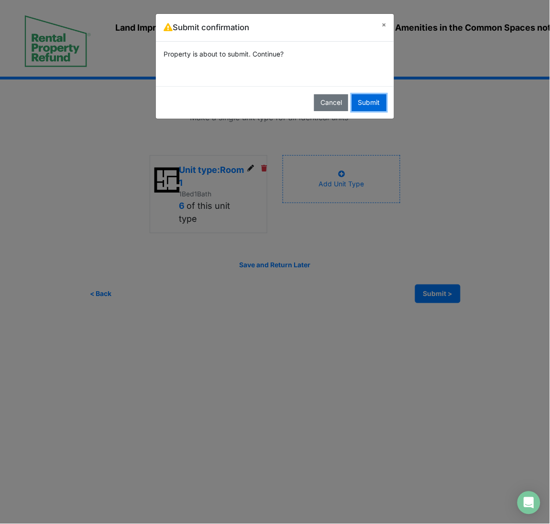
click at [368, 100] on button "Submit" at bounding box center [369, 102] width 34 height 17
